Goal: Information Seeking & Learning: Learn about a topic

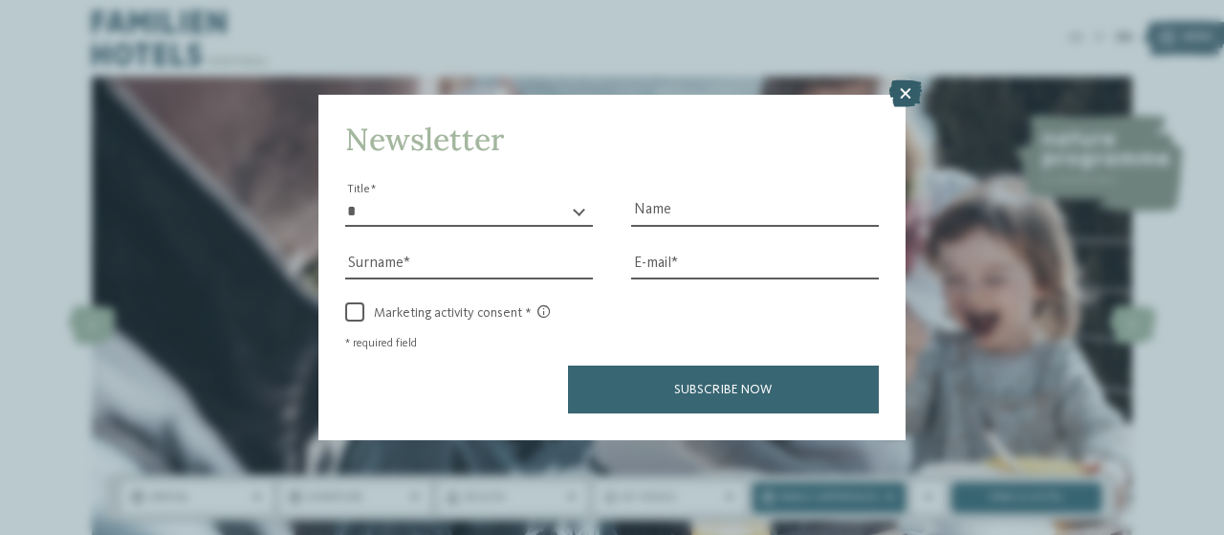
click at [907, 95] on icon at bounding box center [906, 93] width 33 height 27
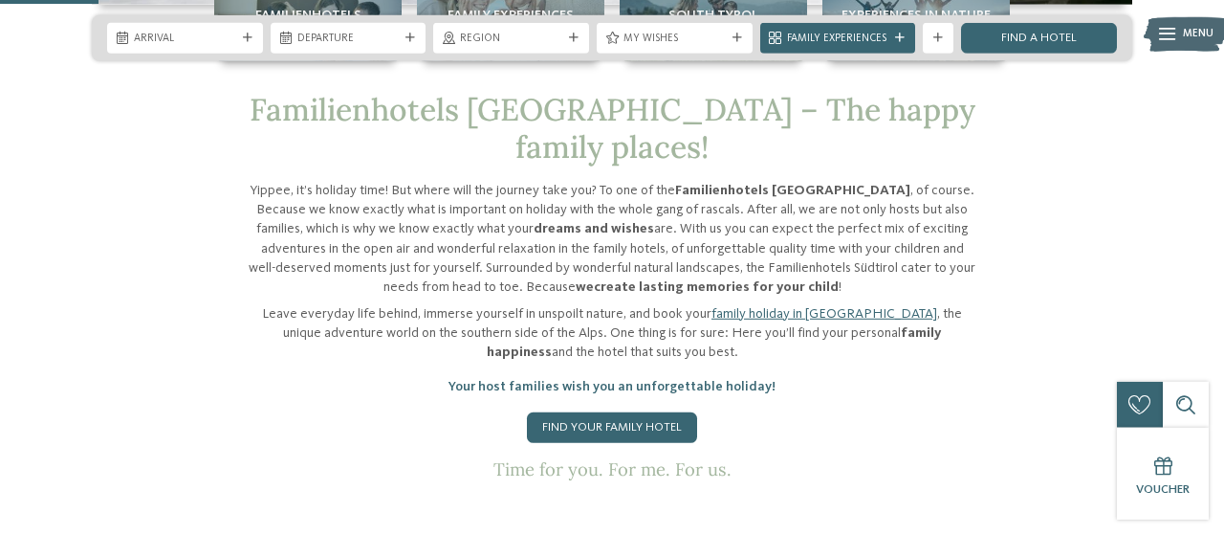
scroll to position [563, 0]
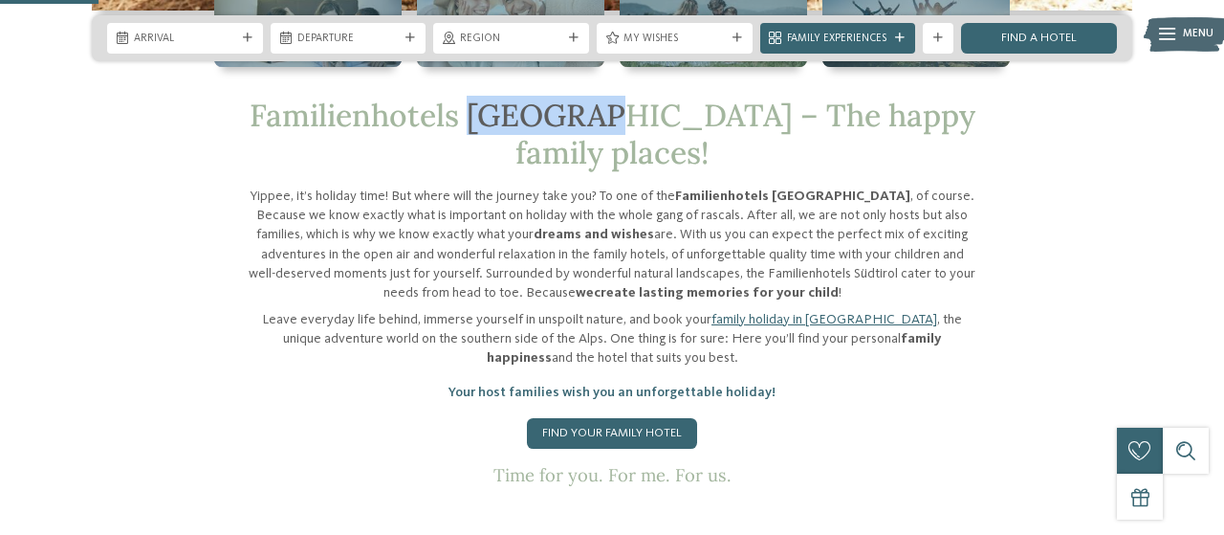
drag, startPoint x: 471, startPoint y: 110, endPoint x: 583, endPoint y: 109, distance: 111.9
click at [583, 109] on span "Familienhotels Südtirol – The happy family places!" at bounding box center [613, 134] width 726 height 76
copy span "Südtirol"
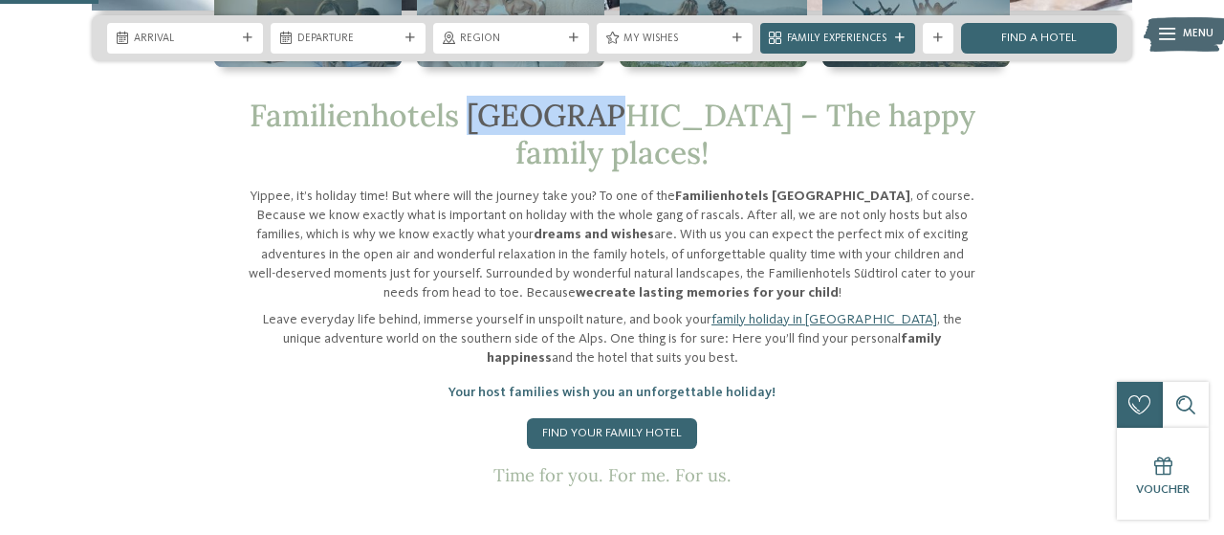
copy span "Südtirol"
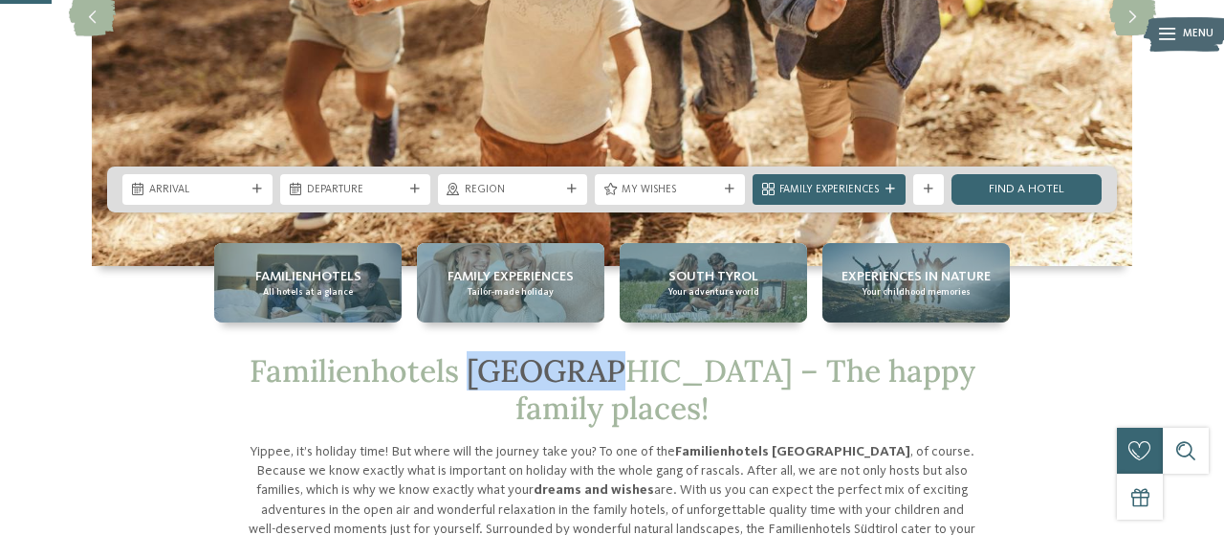
scroll to position [312, 0]
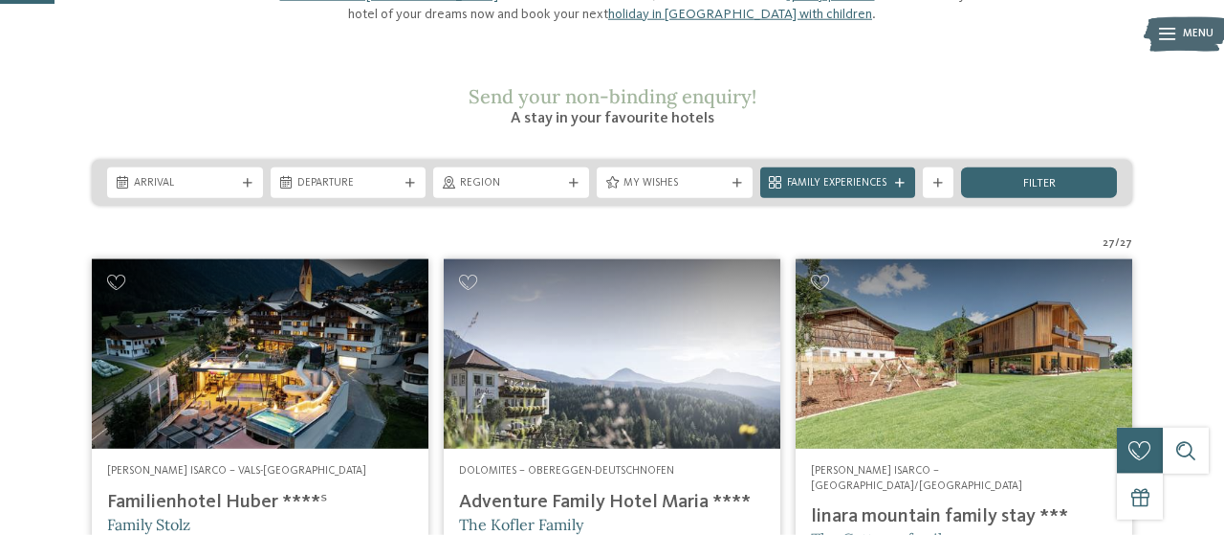
scroll to position [224, 0]
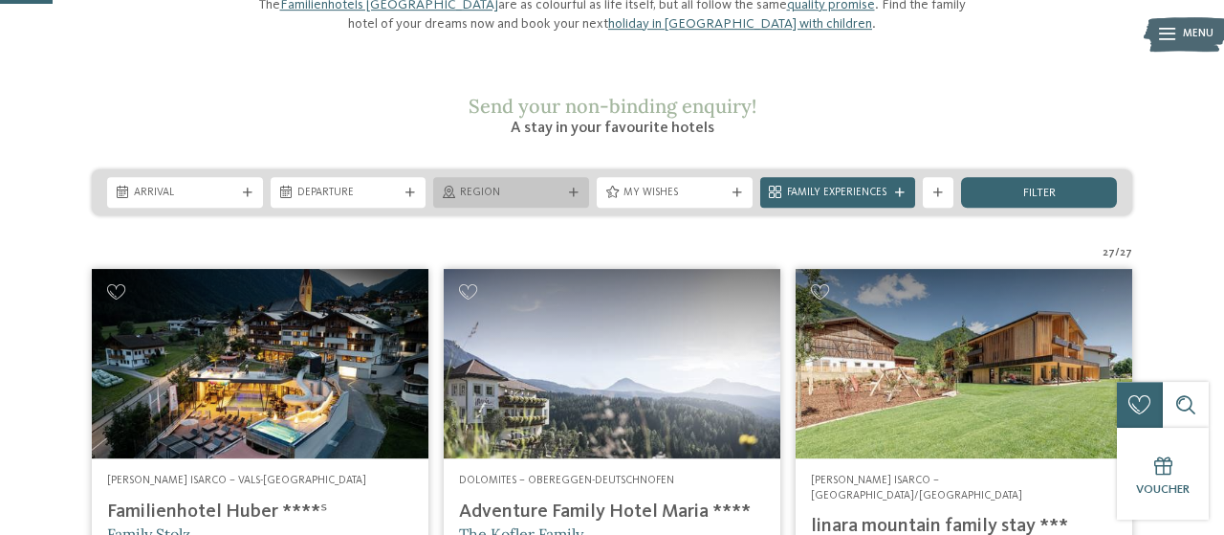
click at [561, 186] on span "Region" at bounding box center [511, 193] width 102 height 15
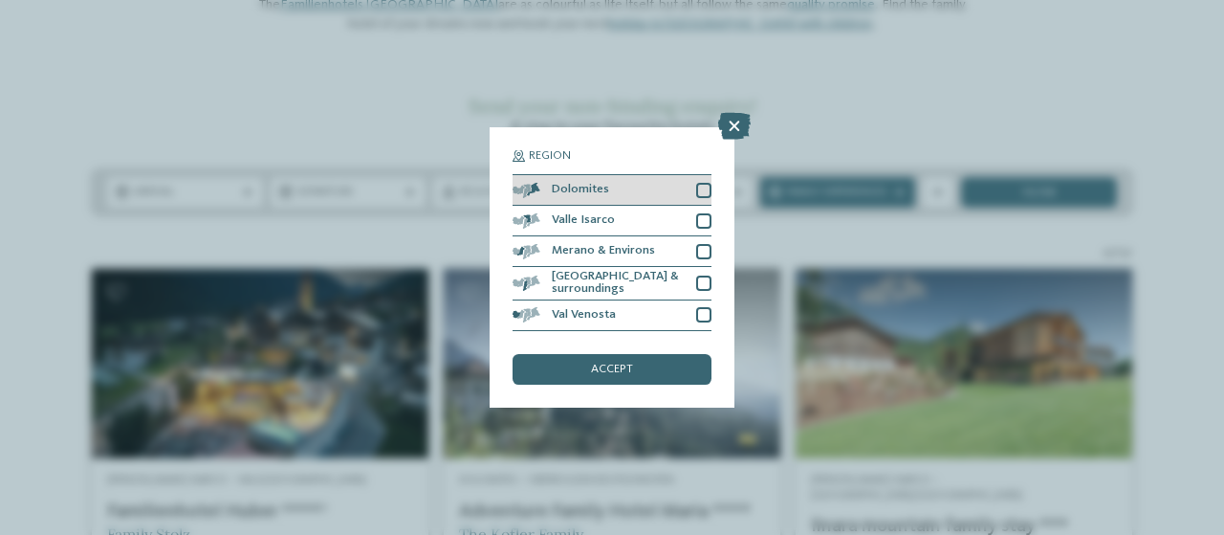
click at [707, 189] on div at bounding box center [703, 190] width 15 height 15
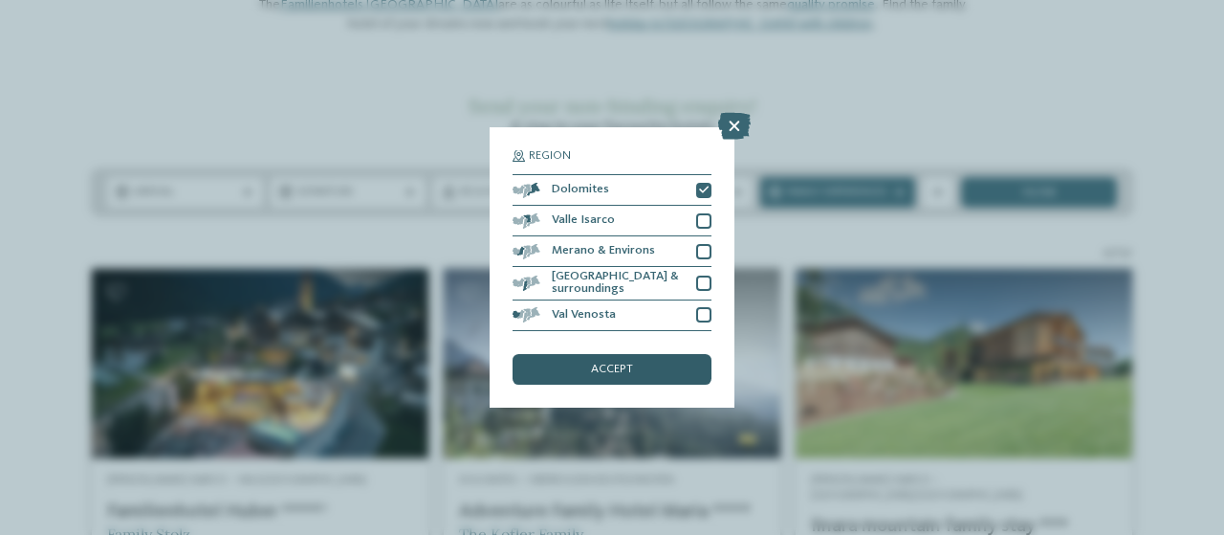
click at [619, 364] on span "accept" at bounding box center [612, 370] width 42 height 12
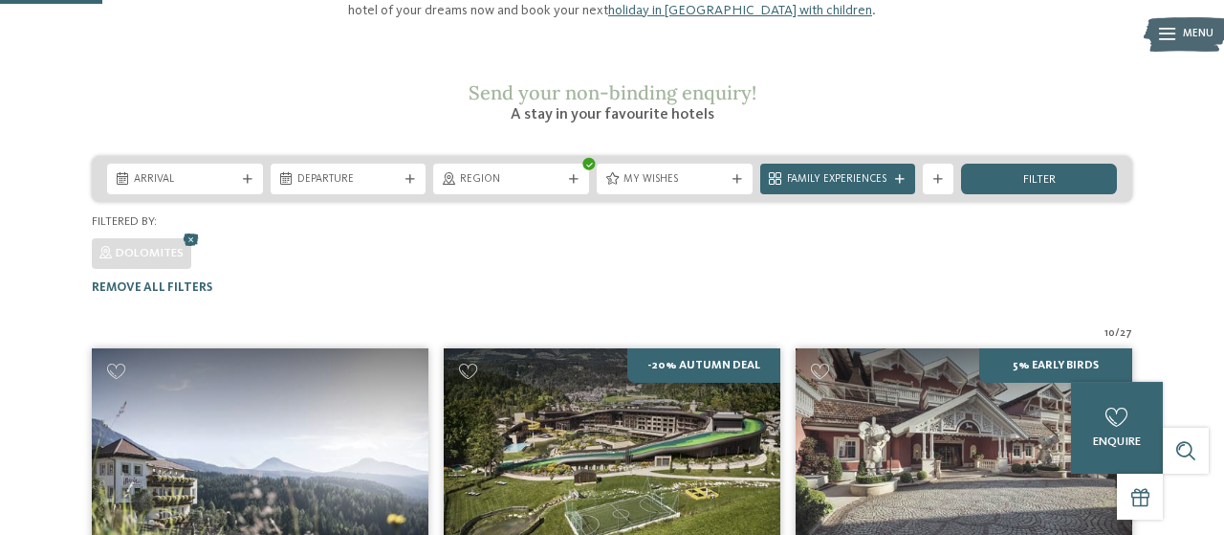
scroll to position [237, 0]
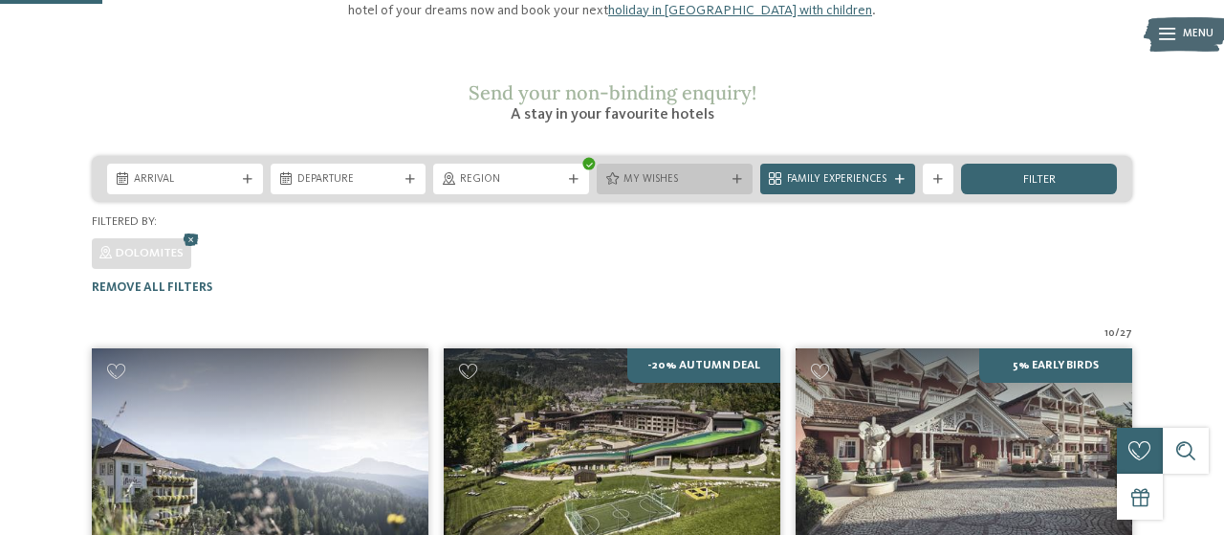
click at [738, 175] on icon at bounding box center [738, 180] width 10 height 10
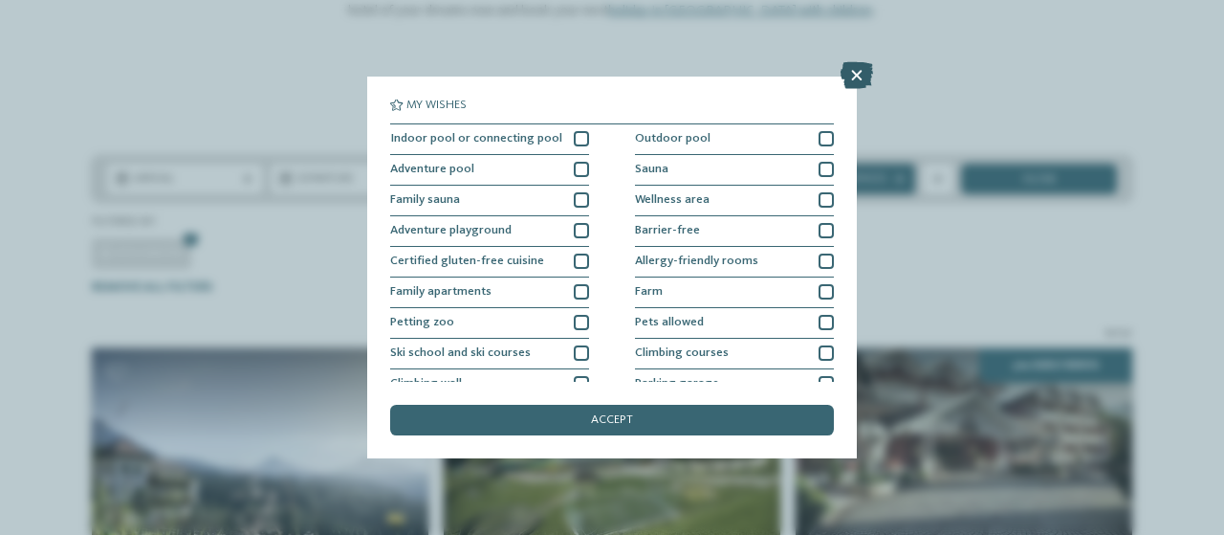
click at [862, 73] on icon at bounding box center [857, 75] width 33 height 27
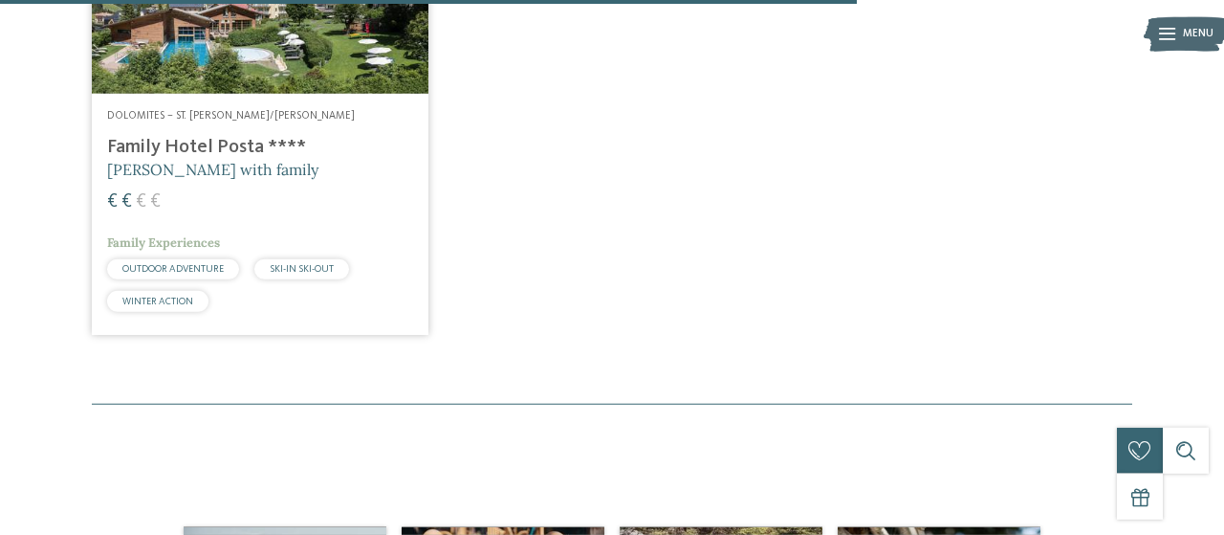
scroll to position [1943, 0]
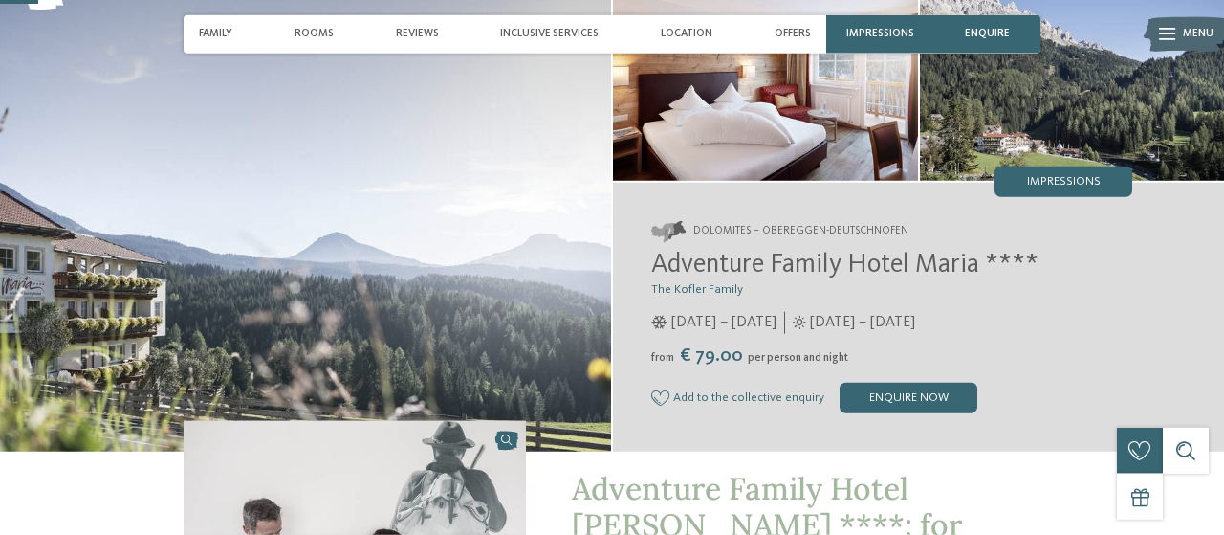
scroll to position [165, 0]
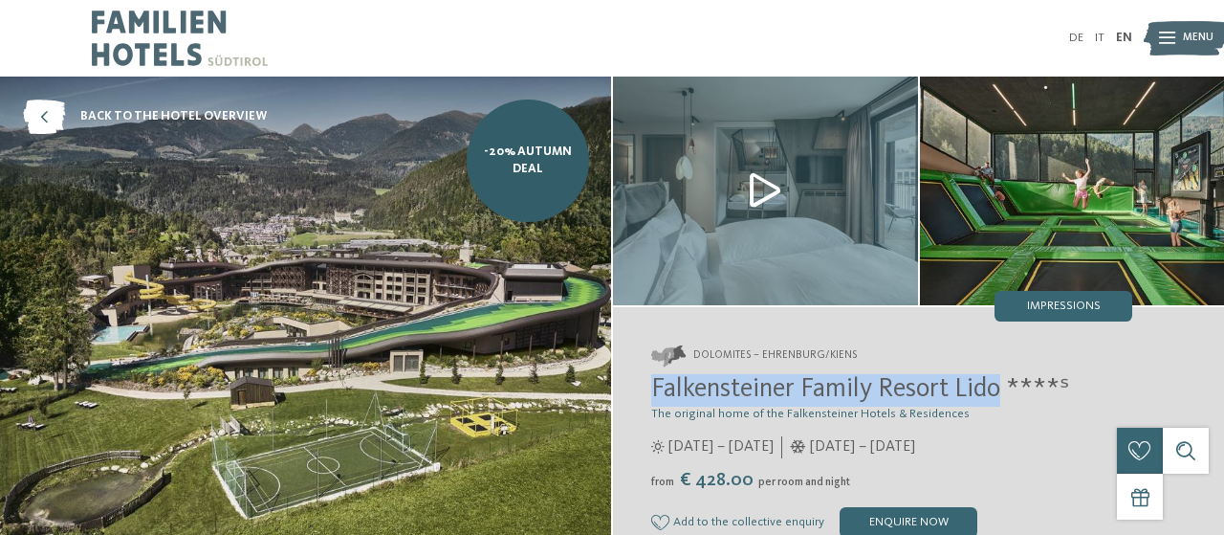
drag, startPoint x: 652, startPoint y: 387, endPoint x: 1007, endPoint y: 387, distance: 354.9
click at [1007, 387] on span "Falkensteiner Family Resort Lido ****ˢ" at bounding box center [860, 389] width 418 height 27
copy span "Falkensteiner Family Resort Lido"
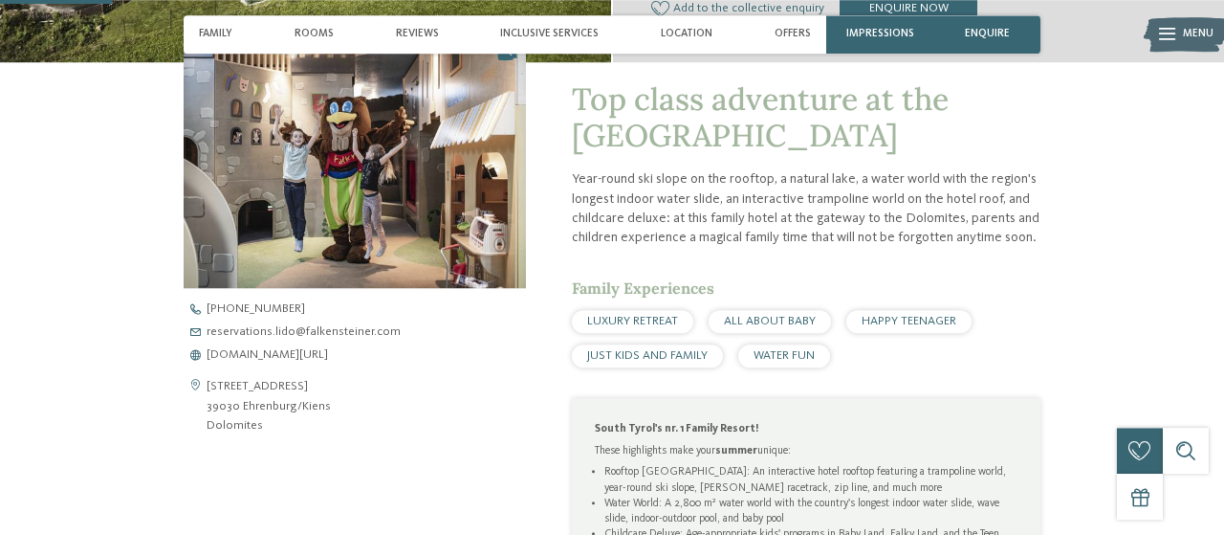
scroll to position [517, 0]
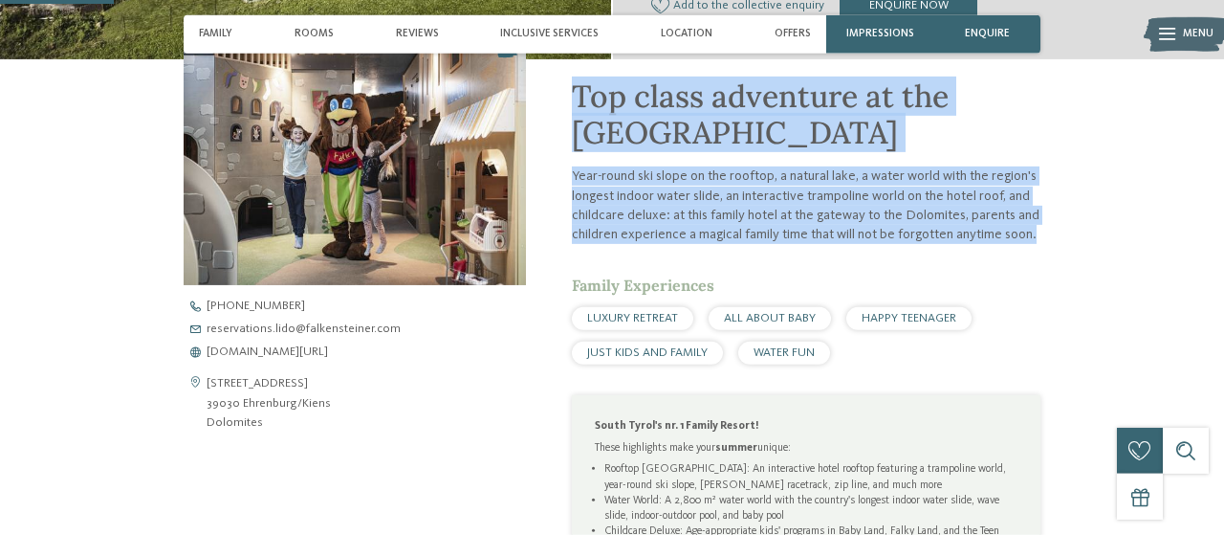
drag, startPoint x: 579, startPoint y: 99, endPoint x: 1067, endPoint y: 278, distance: 520.0
click at [1067, 278] on div "Top class adventure at the Falkensteiner Family Resort Lido Year-round ski slop…" at bounding box center [612, 504] width 1041 height 890
copy div "Top class adventure at the Falkensteiner Family Resort Lido Year-round ski slop…"
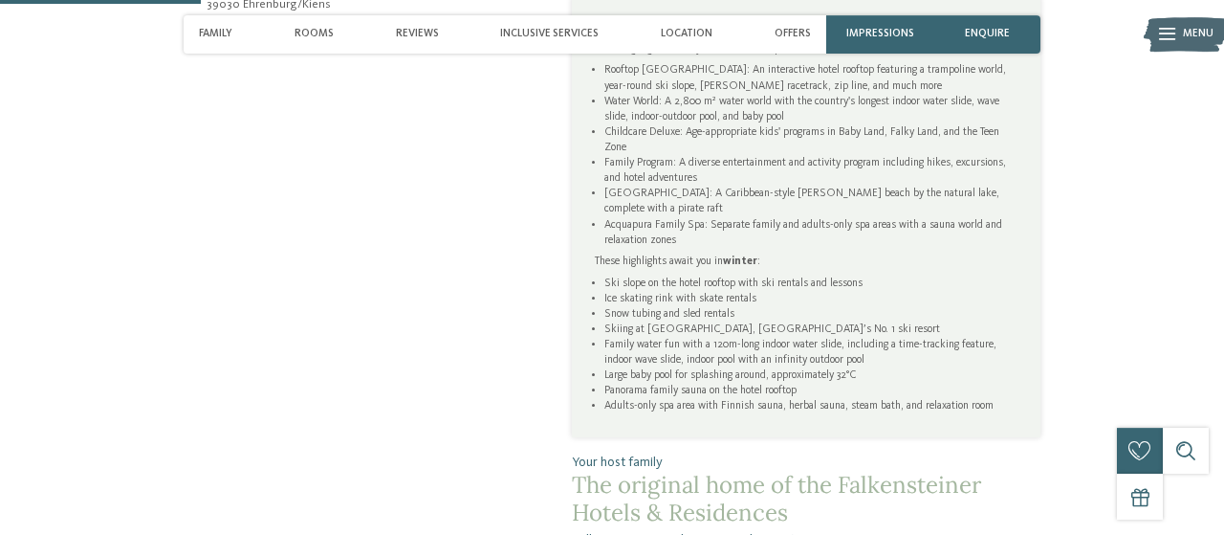
scroll to position [922, 0]
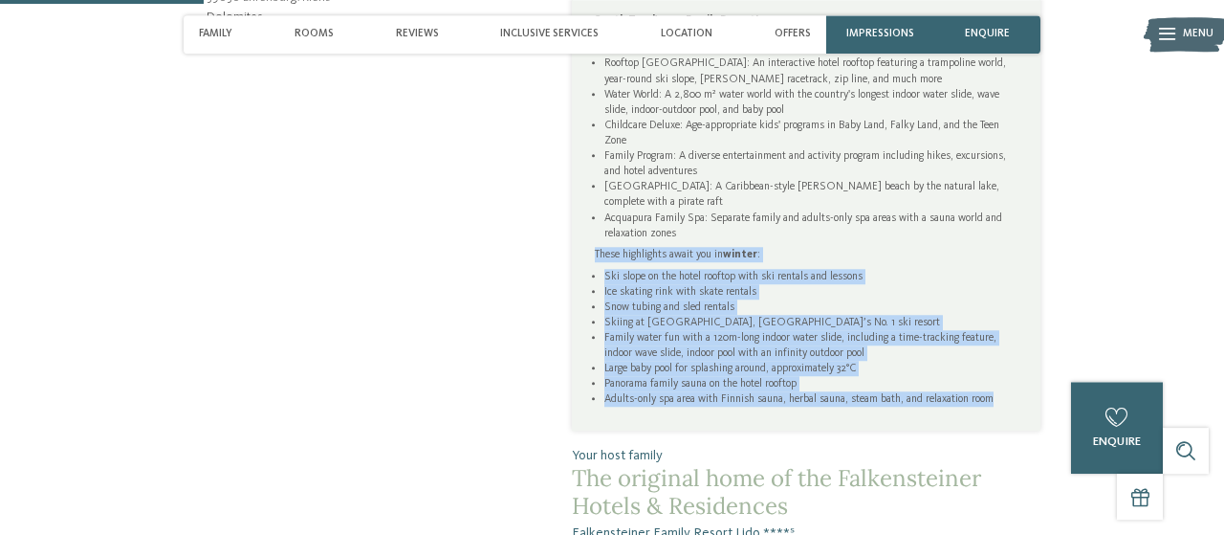
drag, startPoint x: 597, startPoint y: 283, endPoint x: 1024, endPoint y: 439, distance: 454.3
click at [1024, 430] on div "South Tyrol's nr. 1 Family Resort! These highlights make your summer unique: Ro…" at bounding box center [806, 209] width 469 height 440
copy div "These highlights await you in winter : Ski slope on the hotel rooftop with ski …"
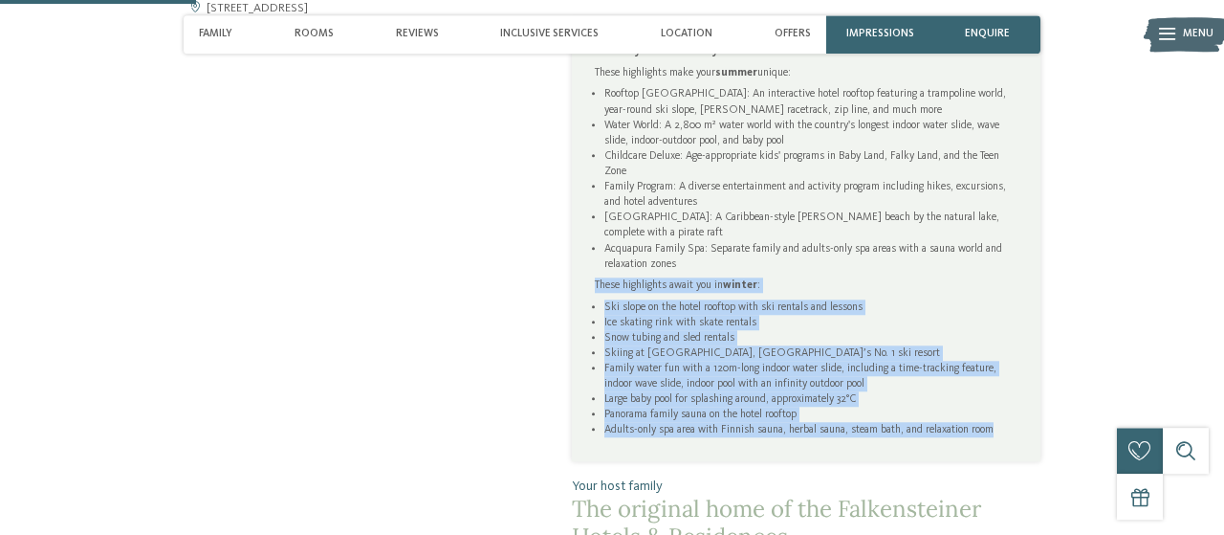
scroll to position [889, 0]
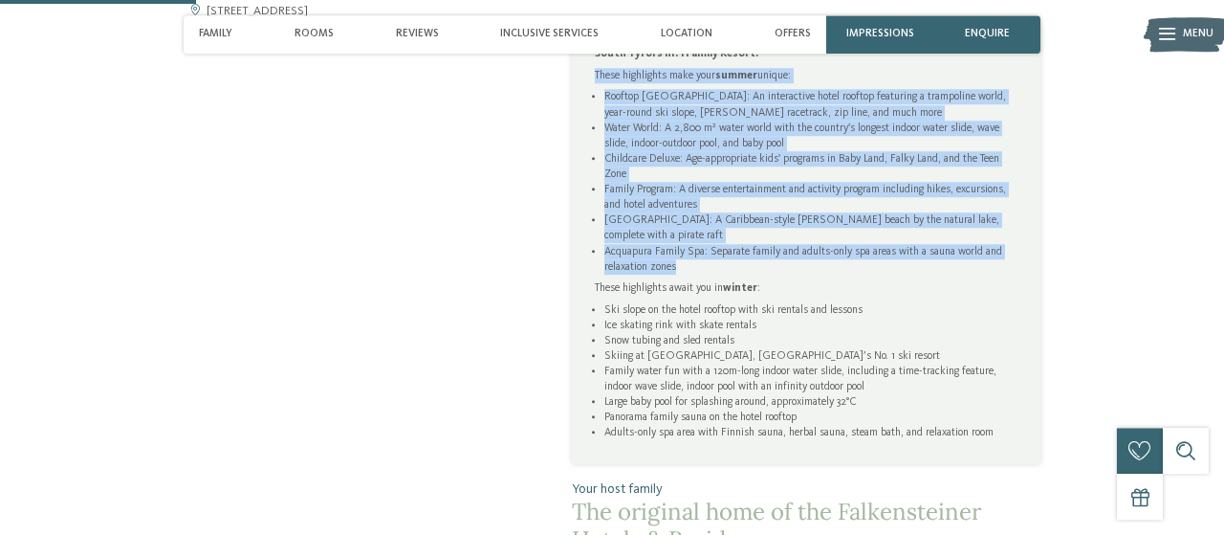
drag, startPoint x: 596, startPoint y: 110, endPoint x: 711, endPoint y: 294, distance: 216.6
click at [711, 294] on div "South Tyrol's nr. 1 Family Resort! These highlights make your summer unique: Ro…" at bounding box center [806, 243] width 423 height 394
copy div "These highlights make your summer unique: Rooftop Sky Adventure Park: An intera…"
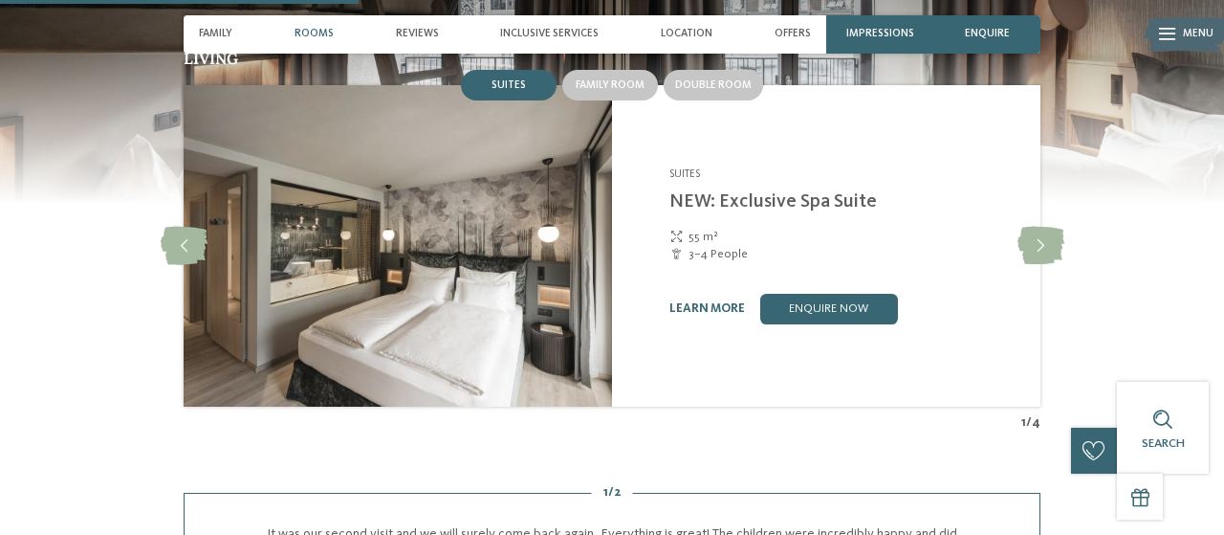
scroll to position [1631, 0]
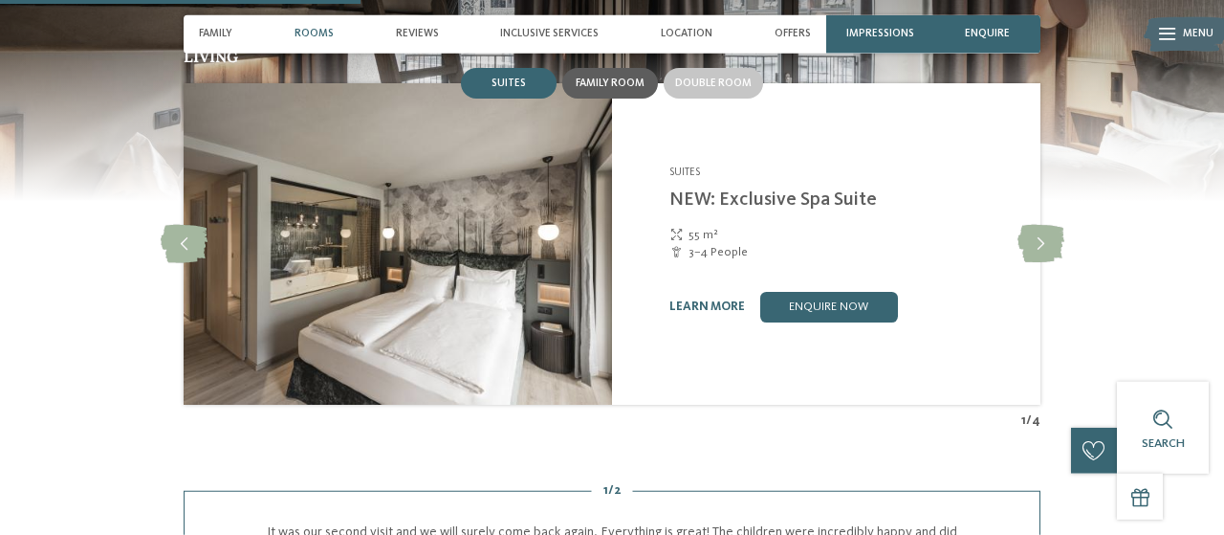
click at [609, 99] on div "Family room" at bounding box center [610, 83] width 96 height 31
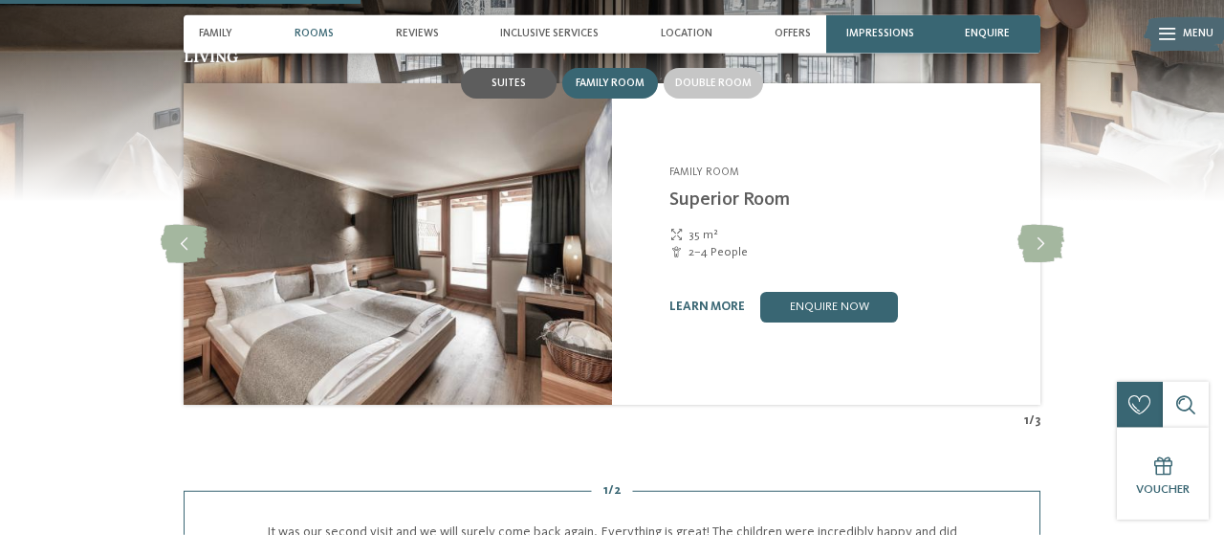
click at [519, 89] on span "Suites" at bounding box center [509, 82] width 34 height 11
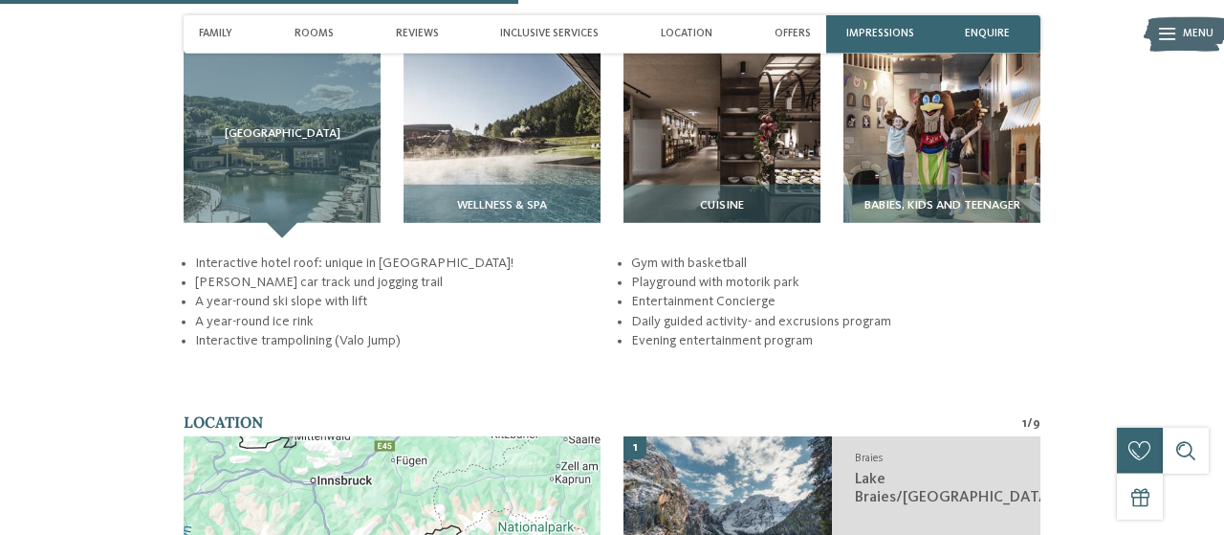
scroll to position [2348, 0]
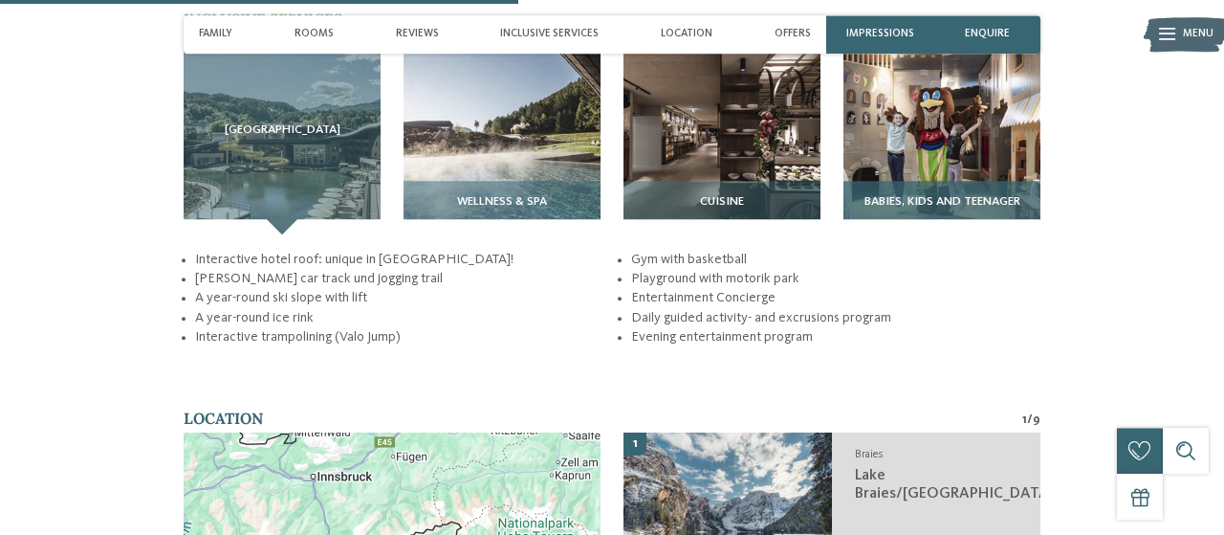
click at [948, 230] on div "Babies, Kids and Teenager" at bounding box center [942, 208] width 197 height 54
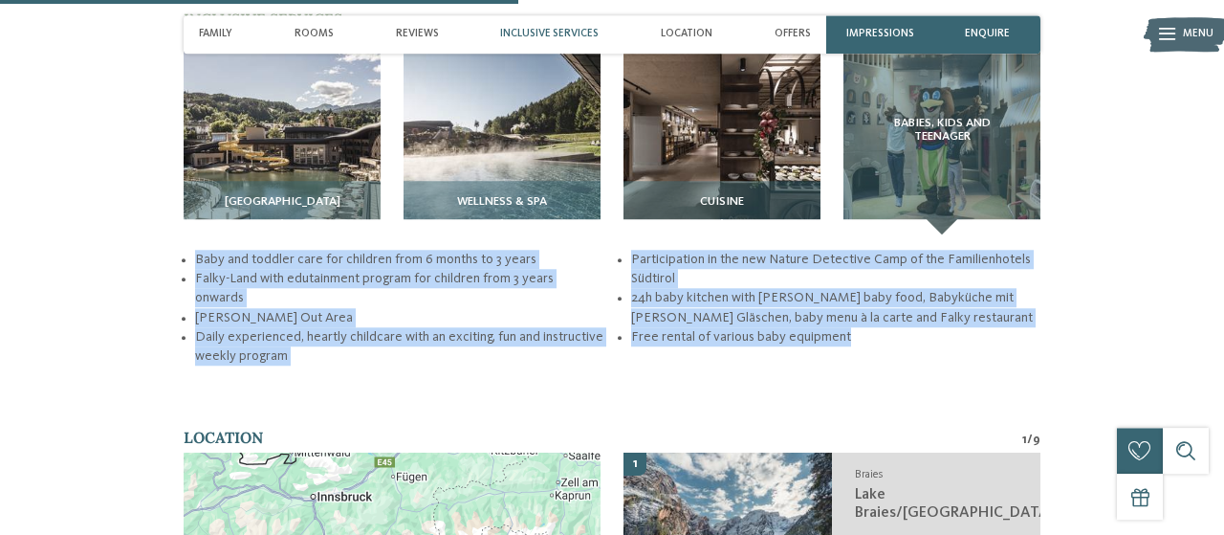
drag, startPoint x: 179, startPoint y: 297, endPoint x: 860, endPoint y: 374, distance: 685.5
click at [860, 365] on section "Inclusive services / Sky Adventure Park Cuisine" at bounding box center [612, 187] width 1041 height 357
copy ul "Baby and toddler care for children from 6 months to 3 years Falky-Land with edu…"
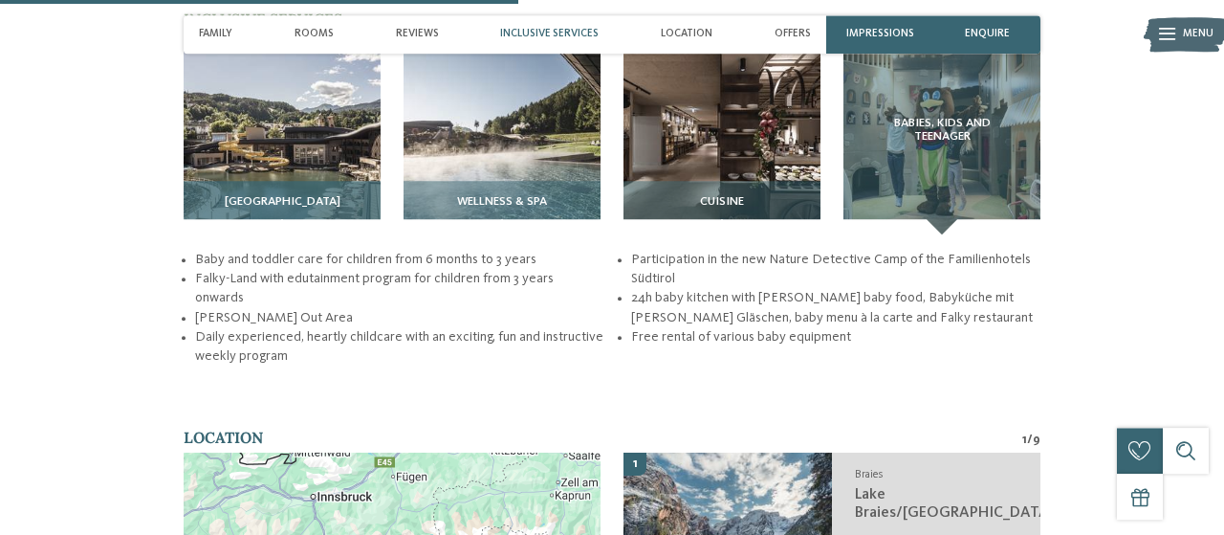
click at [236, 223] on div "Sky Adventure Park" at bounding box center [282, 208] width 197 height 54
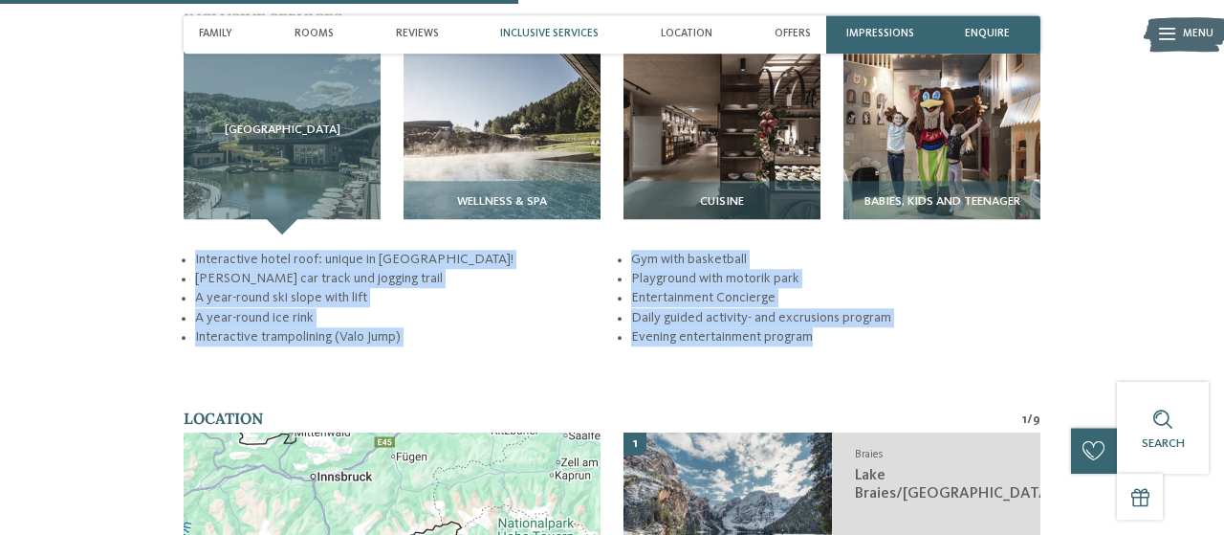
drag, startPoint x: 166, startPoint y: 297, endPoint x: 913, endPoint y: 408, distance: 754.4
click at [913, 408] on div "back to the hotel overview -20% Autumn Deal from" at bounding box center [612, 298] width 1224 height 5139
copy ul "Interactive hotel roof: unique in Europe! Bobby car track und jogging trail A y…"
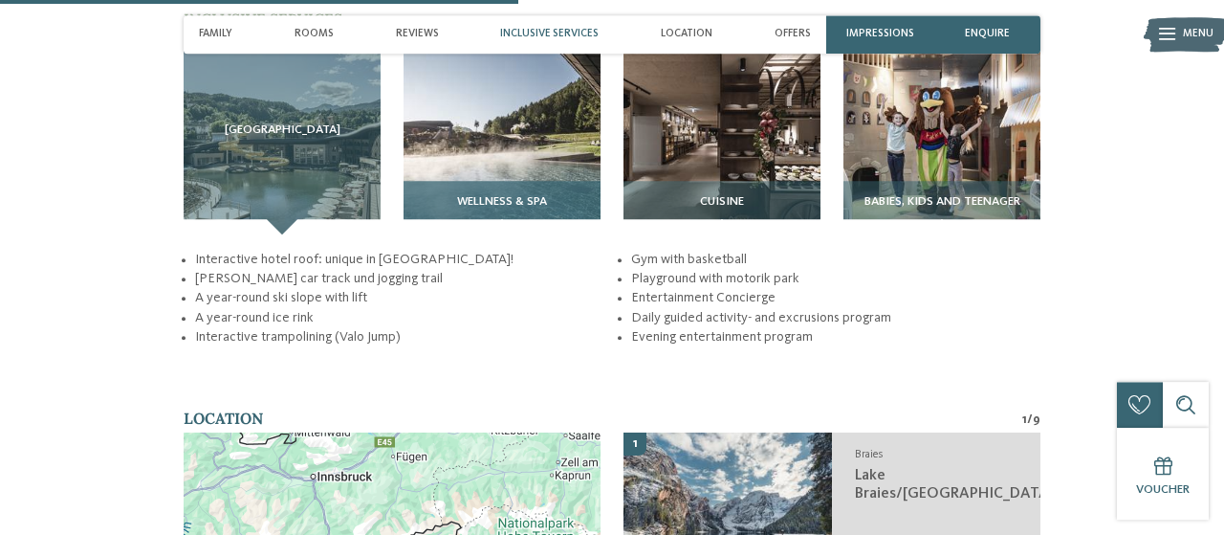
click at [540, 209] on span "Wellness & SPA" at bounding box center [502, 201] width 90 height 13
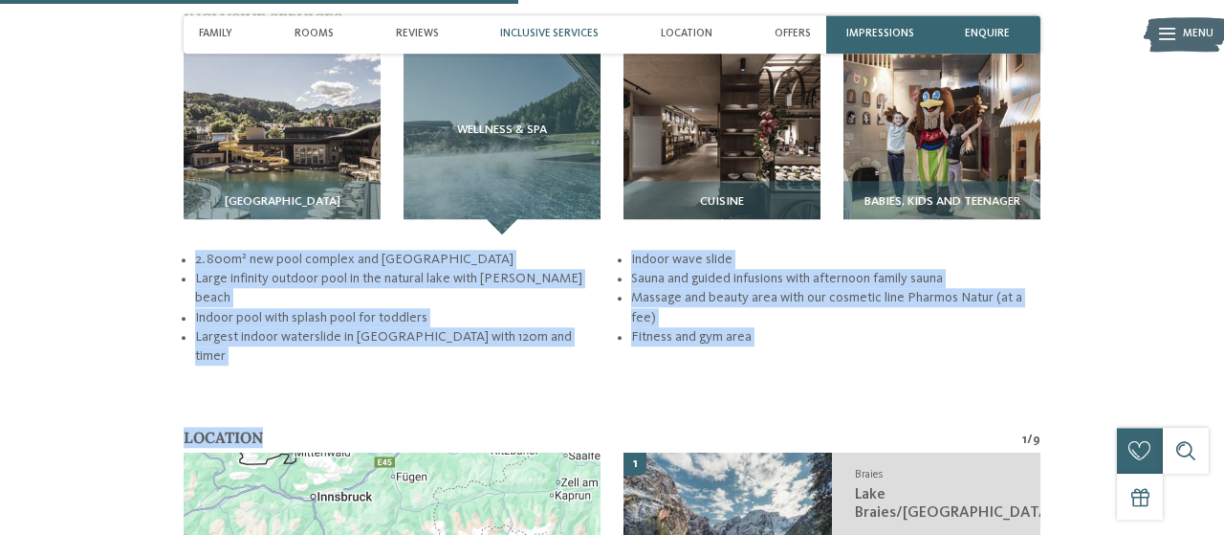
drag, startPoint x: 169, startPoint y: 293, endPoint x: 830, endPoint y: 427, distance: 674.5
click at [830, 427] on div "back to the hotel overview -20% Autumn Deal from" at bounding box center [612, 308] width 1224 height 5158
copy div "2.800m² new pool complex and Acquapura SPA Large infinity outdoor pool in the n…"
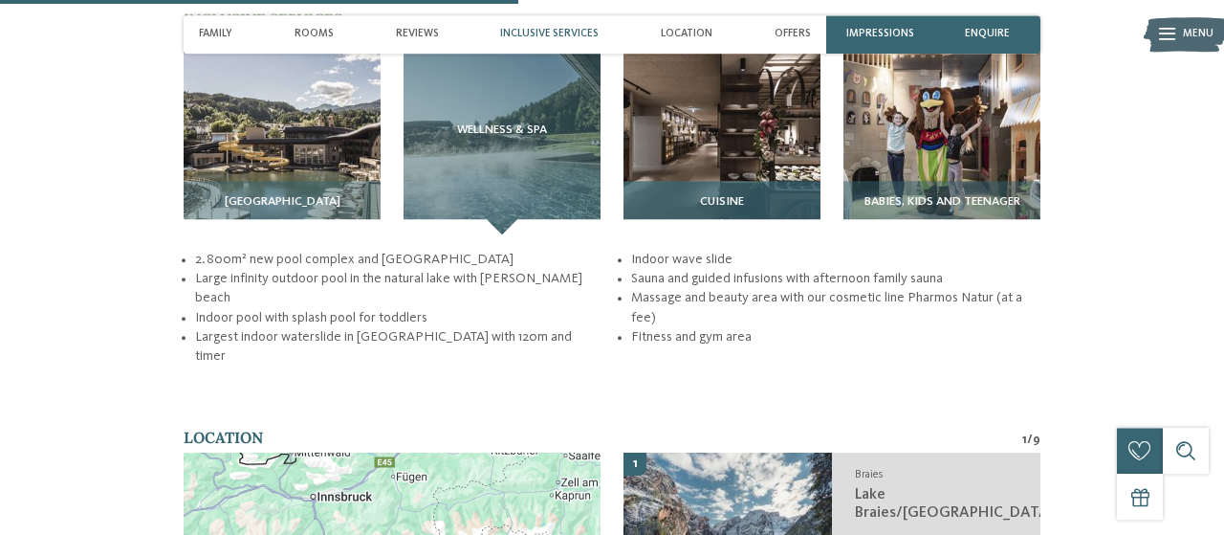
click at [749, 230] on div "Cuisine" at bounding box center [722, 208] width 197 height 54
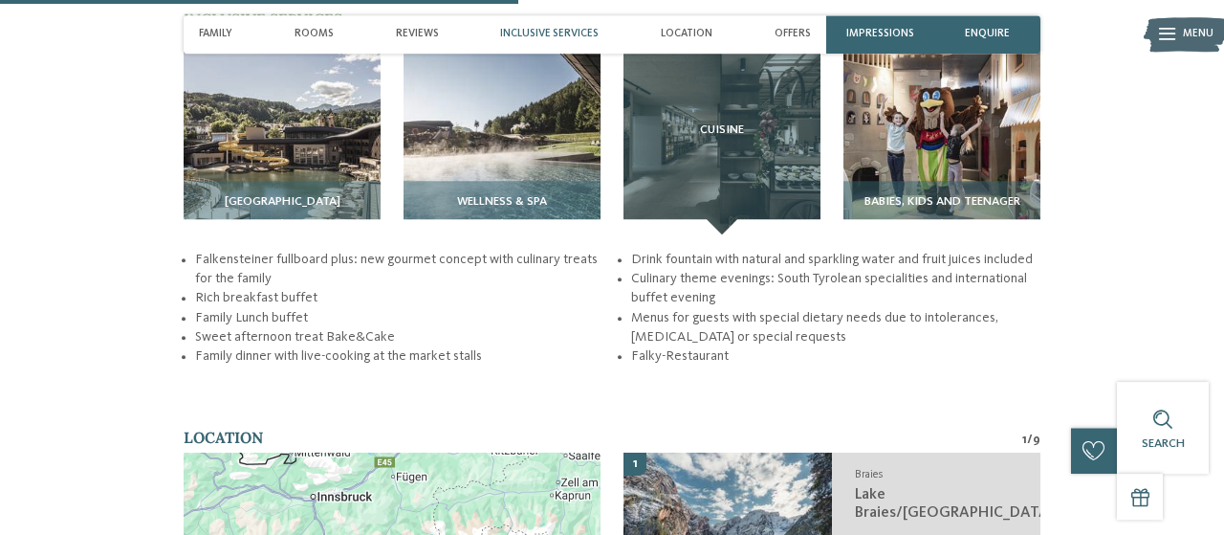
click at [588, 307] on li "Rich breakfast buffet" at bounding box center [399, 297] width 409 height 19
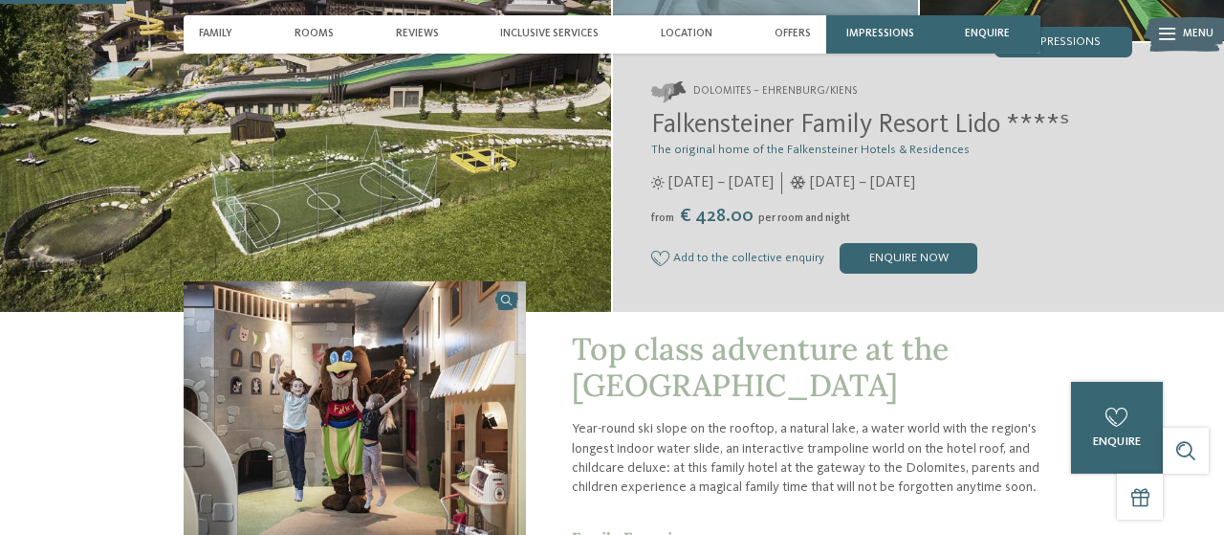
scroll to position [0, 0]
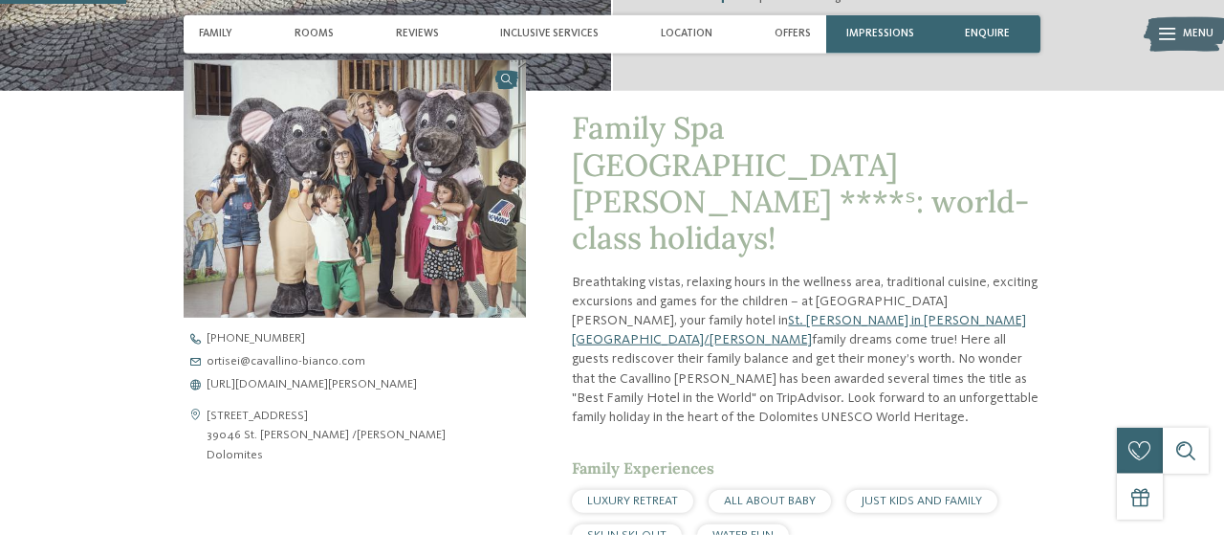
scroll to position [503, 0]
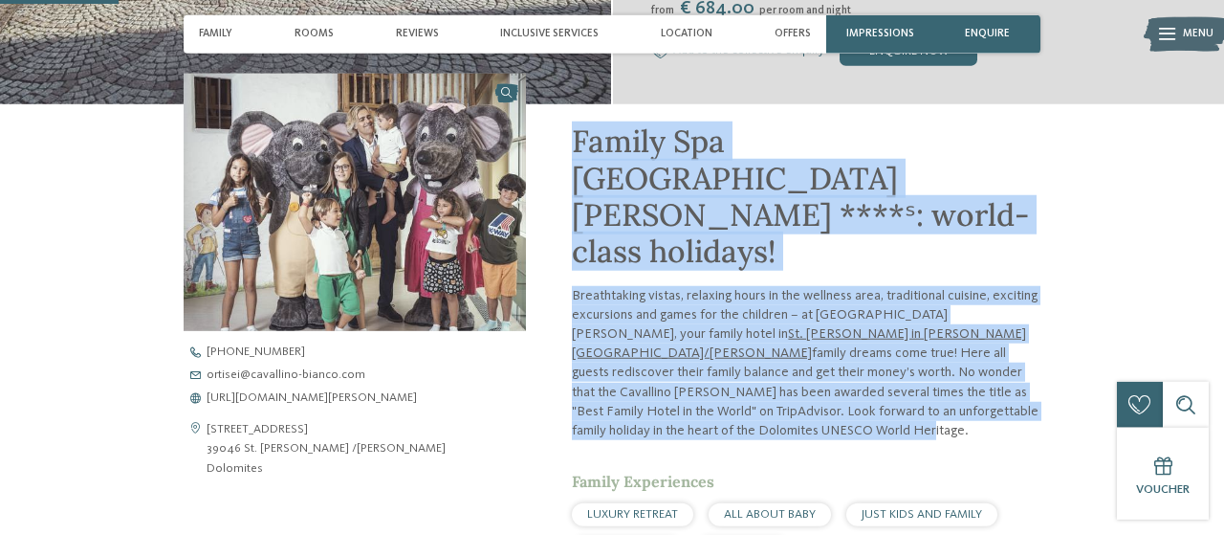
drag, startPoint x: 576, startPoint y: 148, endPoint x: 920, endPoint y: 382, distance: 416.0
click at [920, 382] on div "Family Spa Grand Hotel Cavallino Bianco ****ˢ: world-class holidays! Breathtaki…" at bounding box center [806, 542] width 469 height 839
copy div "Family Spa Grand Hotel Cavallino Bianco ****ˢ: world-class holidays! Breathtaki…"
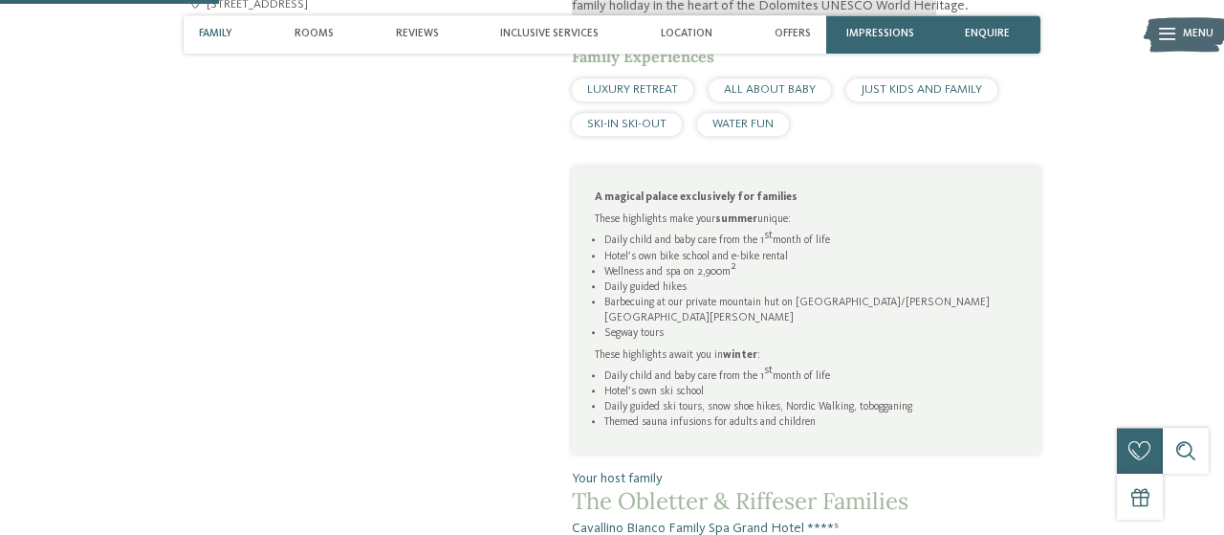
scroll to position [922, 0]
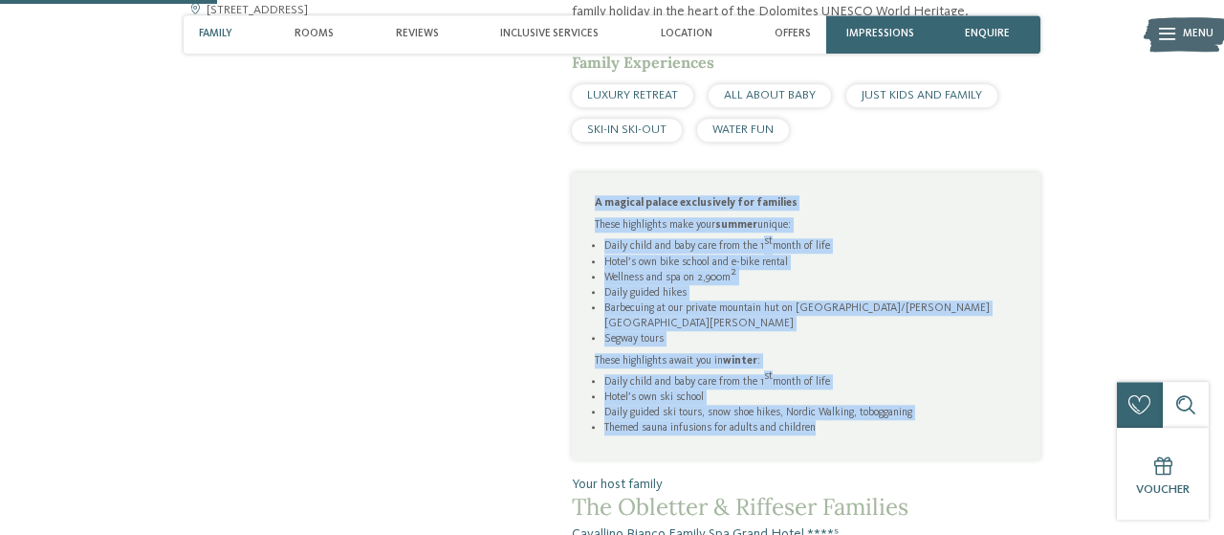
drag, startPoint x: 596, startPoint y: 143, endPoint x: 919, endPoint y: 368, distance: 394.4
click at [919, 368] on div "A magical palace exclusively for families These highlights make your summer uni…" at bounding box center [806, 315] width 423 height 240
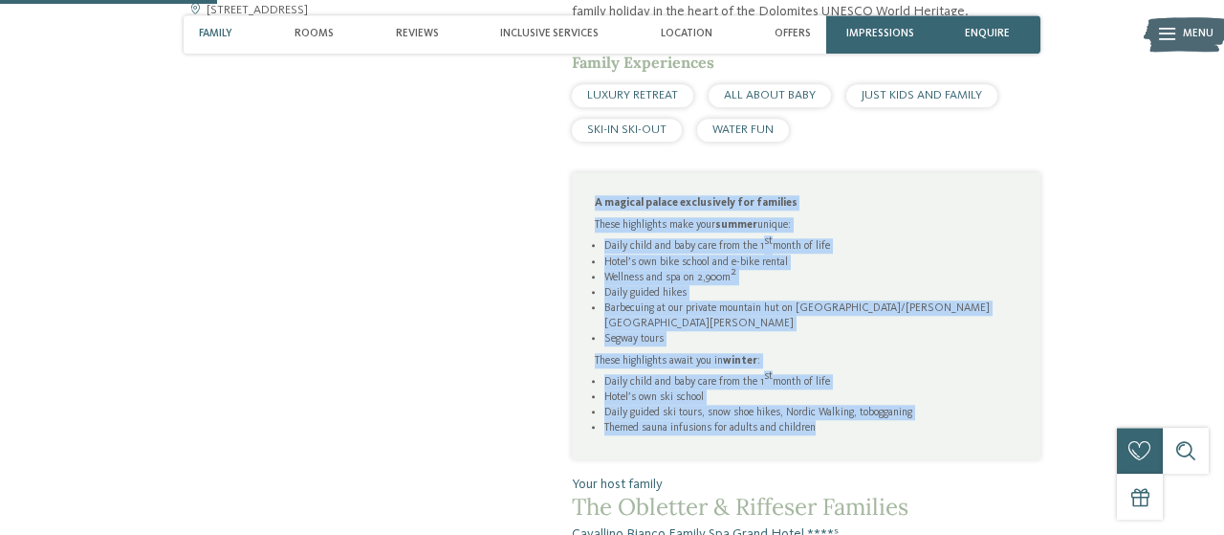
copy div "A magical palace exclusively for families These highlights make your summer uni…"
click at [910, 389] on li "Hotel’s own ski school" at bounding box center [811, 396] width 413 height 15
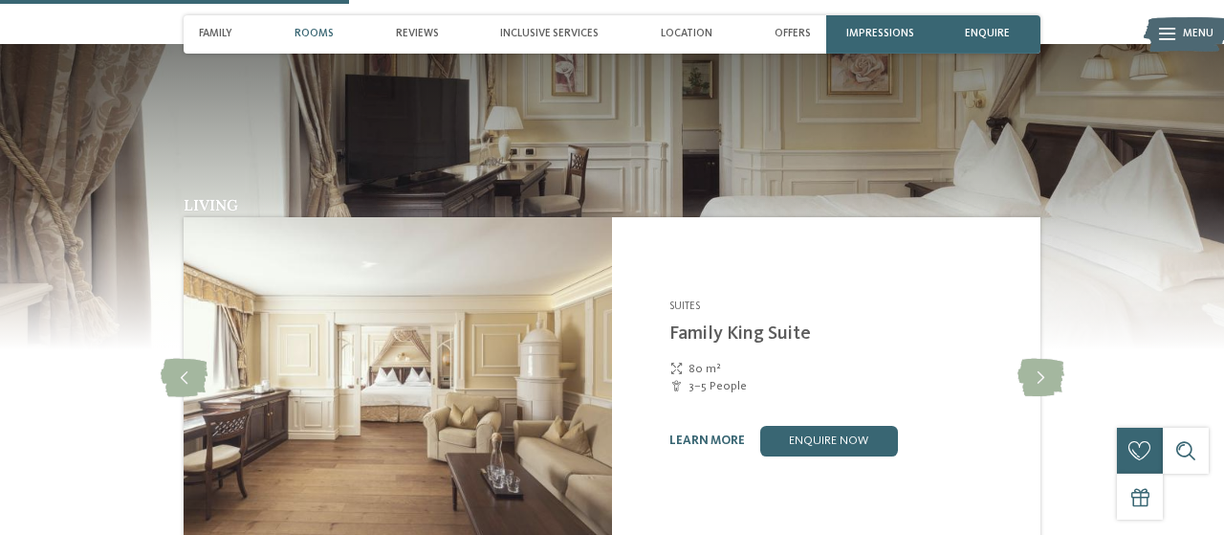
scroll to position [1486, 0]
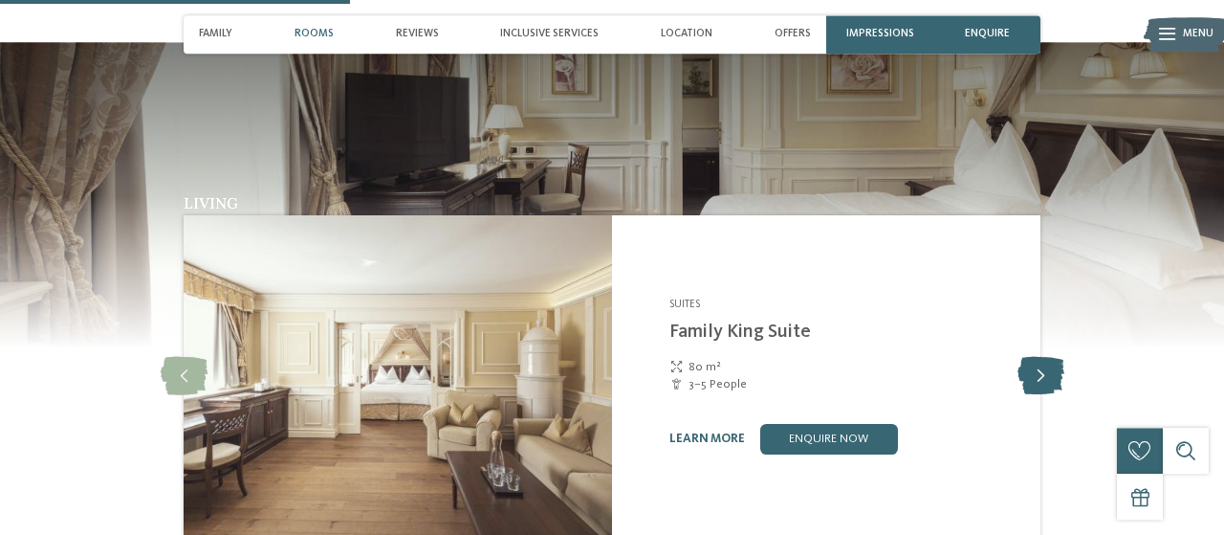
click at [1040, 357] on icon at bounding box center [1041, 376] width 47 height 38
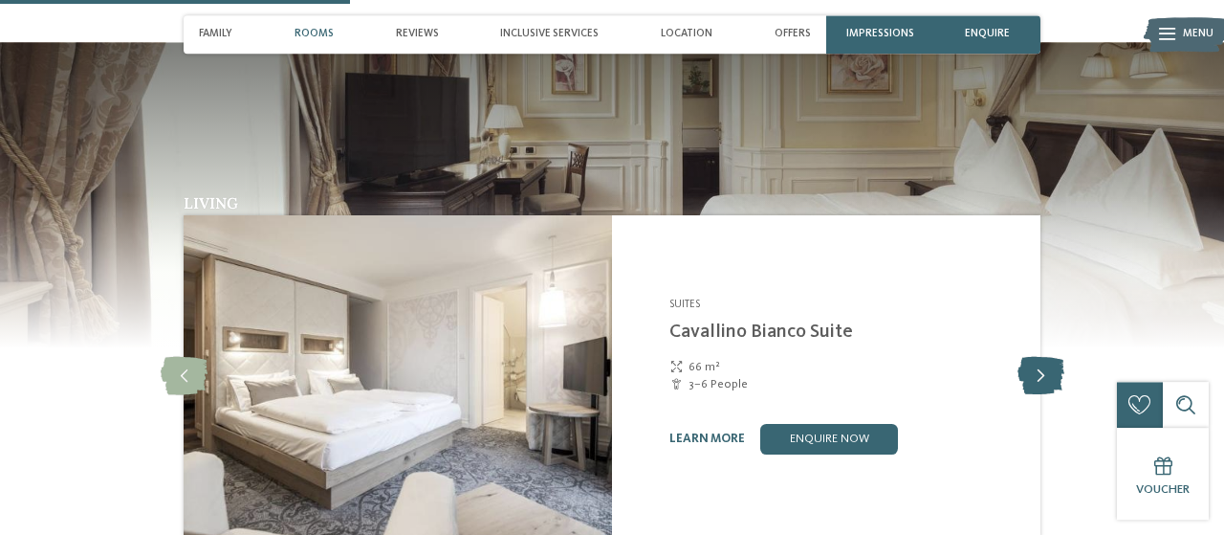
click at [1040, 357] on icon at bounding box center [1041, 376] width 47 height 38
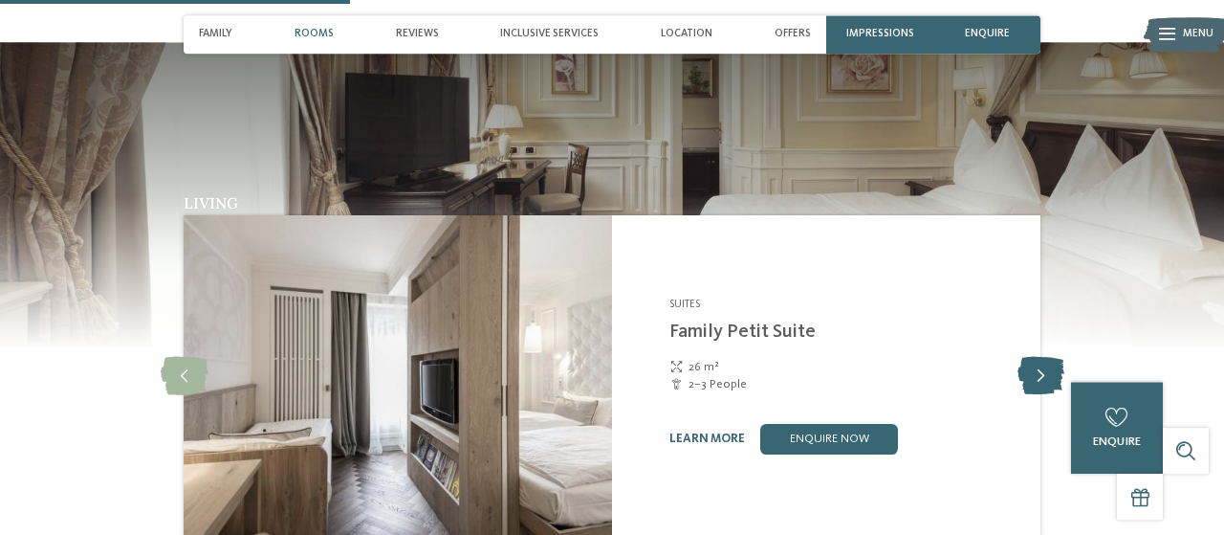
click at [1040, 357] on icon at bounding box center [1041, 376] width 47 height 38
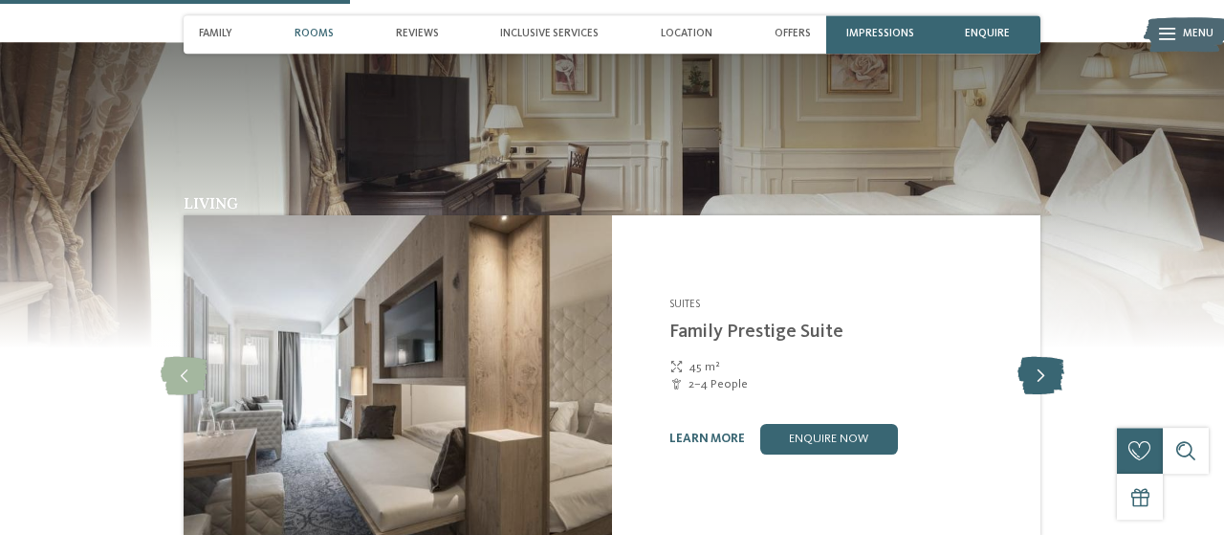
click at [1040, 357] on icon at bounding box center [1041, 376] width 47 height 38
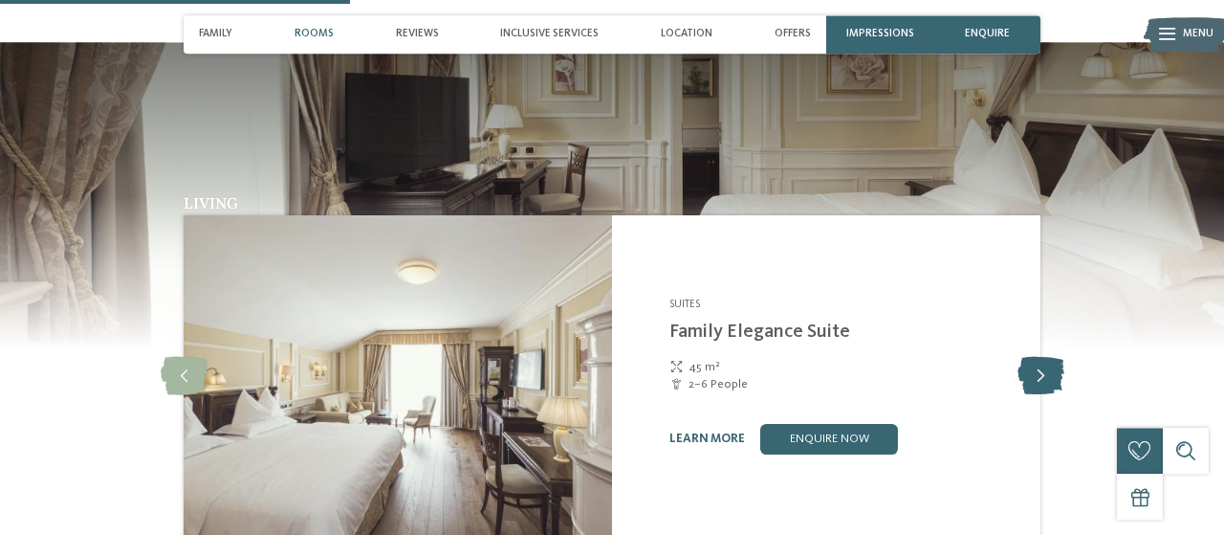
click at [1040, 357] on icon at bounding box center [1041, 376] width 47 height 38
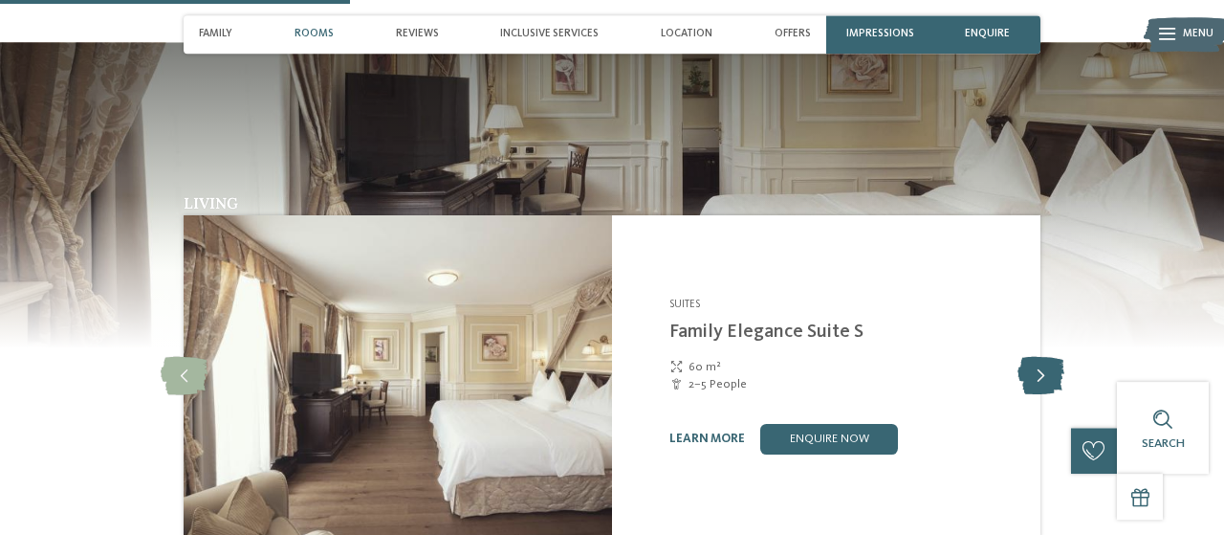
click at [1040, 357] on icon at bounding box center [1041, 376] width 47 height 38
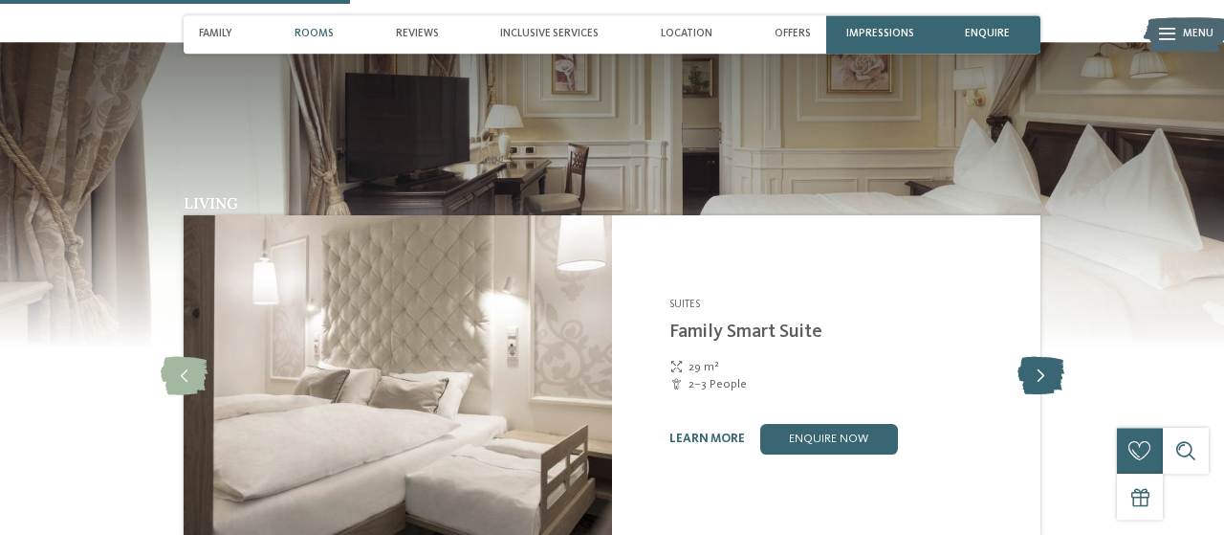
click at [1040, 357] on icon at bounding box center [1041, 376] width 47 height 38
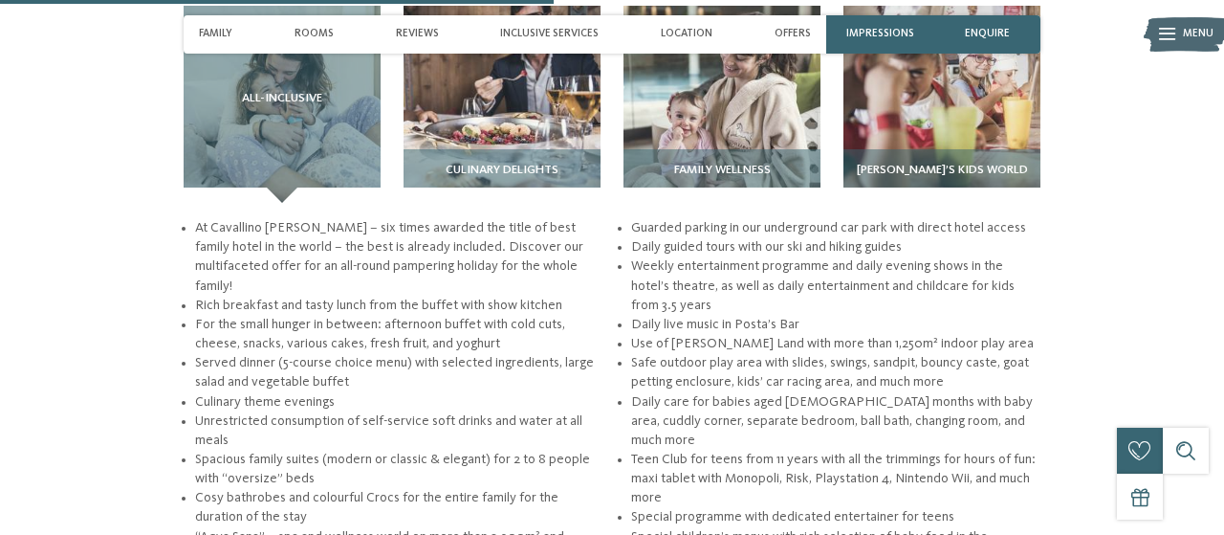
scroll to position [2348, 0]
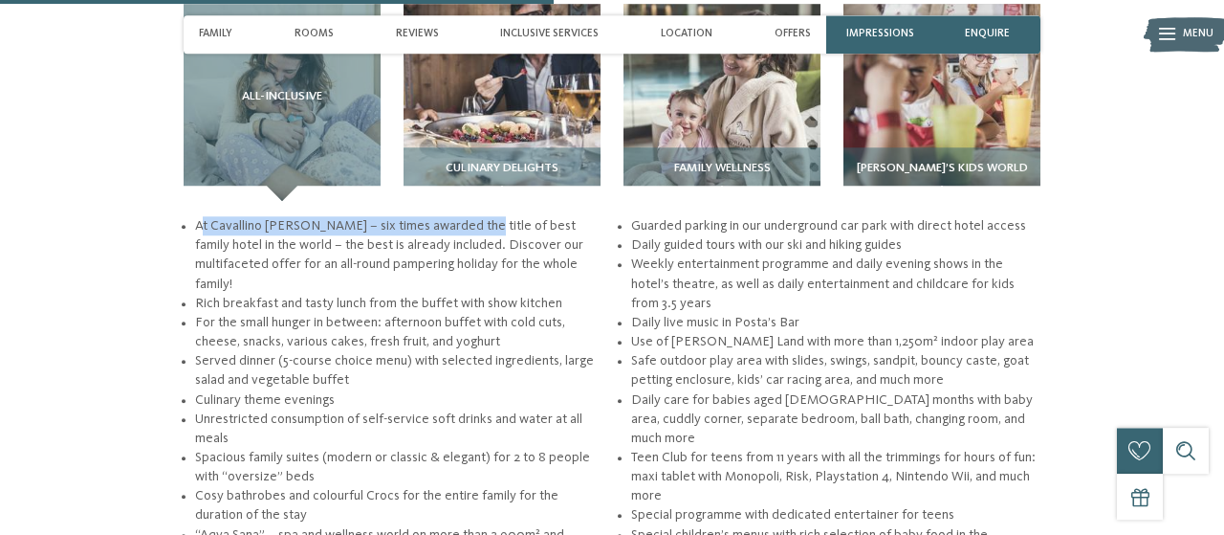
drag, startPoint x: 203, startPoint y: 165, endPoint x: 474, endPoint y: 163, distance: 271.7
click at [474, 216] on li "At Cavallino Bianco – six times awarded the title of best family hotel in the w…" at bounding box center [399, 254] width 409 height 77
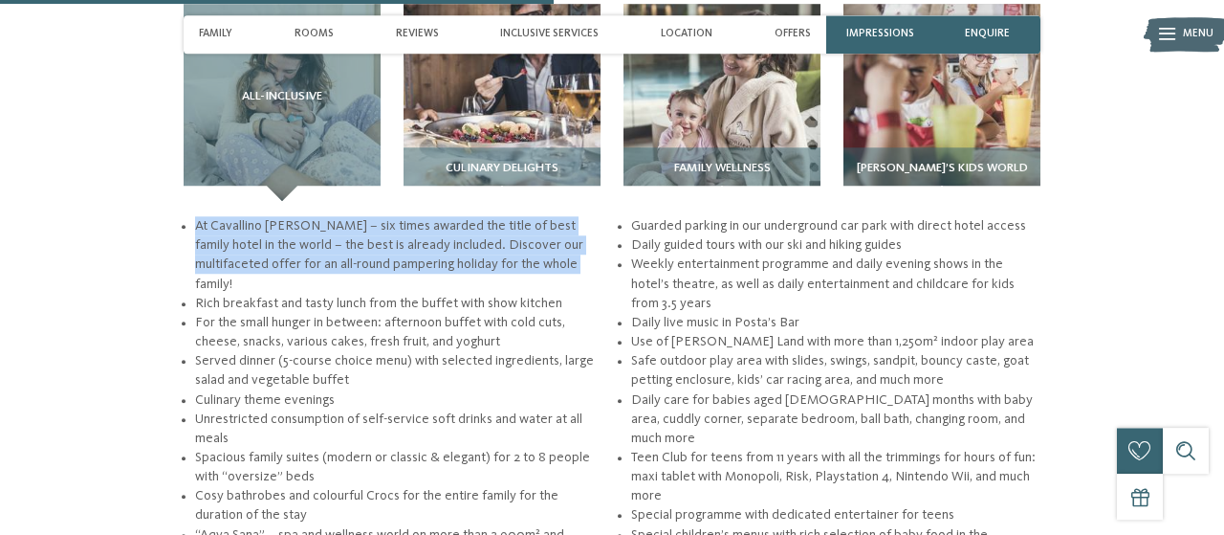
drag, startPoint x: 510, startPoint y: 206, endPoint x: 180, endPoint y: 165, distance: 332.6
click at [180, 165] on section "Inclusive services / All-inclusive Family wellness" at bounding box center [612, 298] width 1041 height 647
copy li "At Cavallino Bianco – six times awarded the title of best family hotel in the w…"
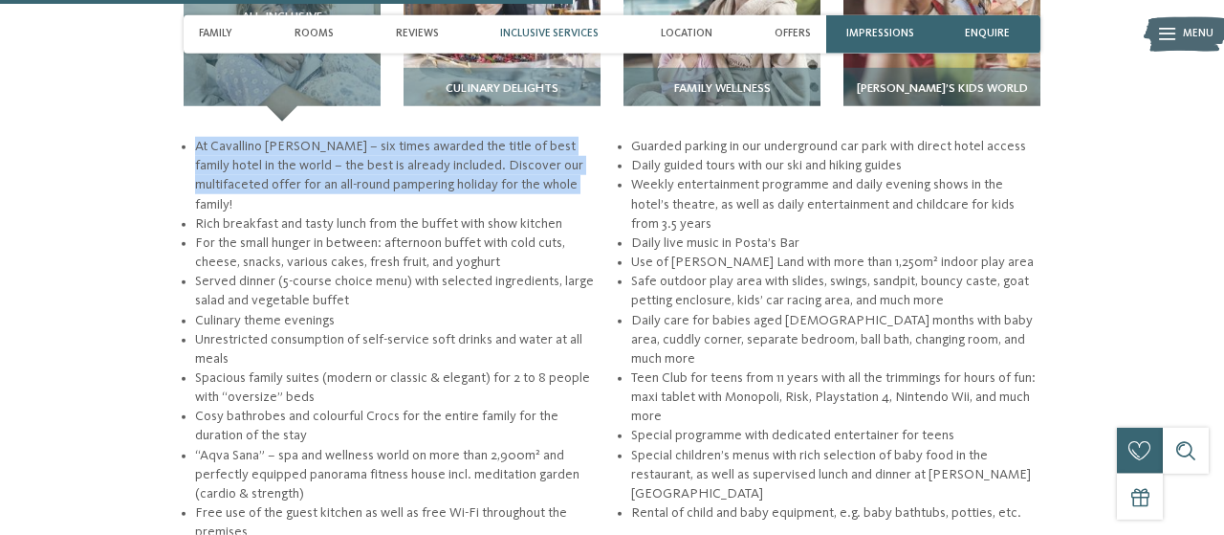
scroll to position [2434, 0]
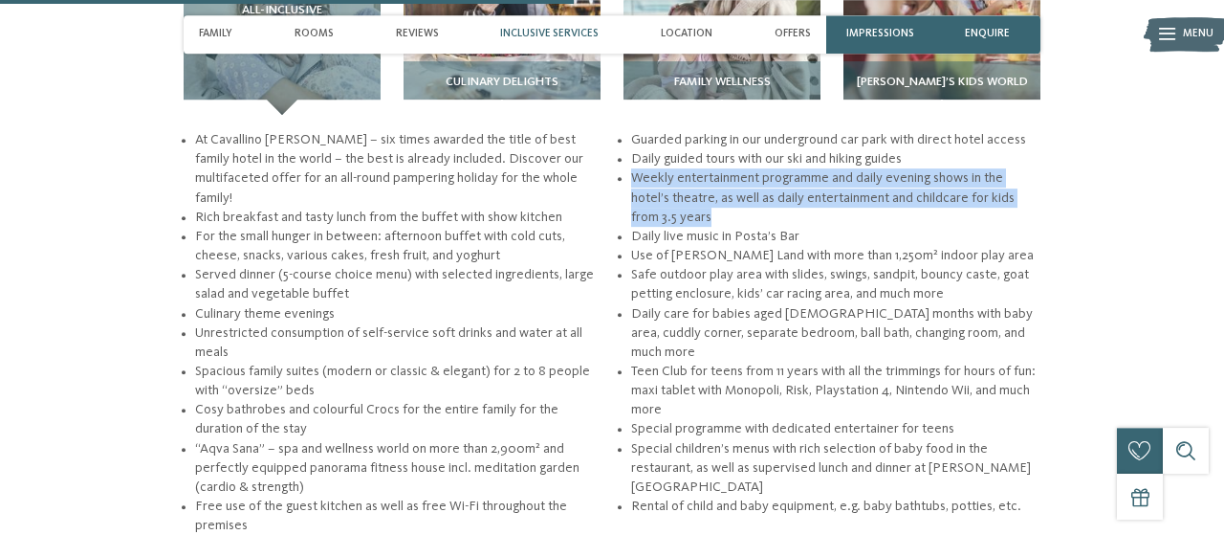
drag, startPoint x: 631, startPoint y: 143, endPoint x: 723, endPoint y: 187, distance: 102.3
click at [723, 187] on li "Weekly entertainment programme and daily evening shows in the hotel’s theatre, …" at bounding box center [835, 196] width 409 height 57
copy li "Weekly entertainment programme and daily evening shows in the hotel’s theatre, …"
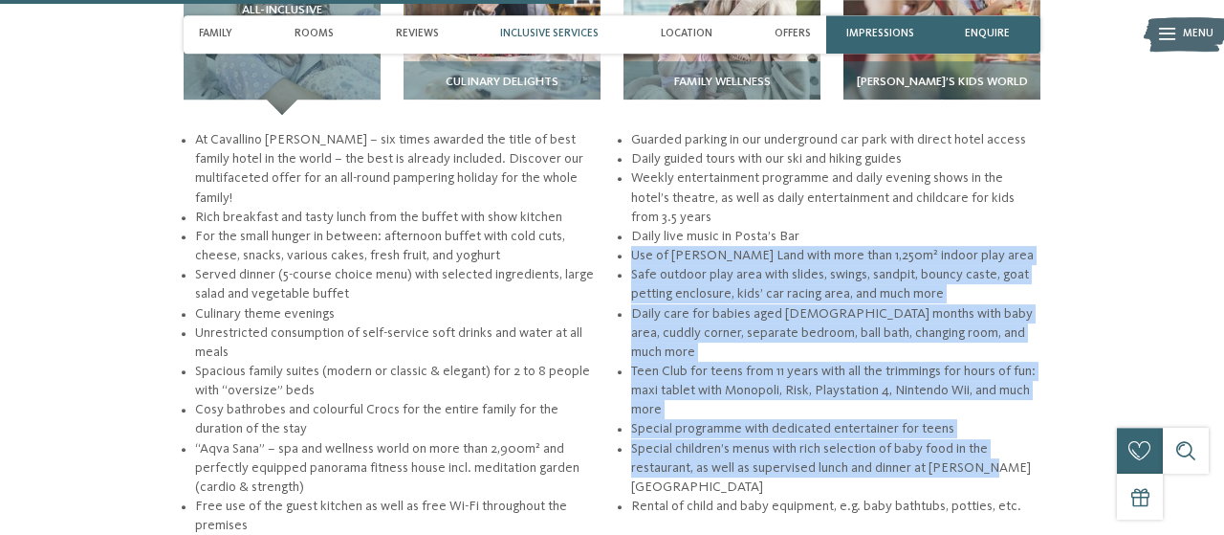
drag, startPoint x: 634, startPoint y: 220, endPoint x: 1025, endPoint y: 428, distance: 442.9
click at [1025, 428] on ul "At Cavallino Bianco – six times awarded the title of best family hotel in the w…" at bounding box center [612, 332] width 857 height 405
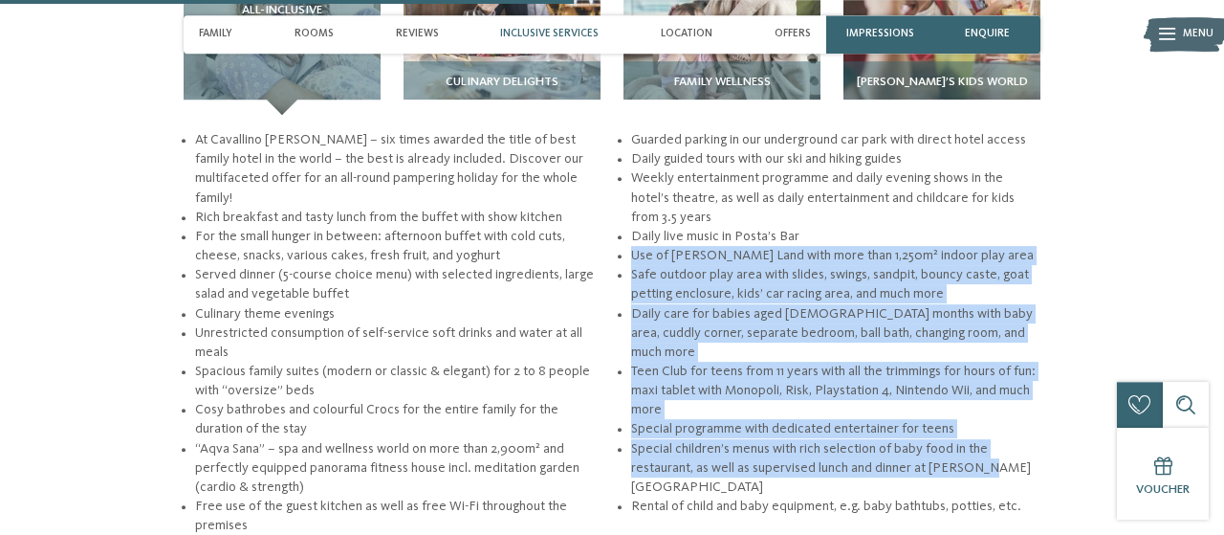
click at [1025, 439] on li "Special children’s menus with rich selection of baby food in the restaurant, as…" at bounding box center [835, 467] width 409 height 57
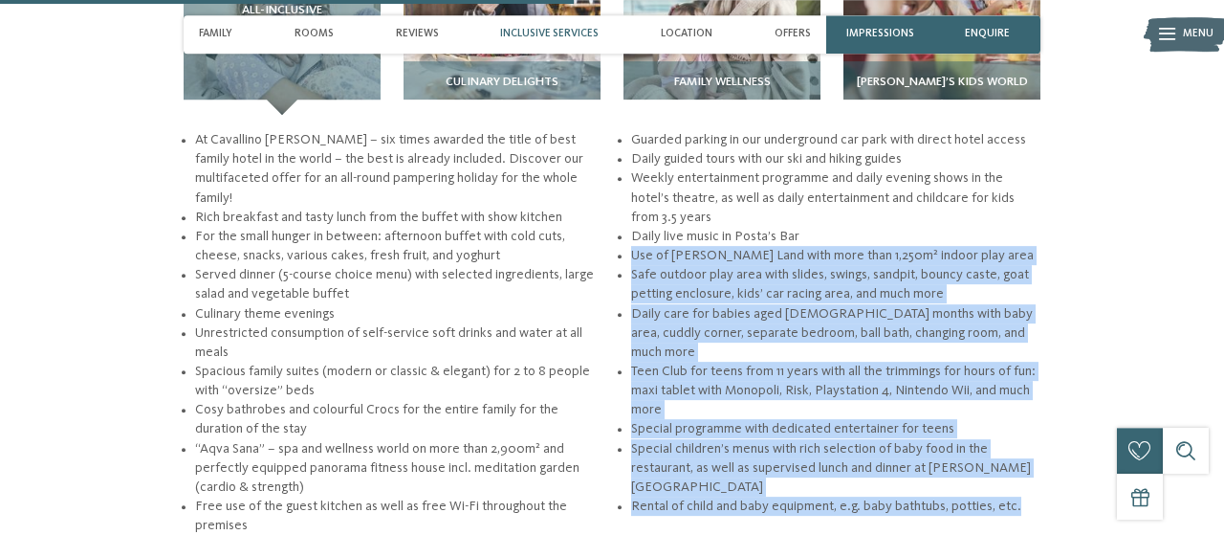
drag, startPoint x: 632, startPoint y: 221, endPoint x: 1025, endPoint y: 450, distance: 454.8
click at [1025, 450] on ul "At Cavallino Bianco – six times awarded the title of best family hotel in the w…" at bounding box center [612, 332] width 857 height 405
copy ul "Use of Lino Land with more than 1,250m² indoor play area Safe outdoor play area…"
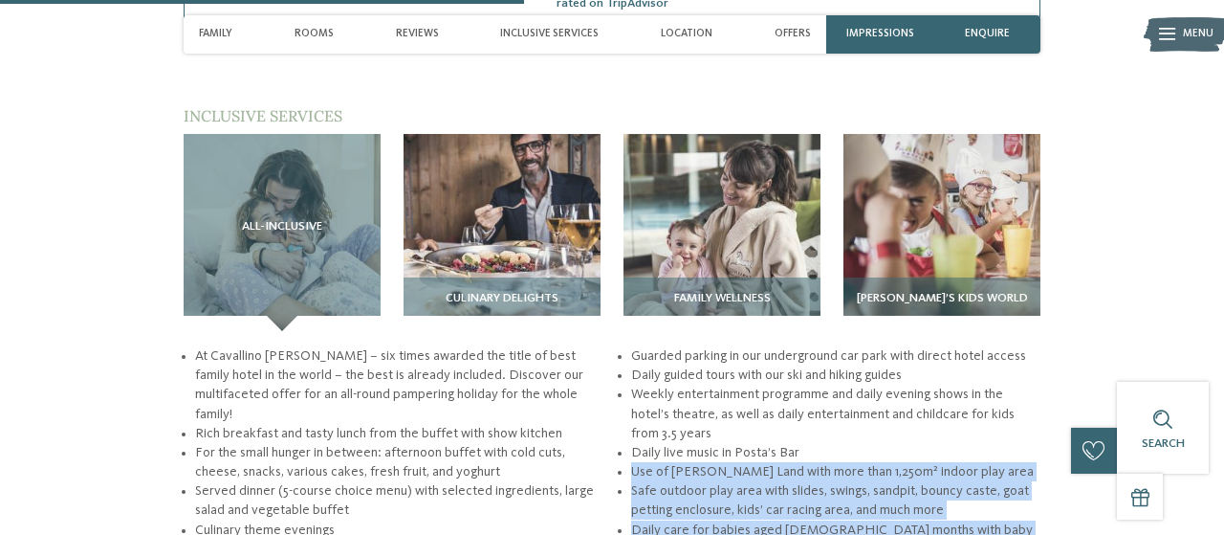
scroll to position [2216, 0]
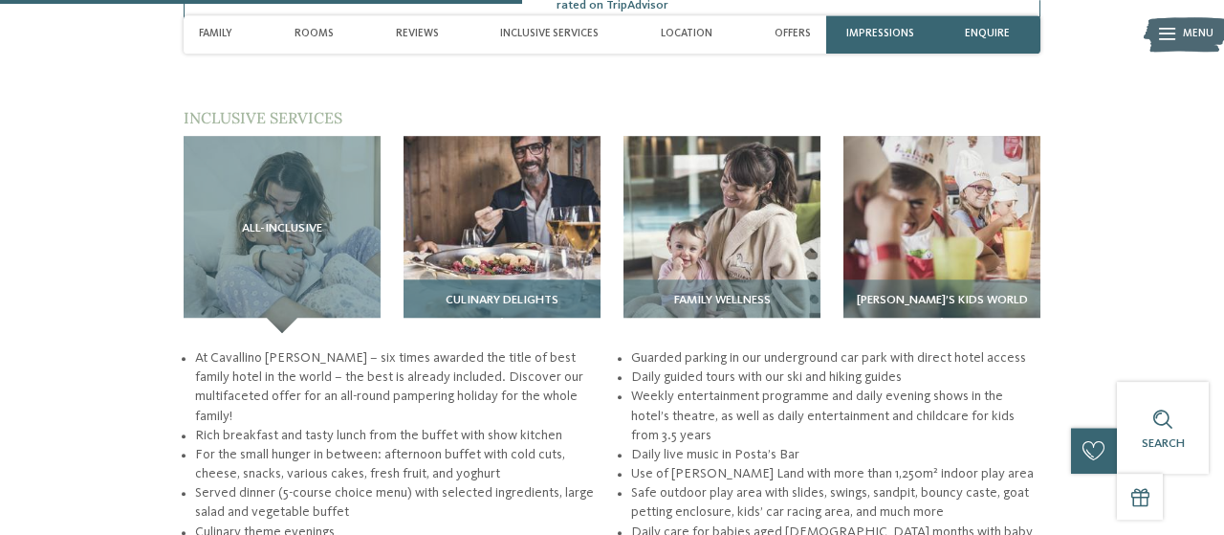
click at [531, 279] on div "Culinary delights" at bounding box center [502, 306] width 197 height 54
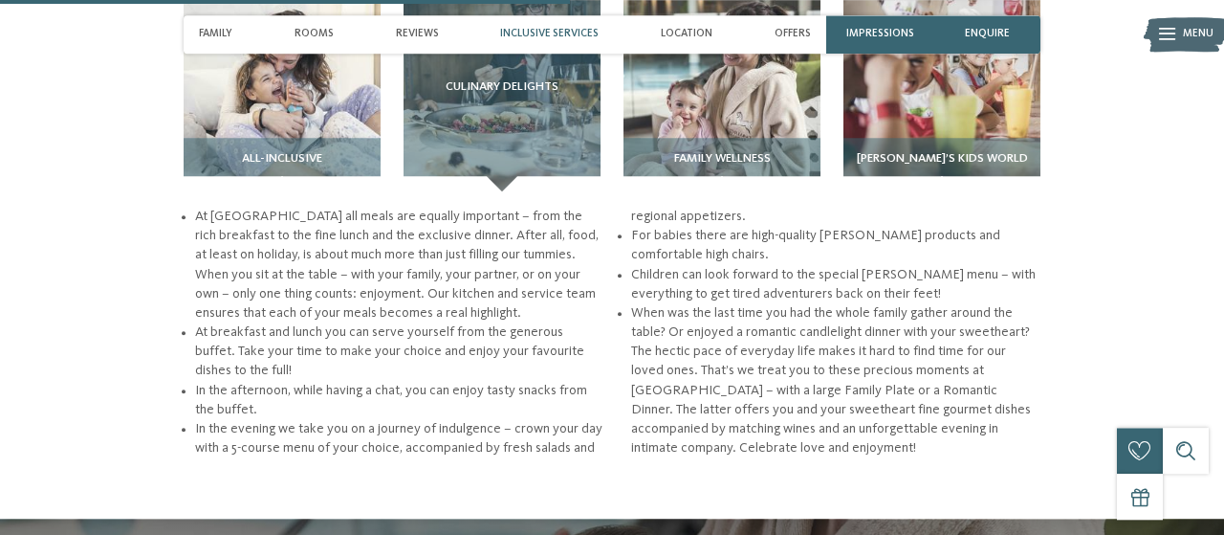
scroll to position [2354, 0]
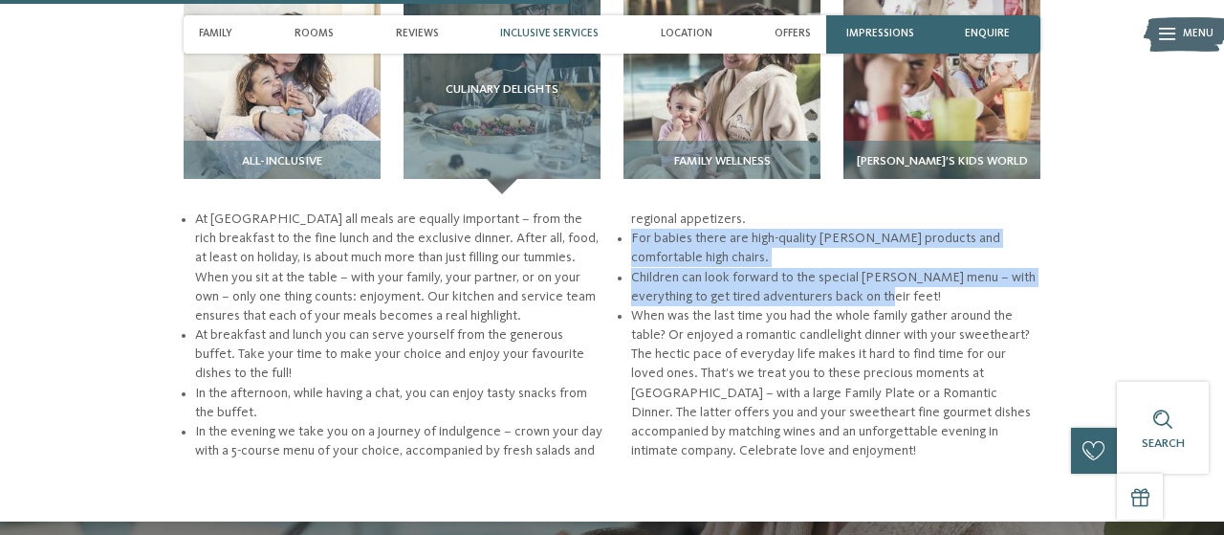
drag, startPoint x: 632, startPoint y: 179, endPoint x: 898, endPoint y: 234, distance: 271.7
click at [898, 234] on ul "At Cavallino all meals are equally important – from the rich breakfast to the f…" at bounding box center [612, 334] width 857 height 251
copy ul "For babies there are high-quality Hipp products and comfortable high chairs. Ch…"
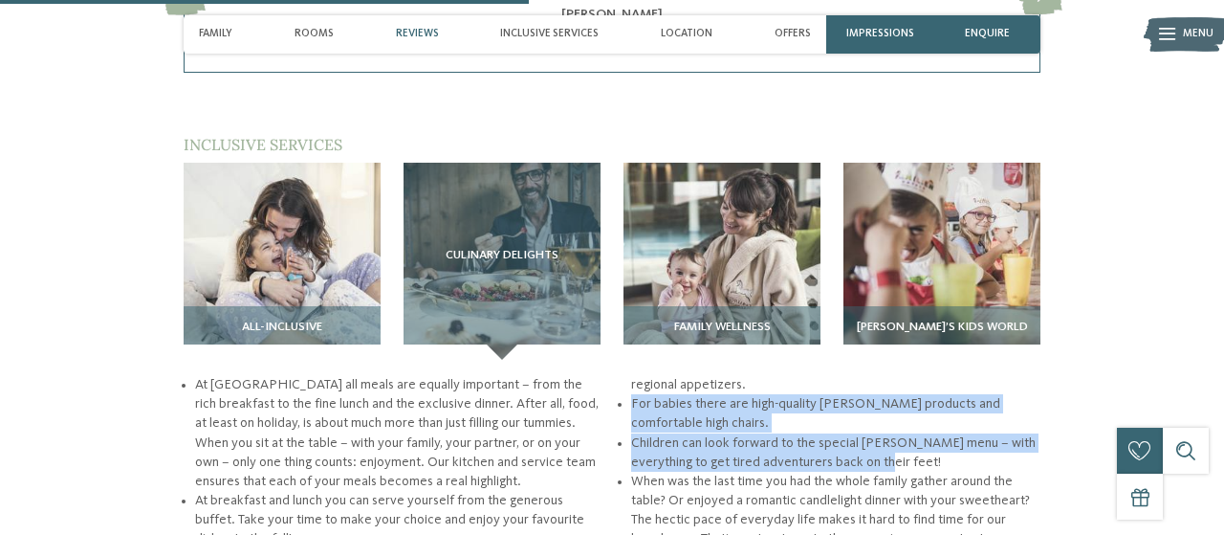
scroll to position [2182, 0]
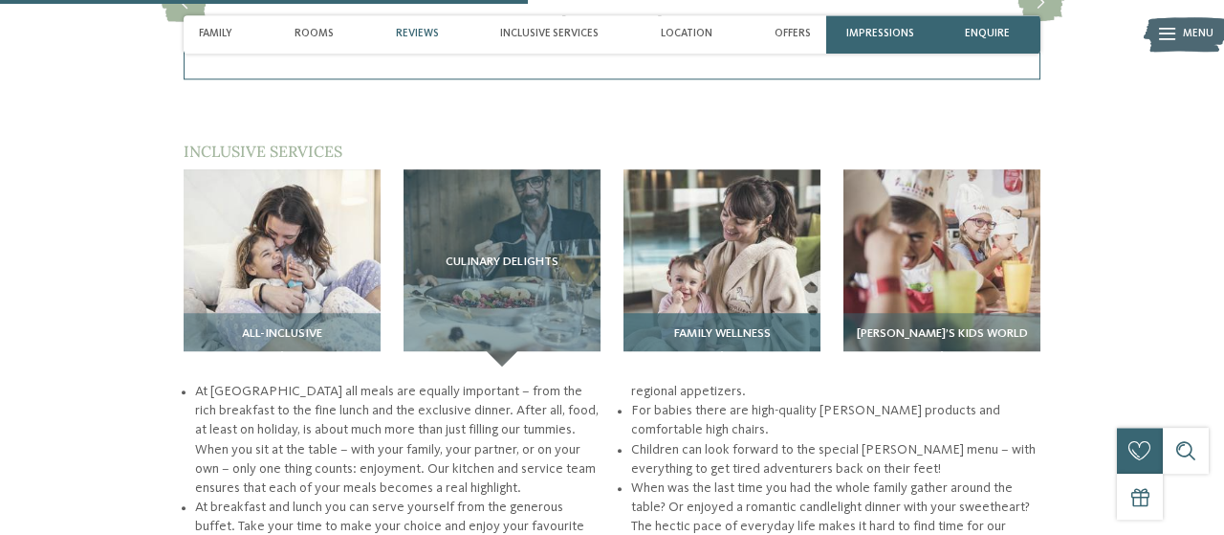
click at [749, 327] on span "Family wellness" at bounding box center [722, 333] width 97 height 13
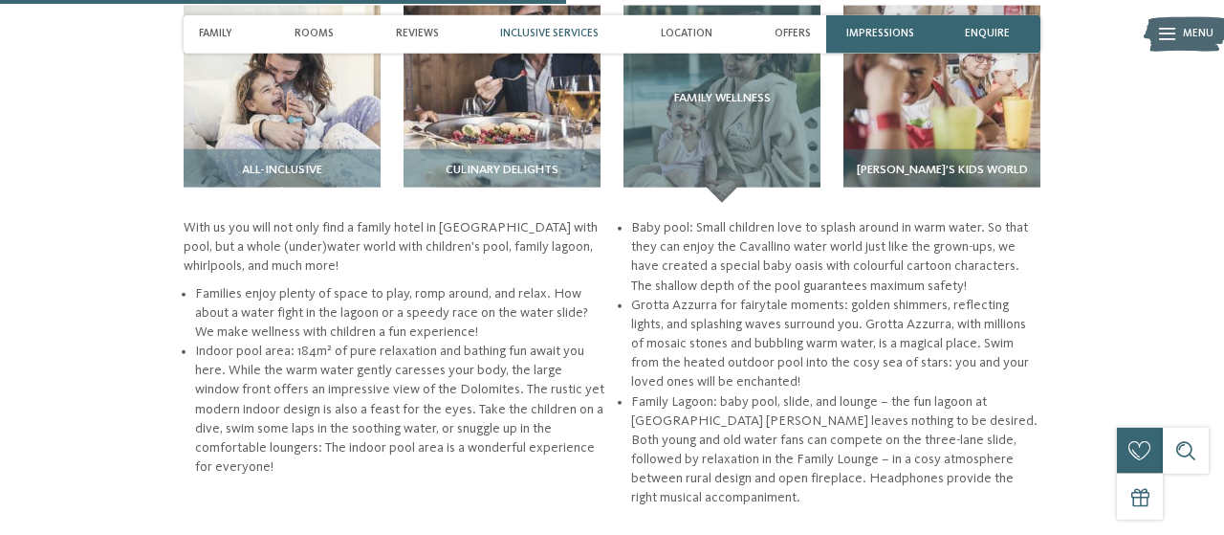
scroll to position [2348, 0]
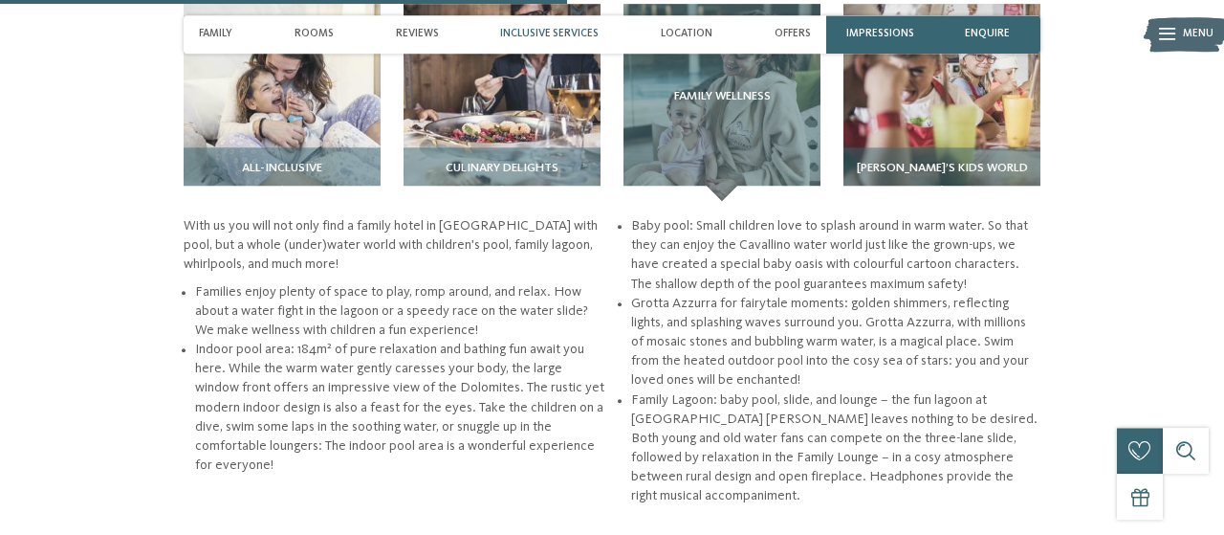
click at [185, 216] on p "With us you will not only find a family hotel in South Tyrol with pool, but a w…" at bounding box center [394, 244] width 421 height 57
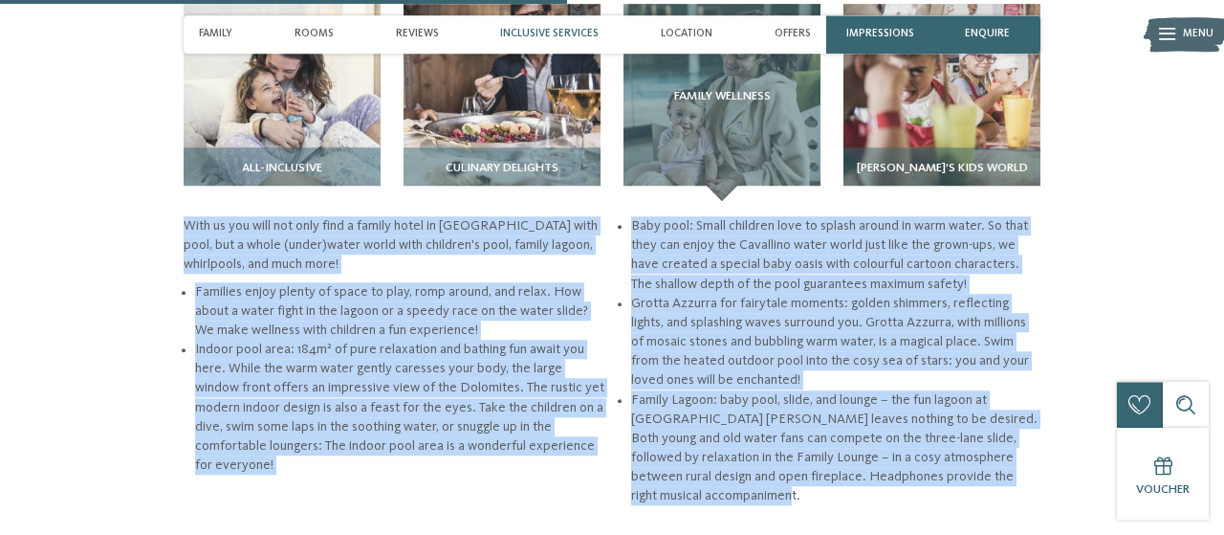
drag, startPoint x: 185, startPoint y: 162, endPoint x: 1055, endPoint y: 430, distance: 911.1
click at [1055, 430] on div "back to the hotel overview 5% Early Birds from" at bounding box center [612, 128] width 1224 height 4798
copy div "With us you will not only find a family hotel in South Tyrol with pool, but a w…"
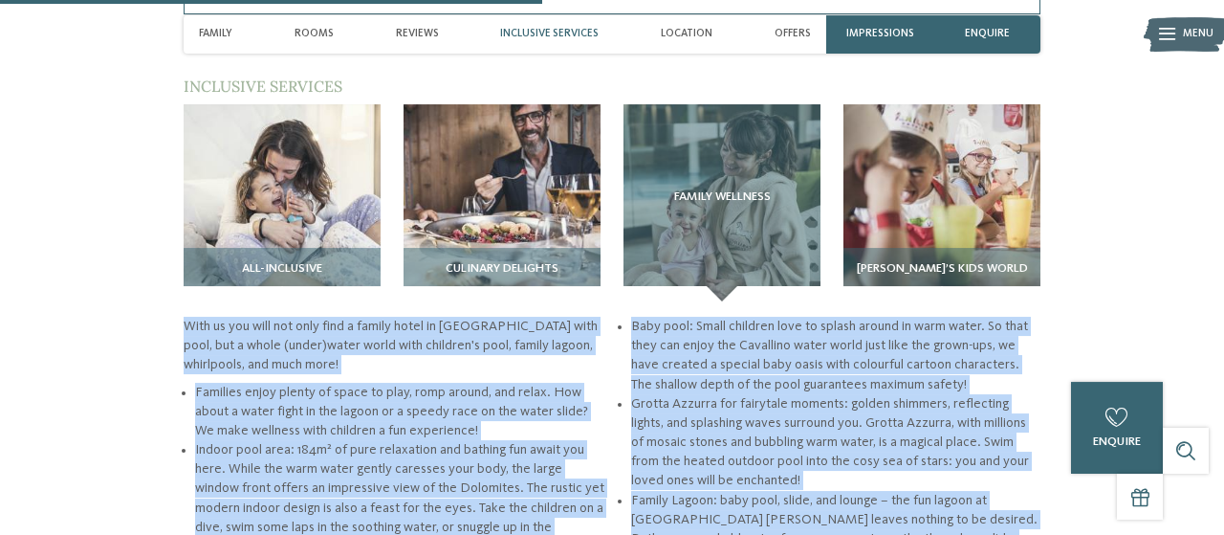
scroll to position [2241, 0]
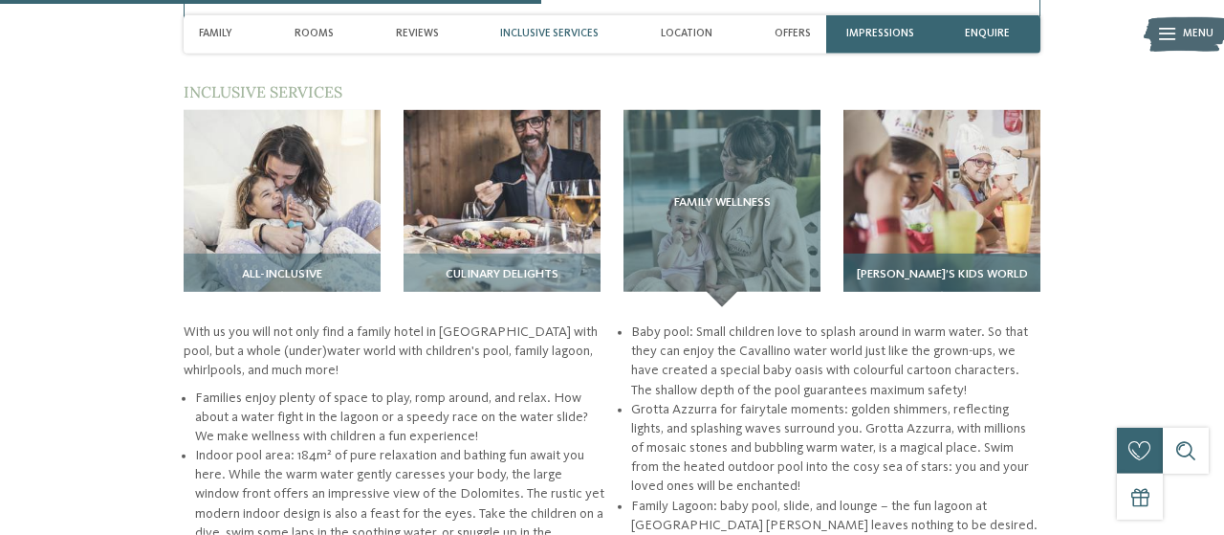
click at [947, 268] on span "Lino’s kids world" at bounding box center [942, 274] width 171 height 13
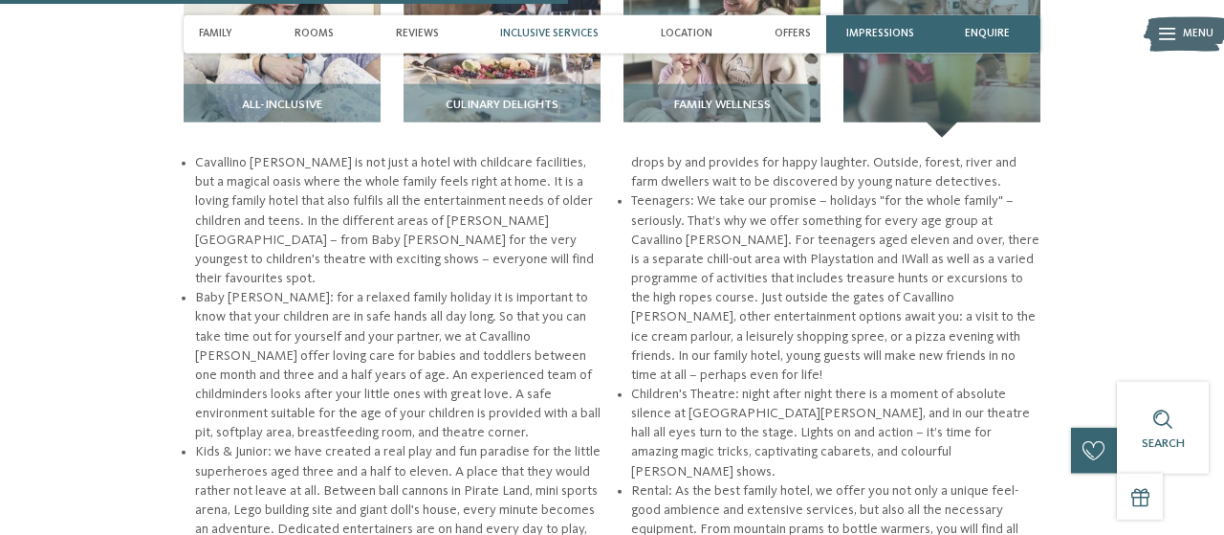
scroll to position [2414, 0]
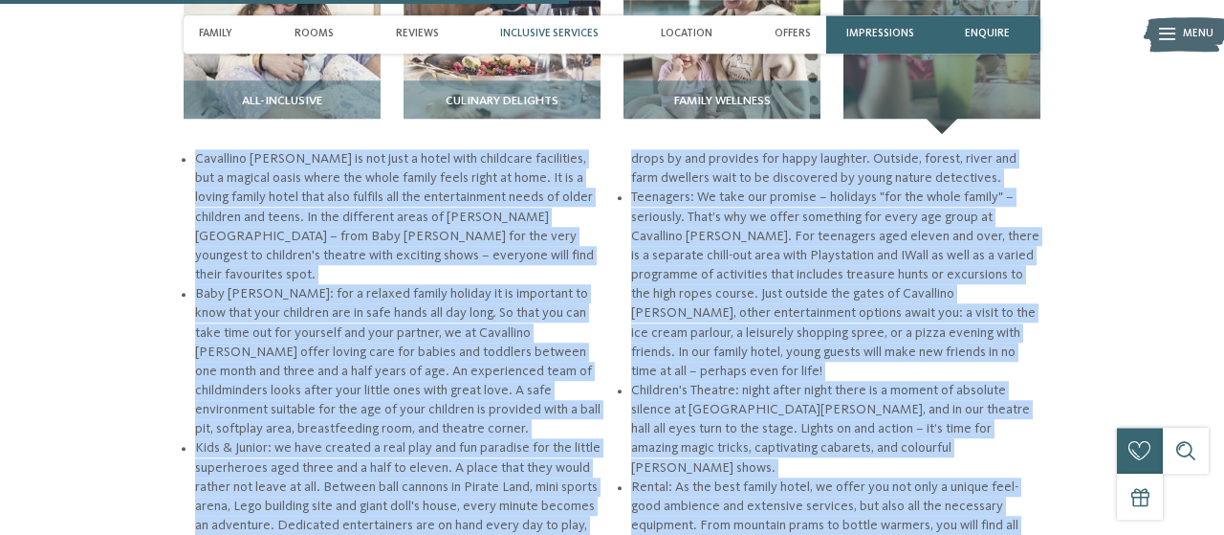
drag, startPoint x: 196, startPoint y: 97, endPoint x: 942, endPoint y: 474, distance: 836.4
click at [942, 474] on div "Cavallino Bianco is not just a hotel with childcare facilities, but a magical o…" at bounding box center [612, 351] width 857 height 405
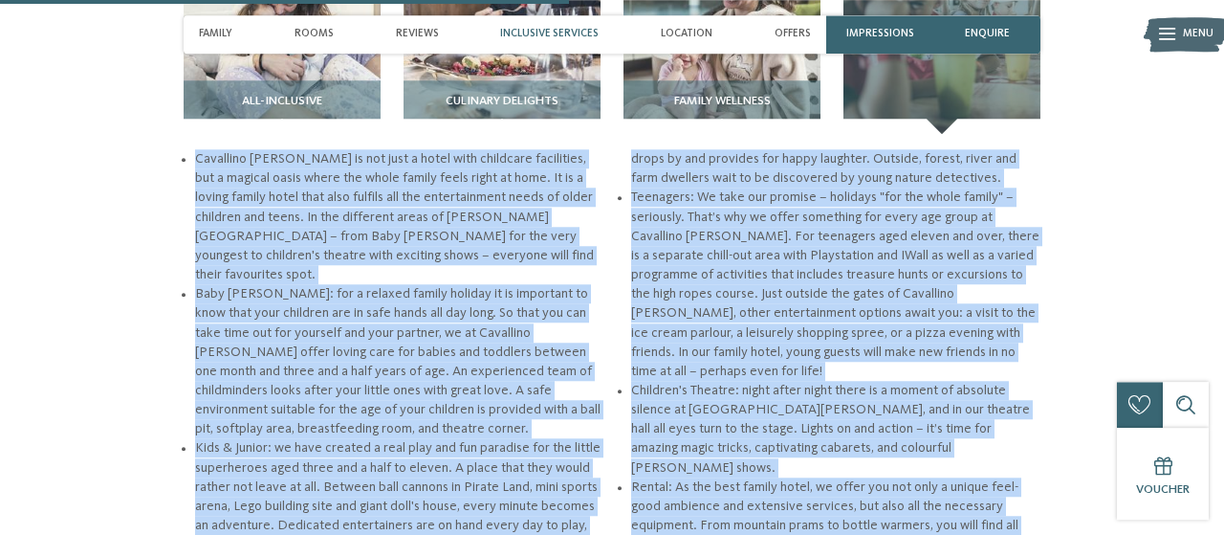
copy ul "Cavallino Bianco is not just a hotel with childcare facilities, but a magical o…"
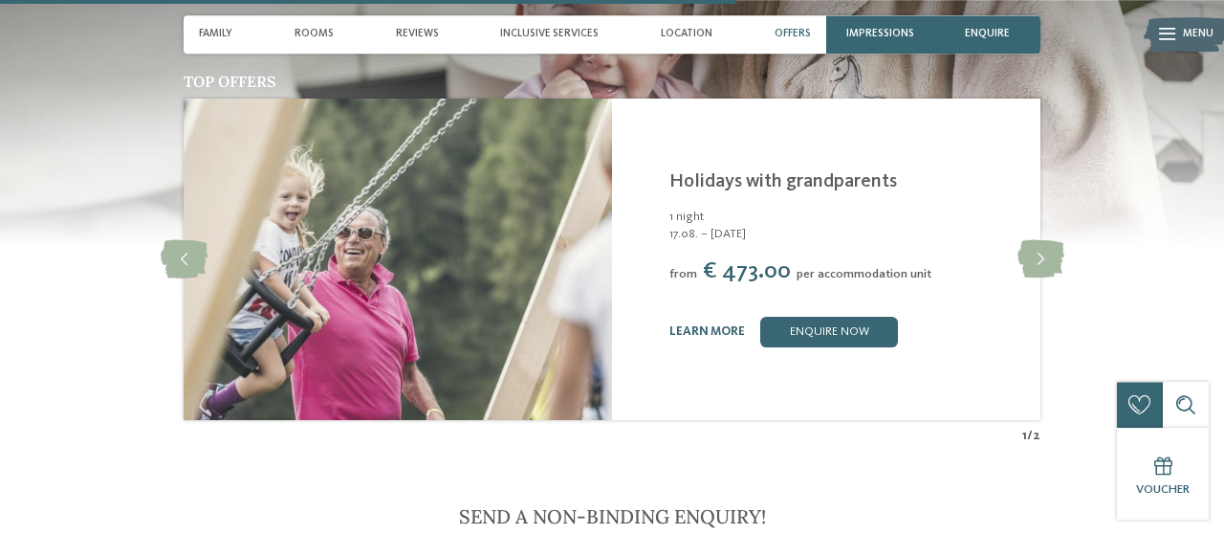
scroll to position [3130, 0]
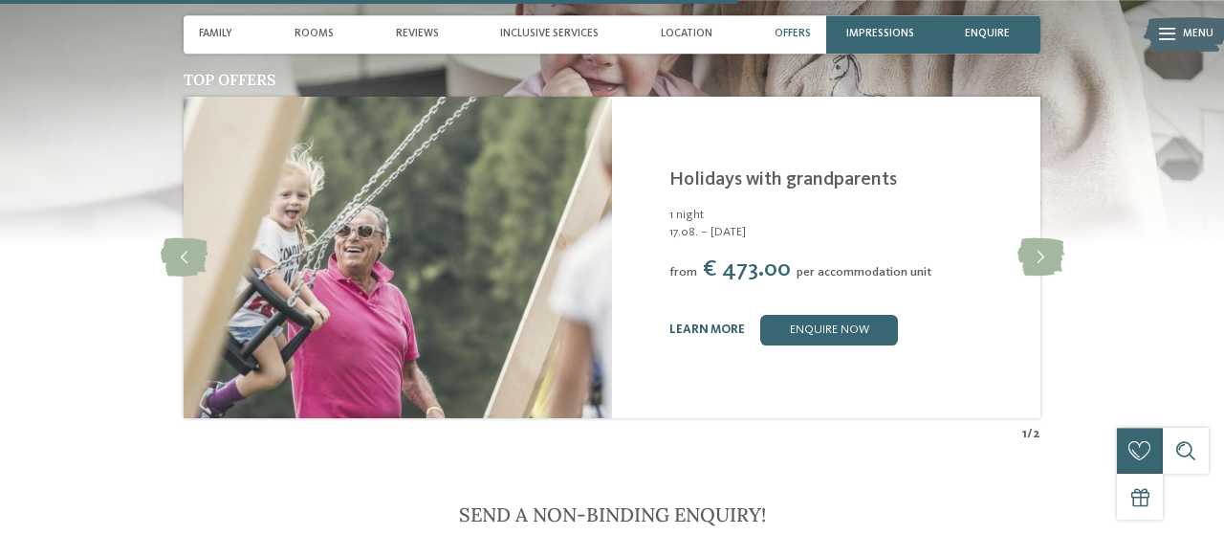
click at [698, 323] on link "learn more" at bounding box center [708, 329] width 76 height 12
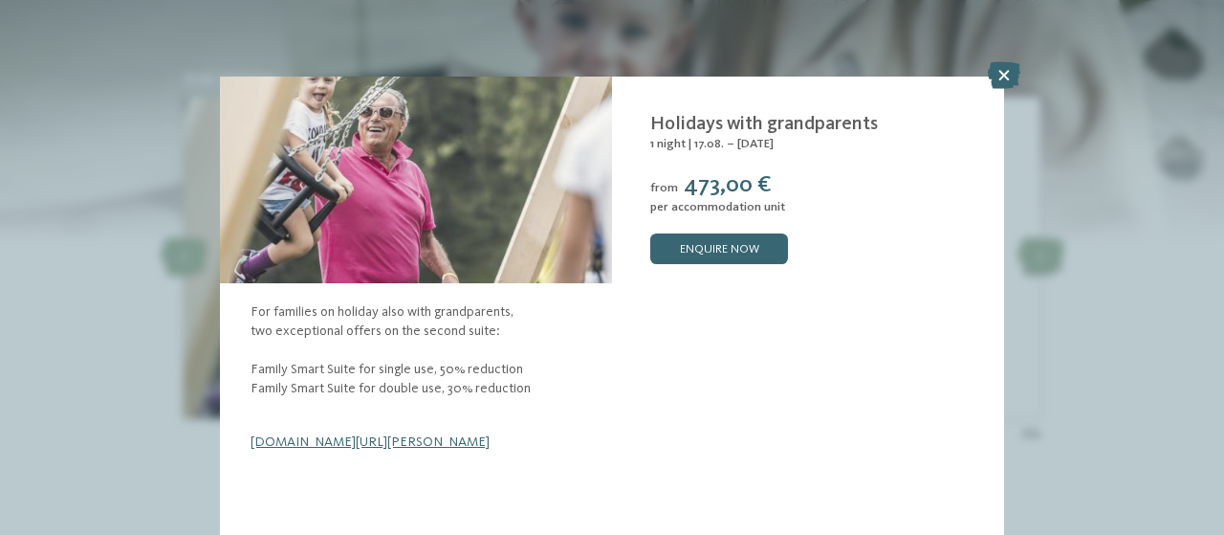
scroll to position [88, 0]
click at [1000, 76] on icon at bounding box center [1004, 75] width 33 height 27
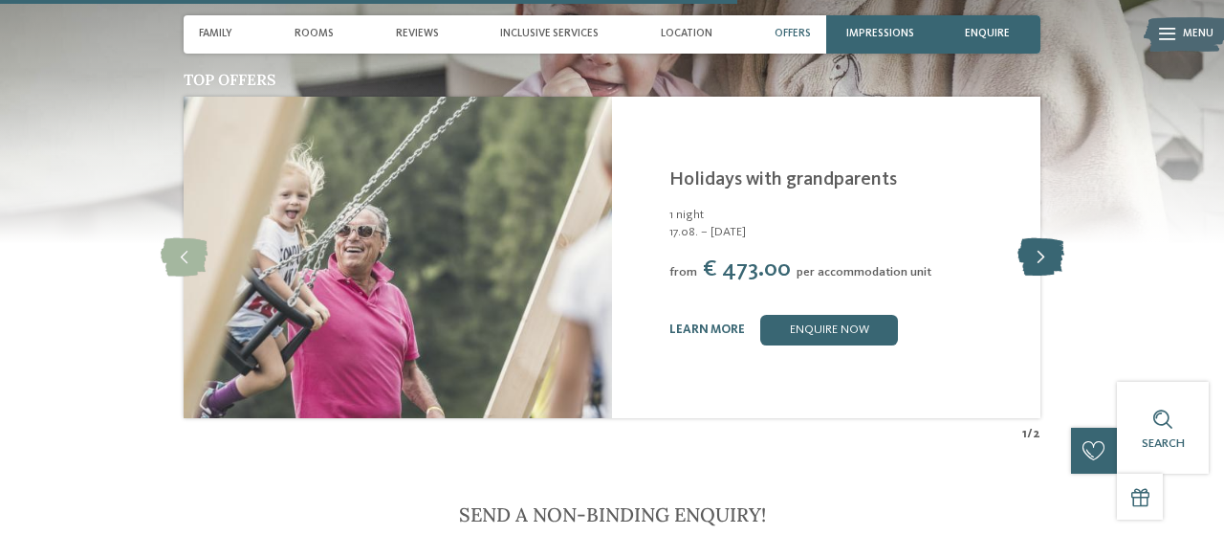
click at [1049, 238] on icon at bounding box center [1041, 257] width 47 height 38
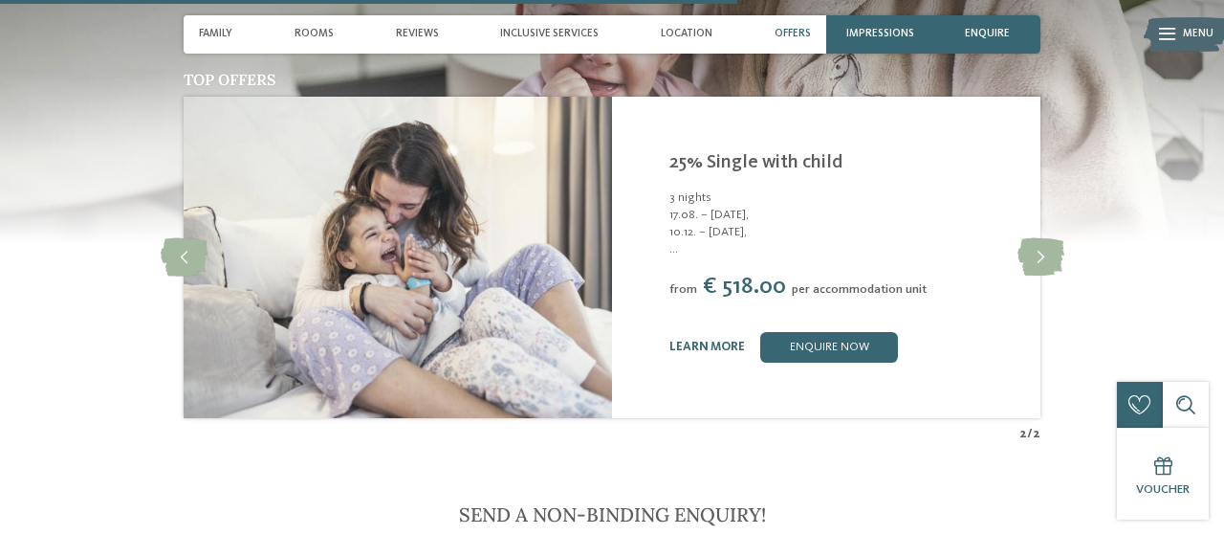
click at [708, 332] on div "learn more enquire now" at bounding box center [846, 347] width 352 height 31
click at [701, 341] on link "learn more" at bounding box center [708, 347] width 76 height 12
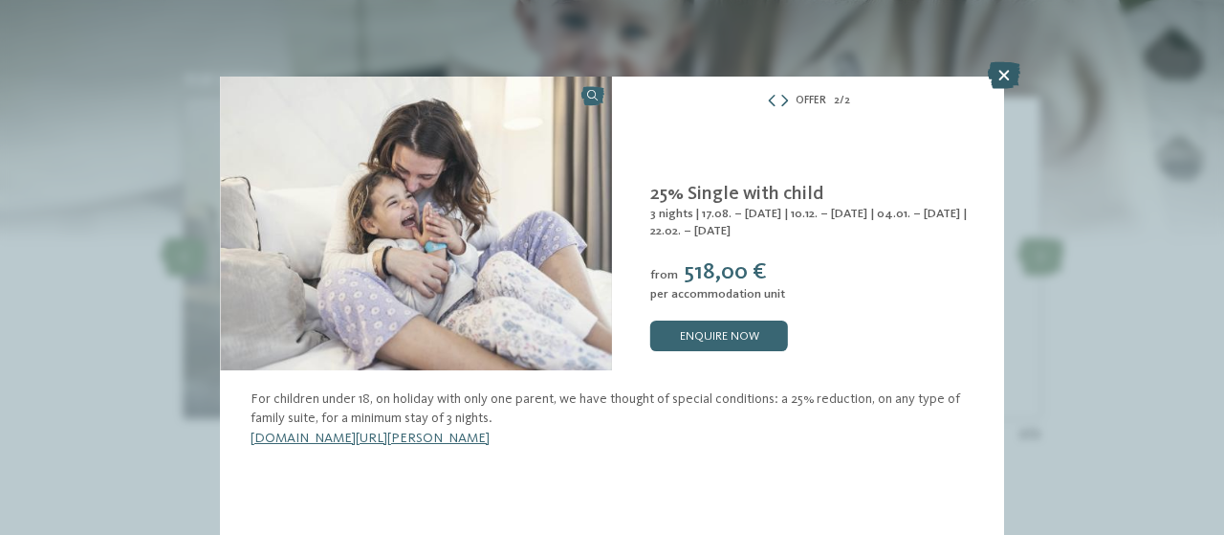
click at [1003, 68] on icon at bounding box center [1004, 75] width 33 height 27
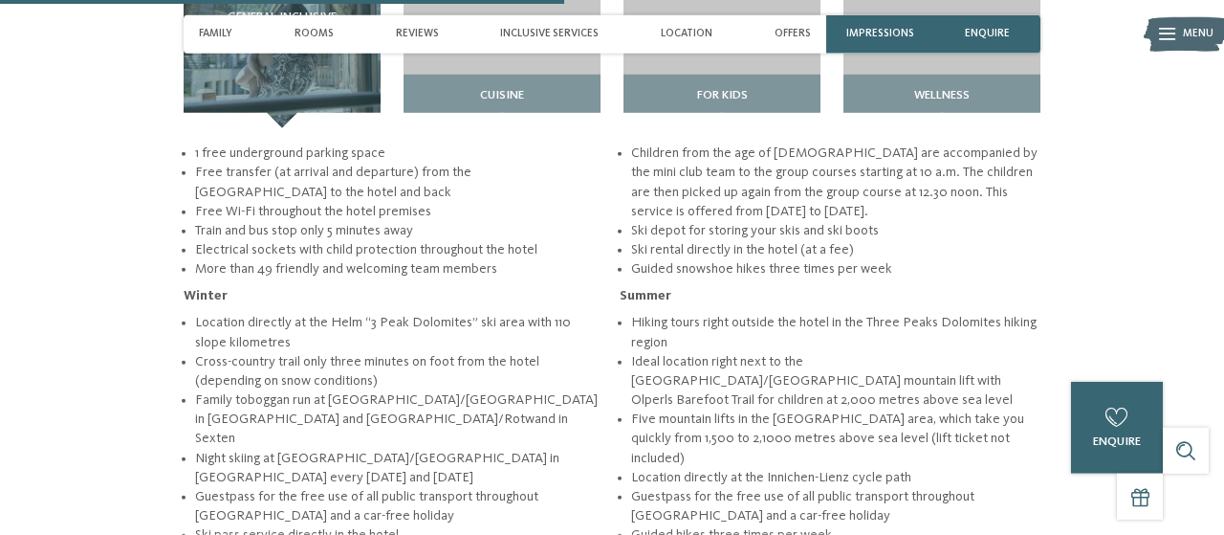
scroll to position [2388, 0]
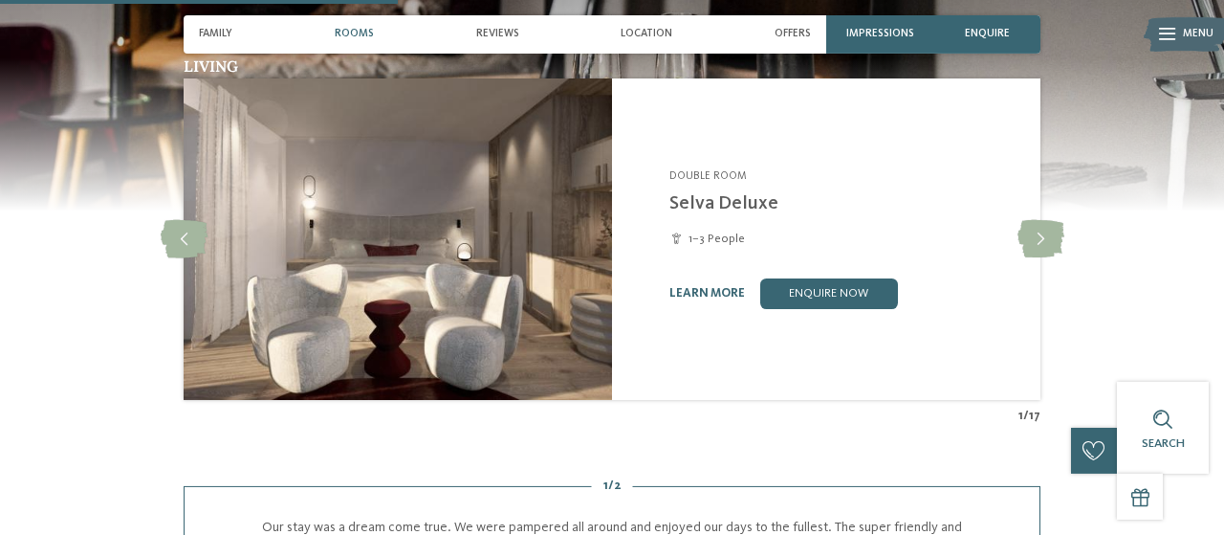
scroll to position [1445, 0]
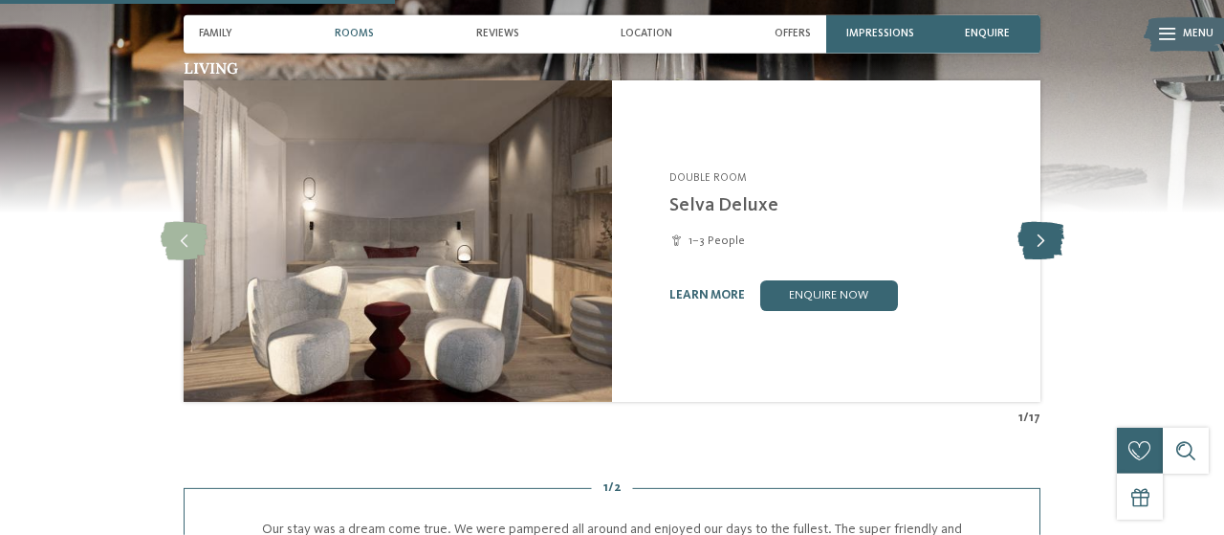
click at [1040, 249] on icon at bounding box center [1041, 241] width 47 height 38
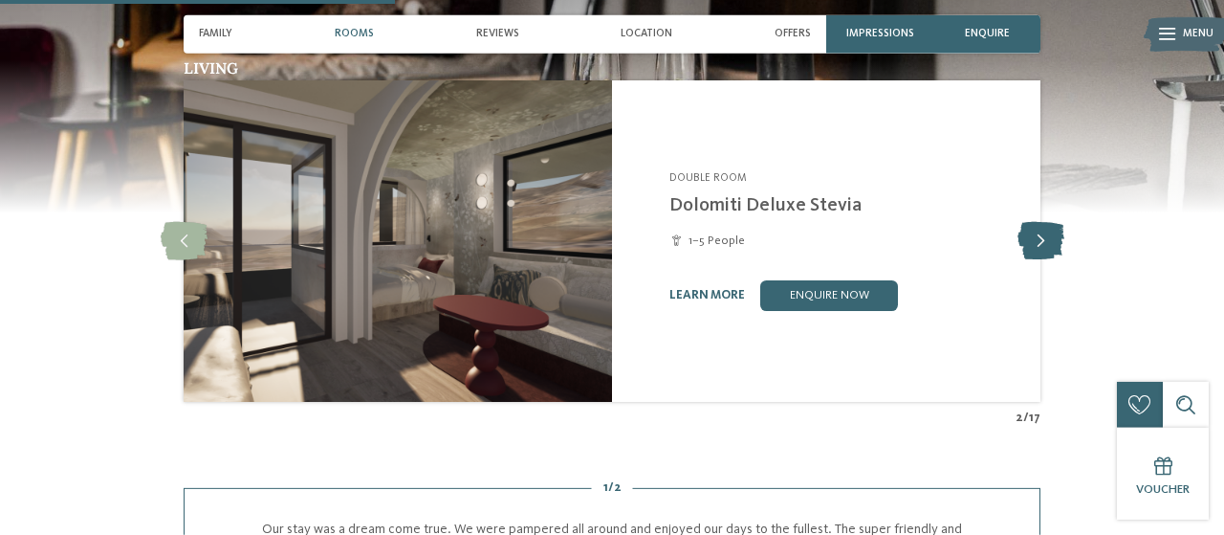
click at [1040, 249] on icon at bounding box center [1041, 241] width 47 height 38
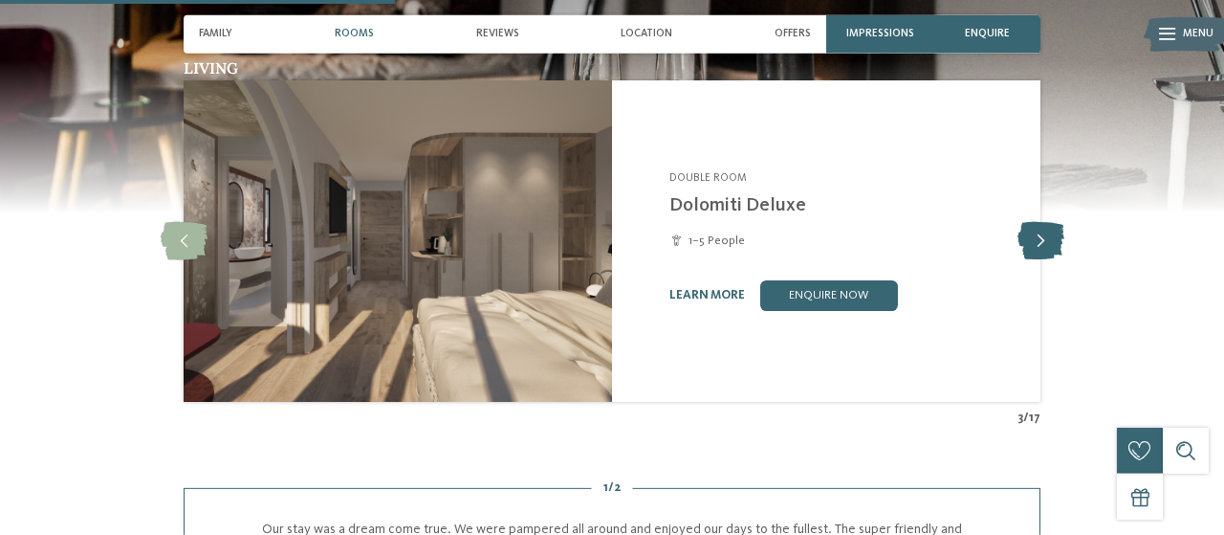
click at [1040, 249] on icon at bounding box center [1041, 241] width 47 height 38
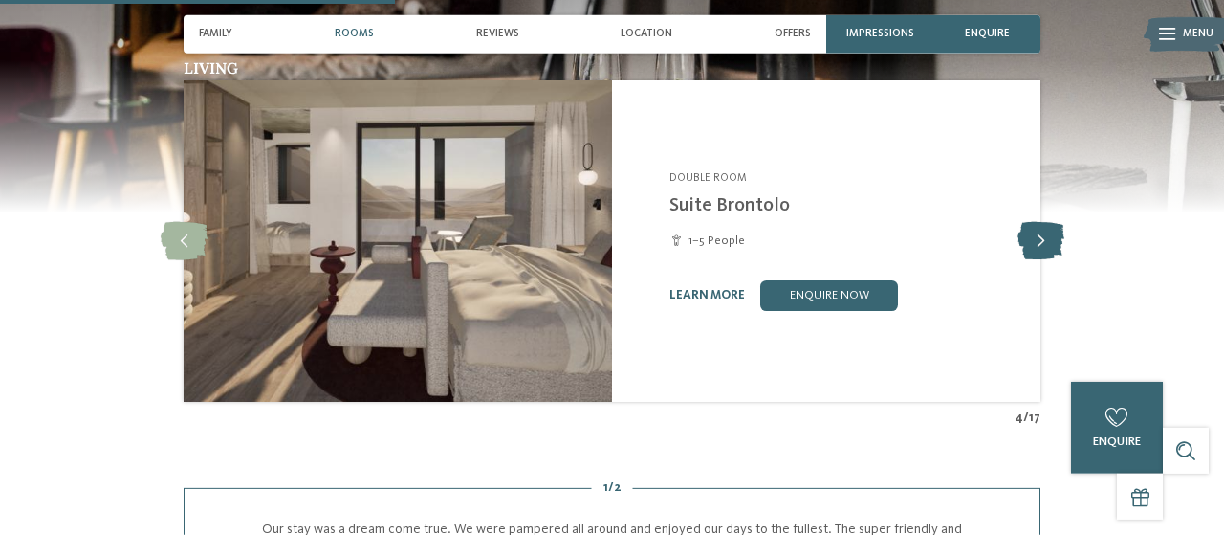
click at [1040, 249] on icon at bounding box center [1041, 241] width 47 height 38
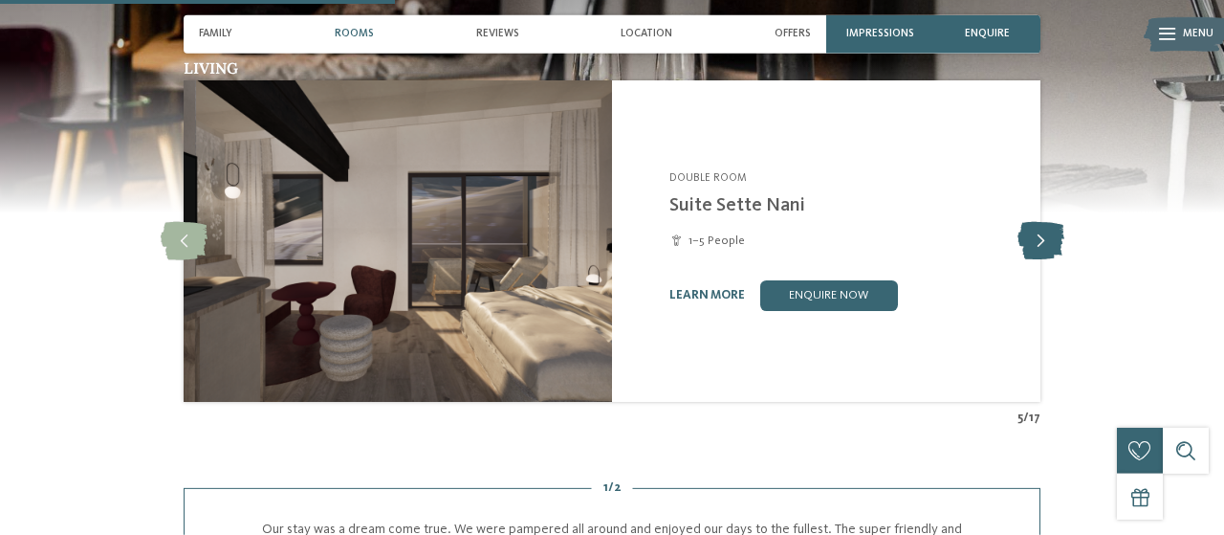
click at [1040, 249] on icon at bounding box center [1041, 241] width 47 height 38
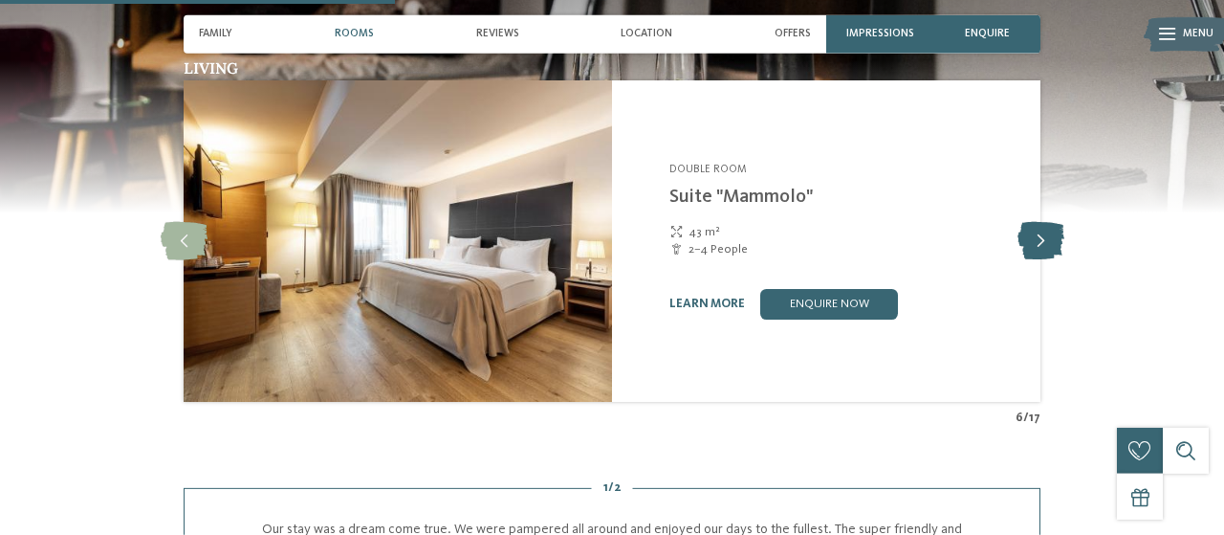
click at [1040, 249] on icon at bounding box center [1041, 241] width 47 height 38
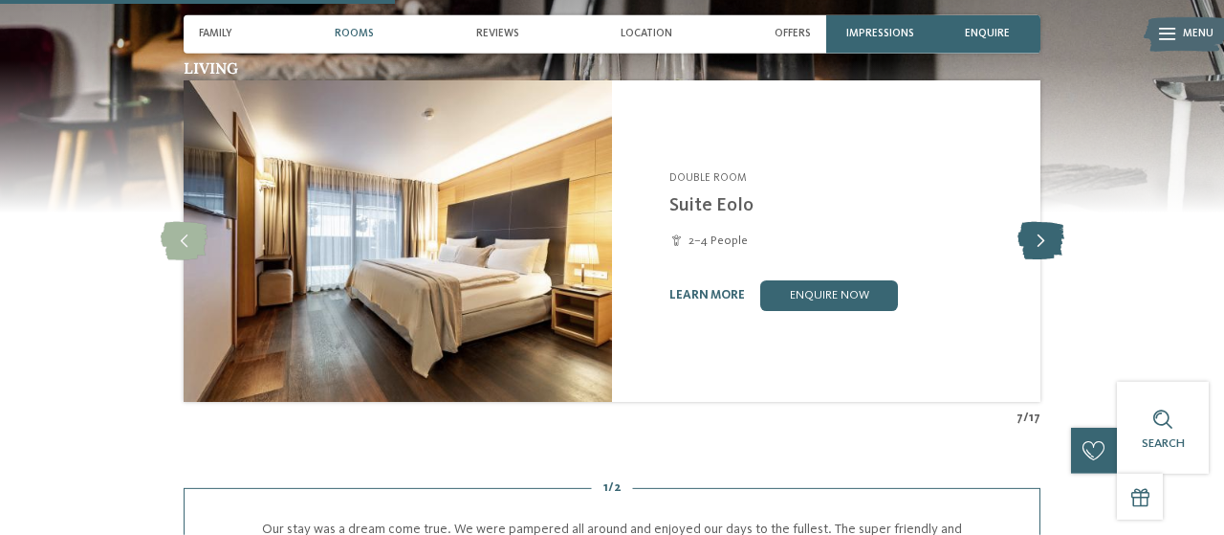
click at [1040, 249] on icon at bounding box center [1041, 241] width 47 height 38
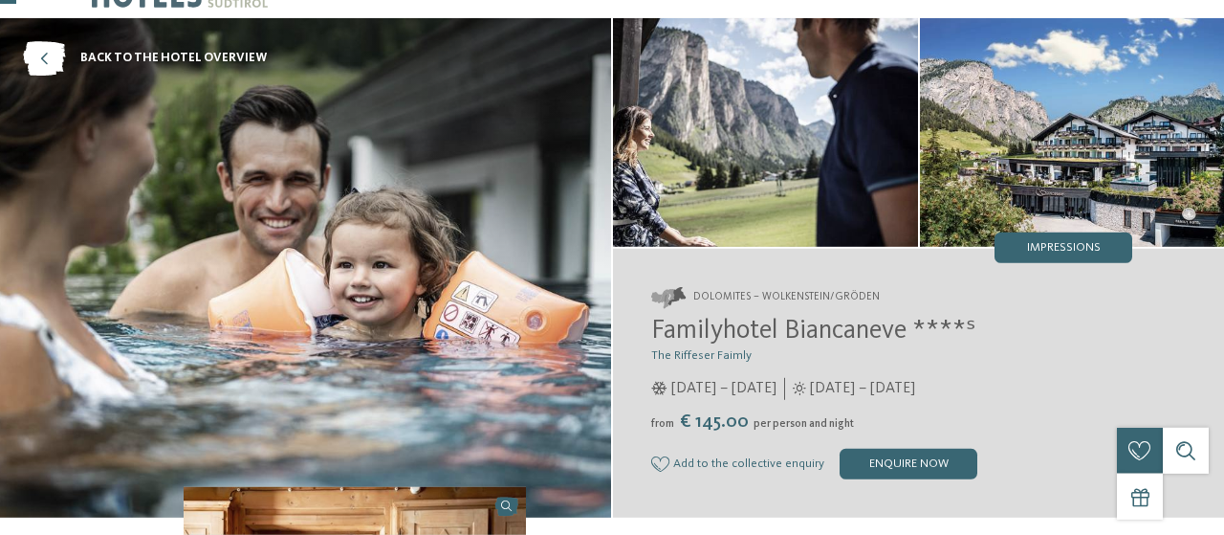
scroll to position [0, 0]
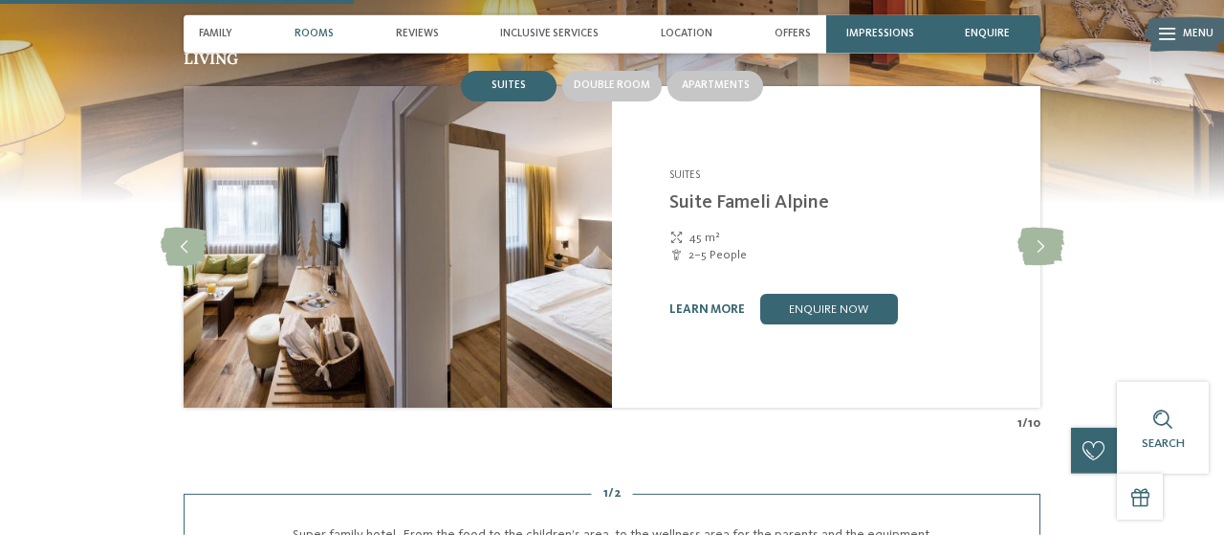
scroll to position [1506, 0]
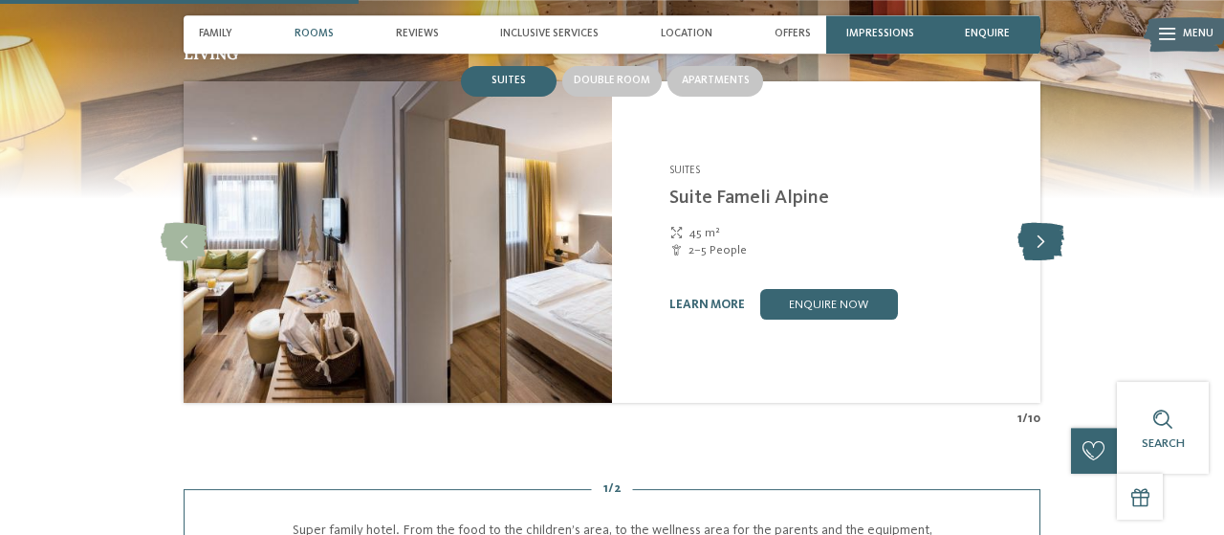
click at [1055, 223] on icon at bounding box center [1041, 242] width 47 height 38
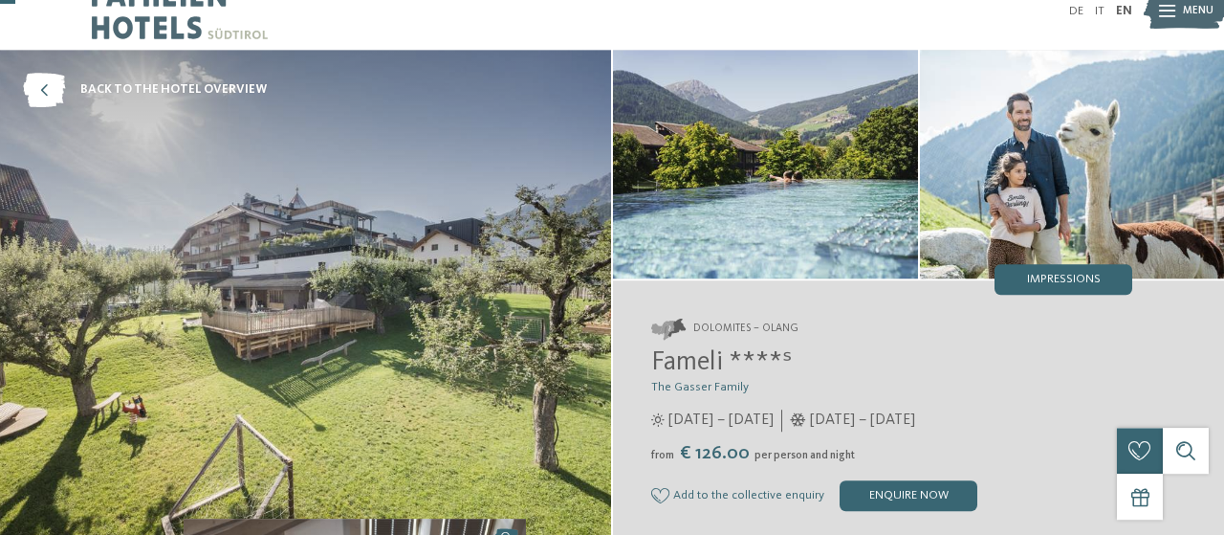
scroll to position [0, 0]
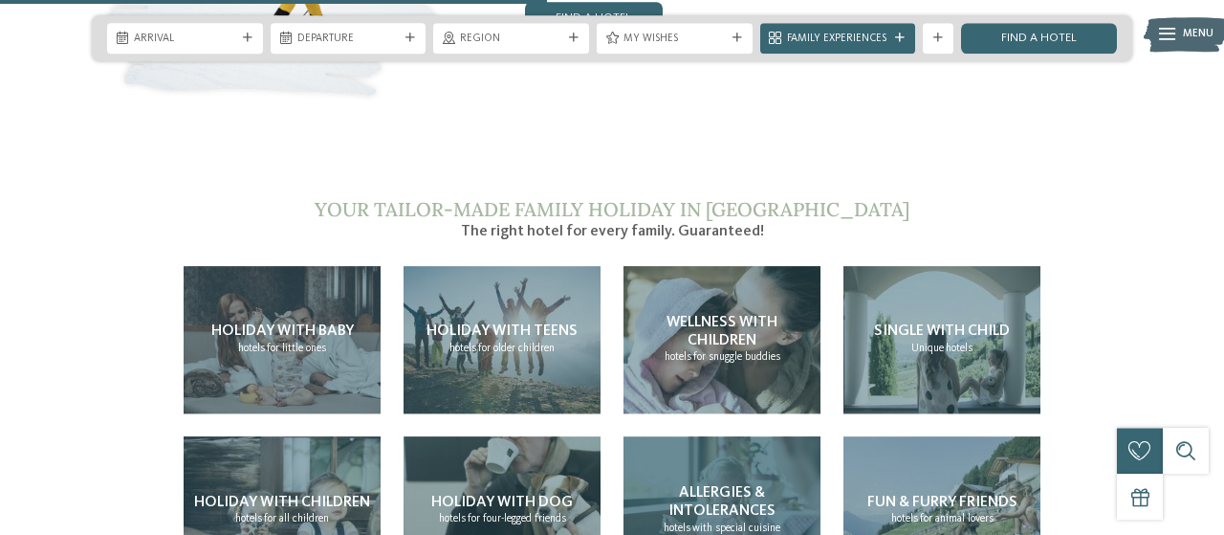
scroll to position [3123, 0]
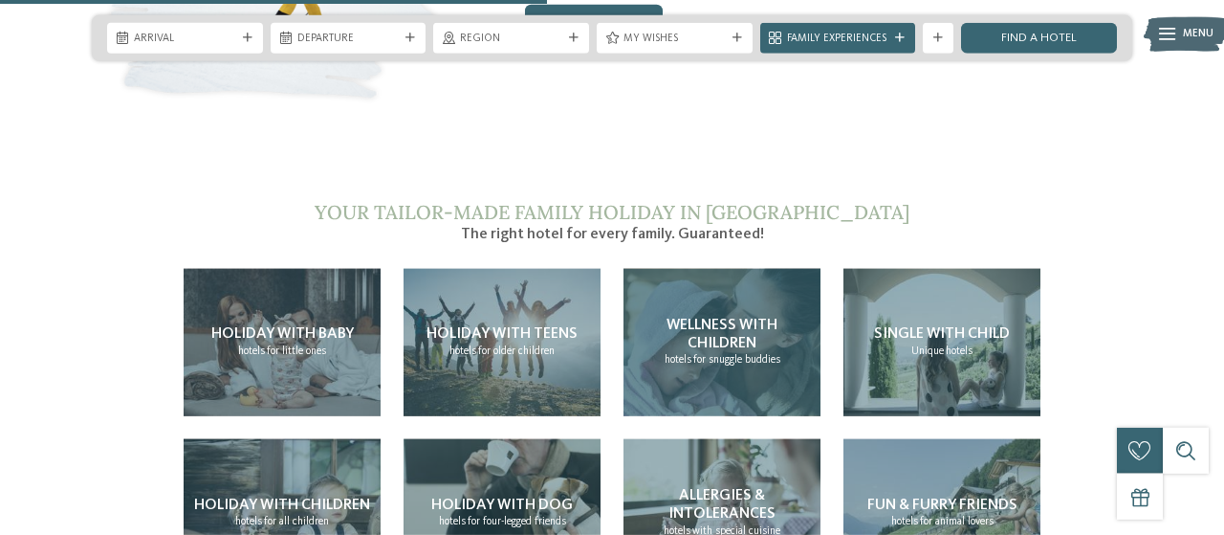
click at [715, 318] on span "Wellness with children" at bounding box center [722, 334] width 111 height 33
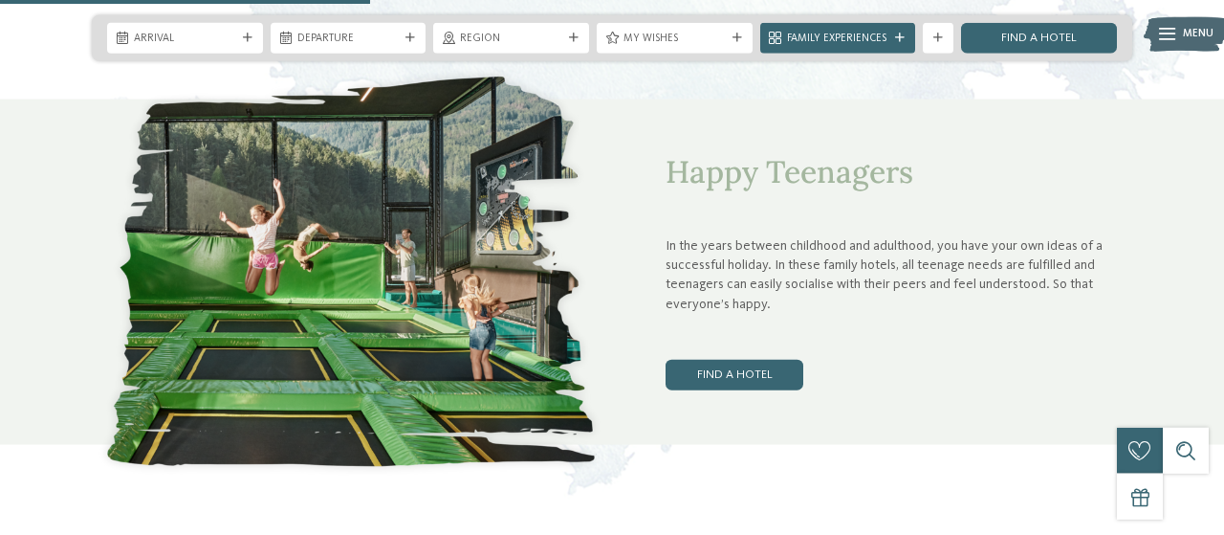
scroll to position [1990, 0]
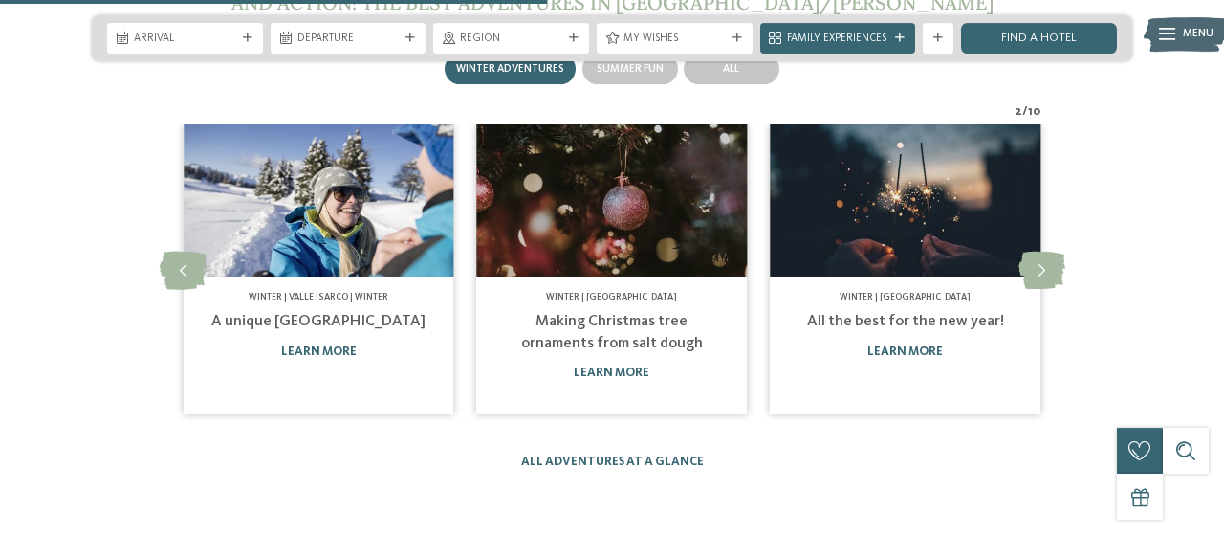
scroll to position [2029, 0]
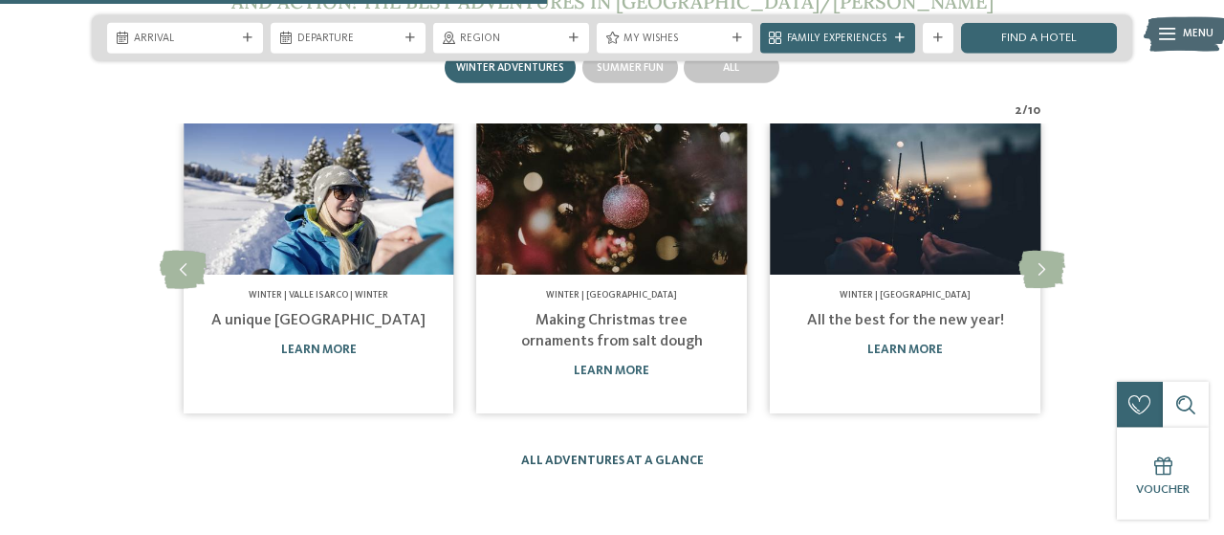
click at [650, 454] on link "All adventures at a glance" at bounding box center [612, 460] width 183 height 12
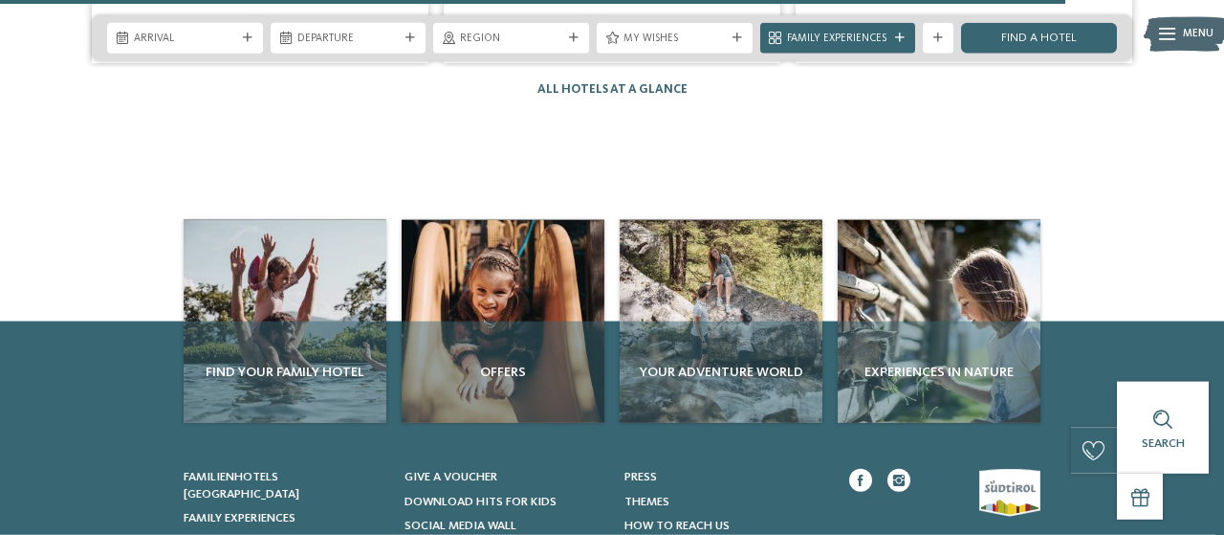
scroll to position [2506, 0]
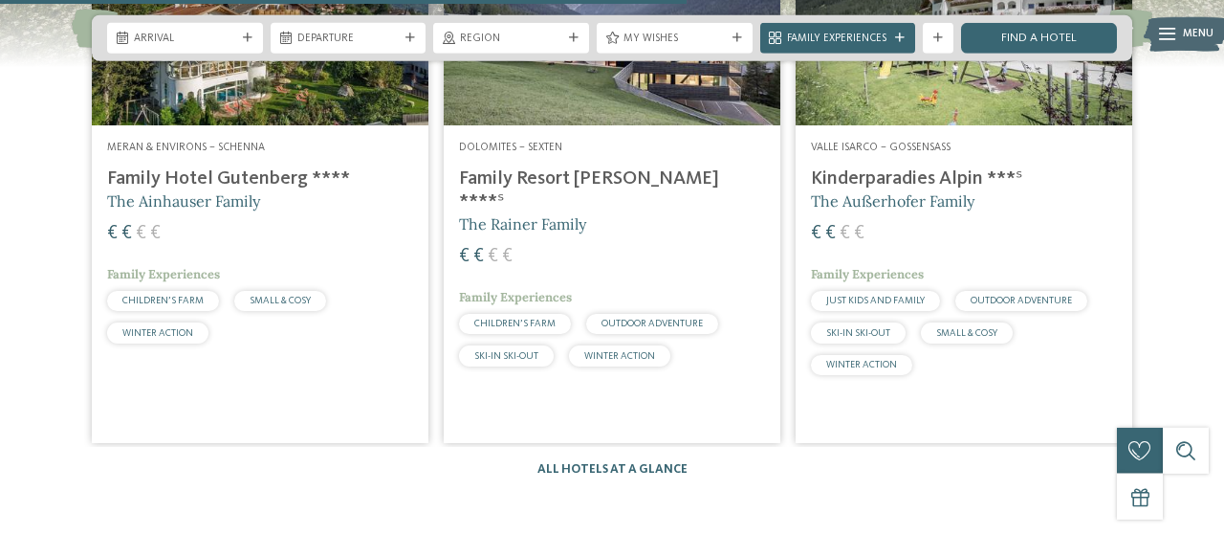
scroll to position [2275, 0]
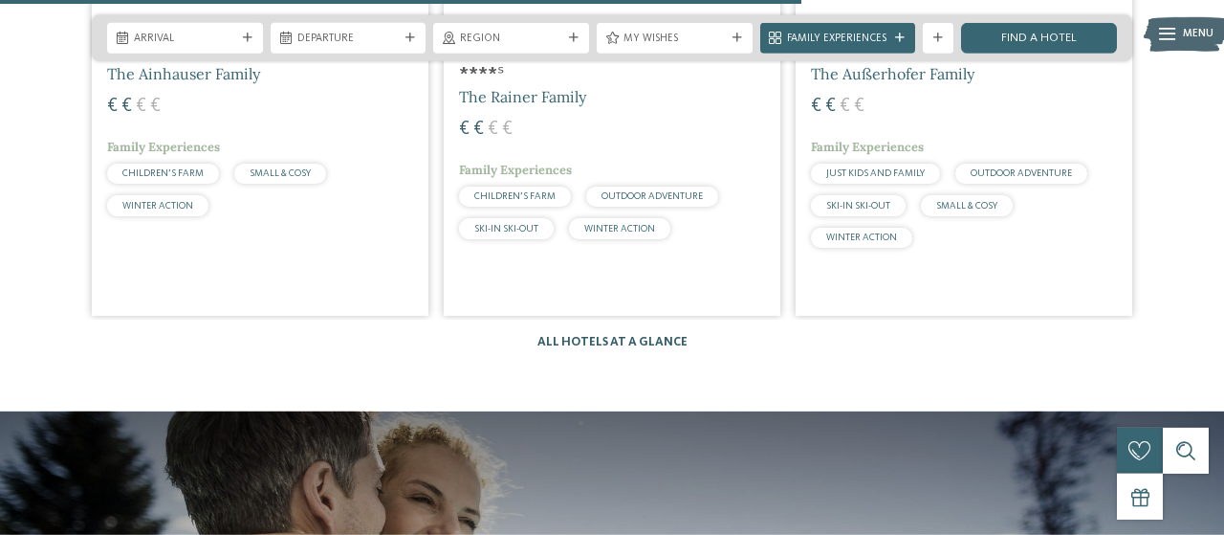
click at [621, 336] on link "All hotels at a glance" at bounding box center [613, 342] width 150 height 12
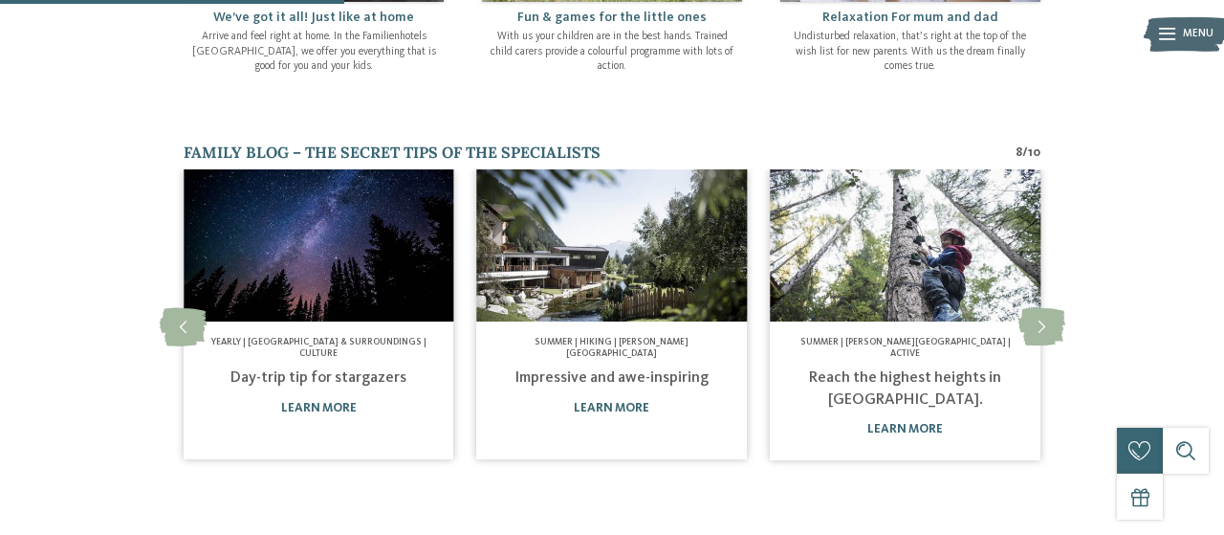
scroll to position [855, 0]
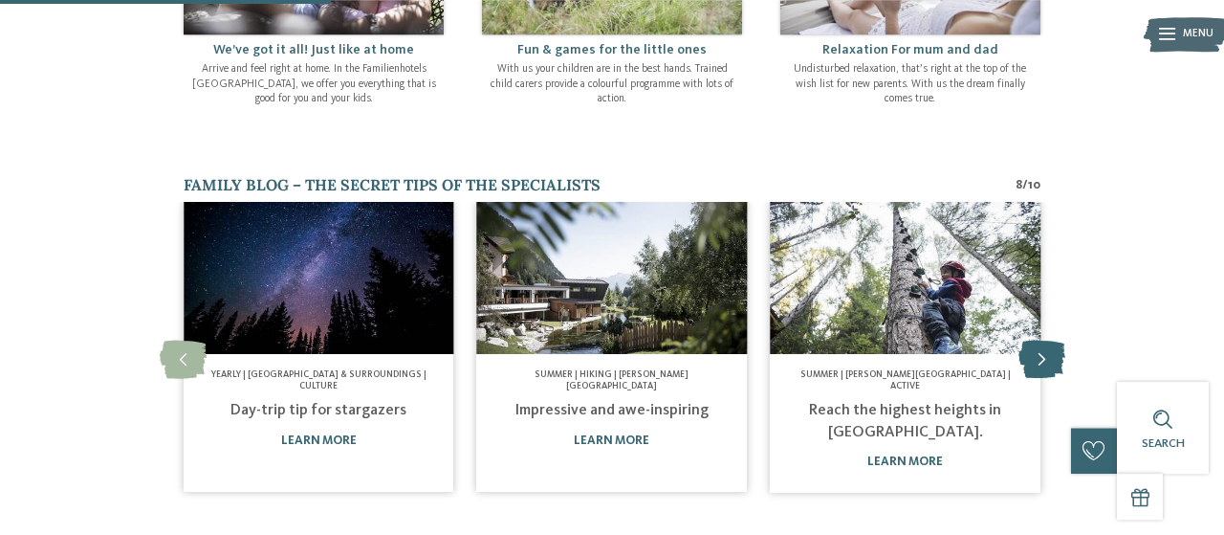
click at [1032, 356] on icon at bounding box center [1042, 360] width 47 height 38
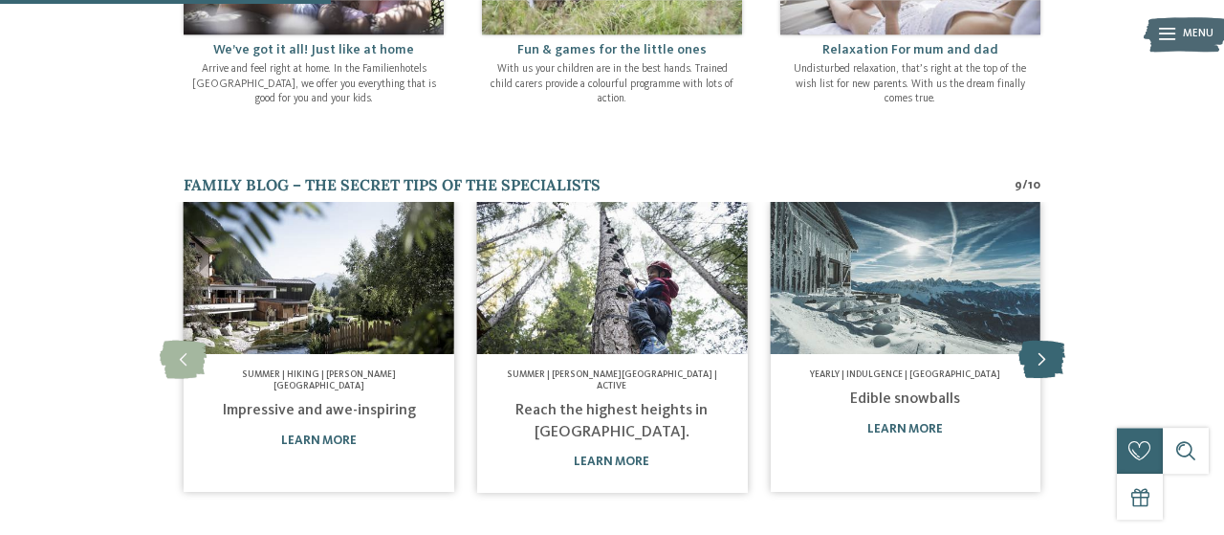
click at [1036, 341] on icon at bounding box center [1042, 360] width 47 height 38
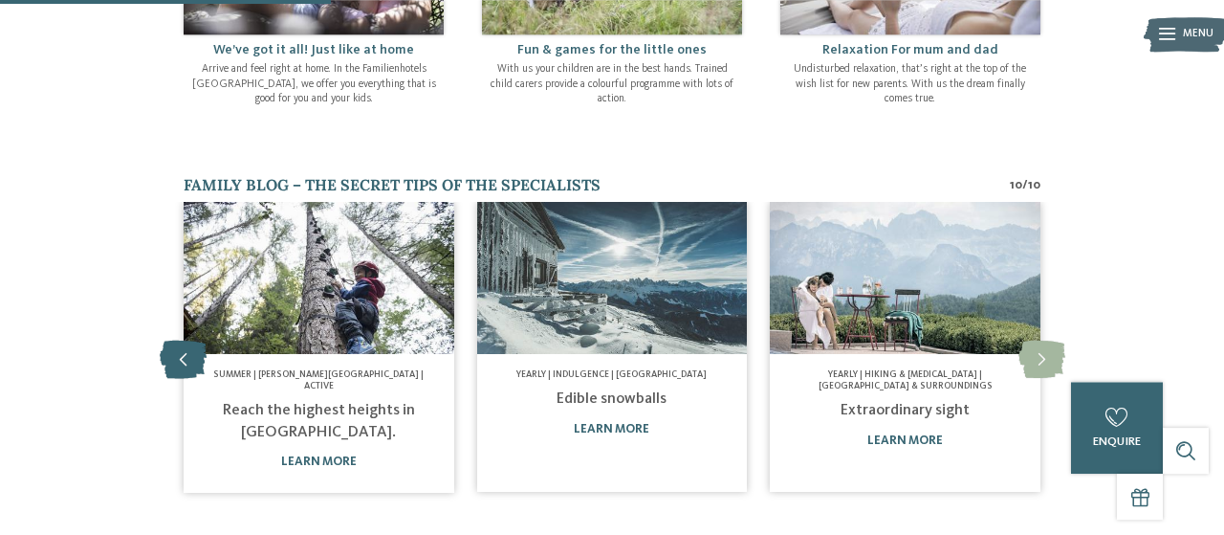
click at [186, 341] on icon at bounding box center [183, 360] width 47 height 38
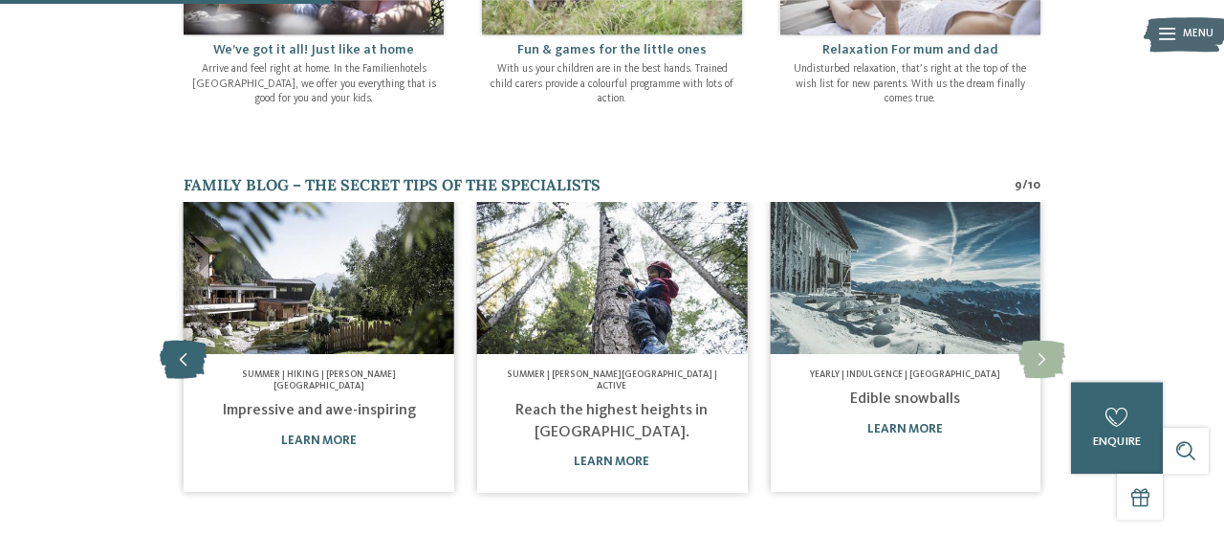
click at [186, 341] on icon at bounding box center [183, 360] width 47 height 38
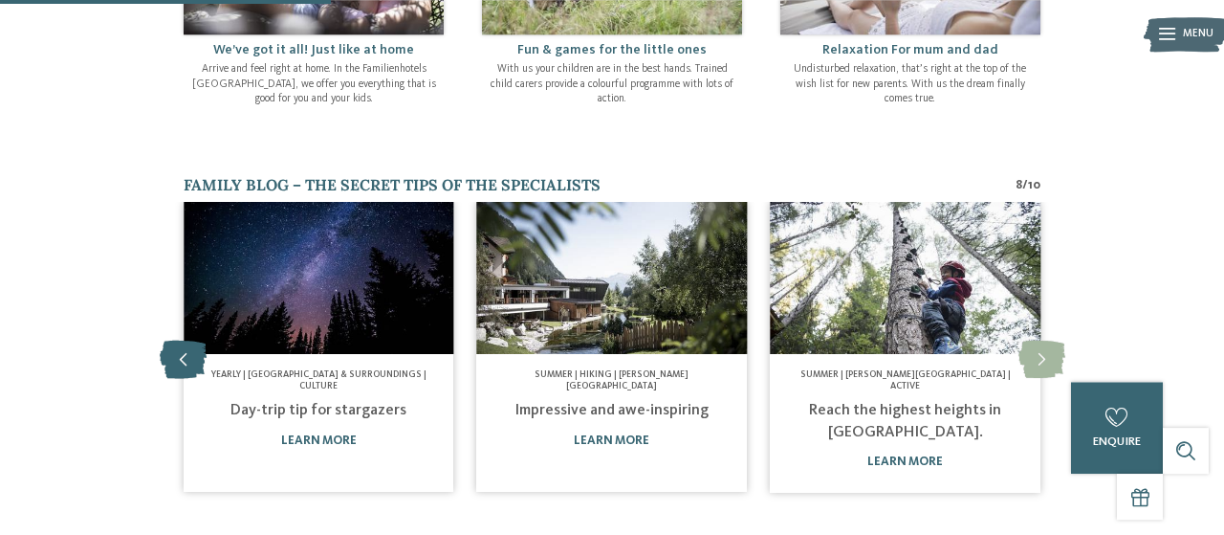
click at [186, 341] on icon at bounding box center [183, 360] width 47 height 38
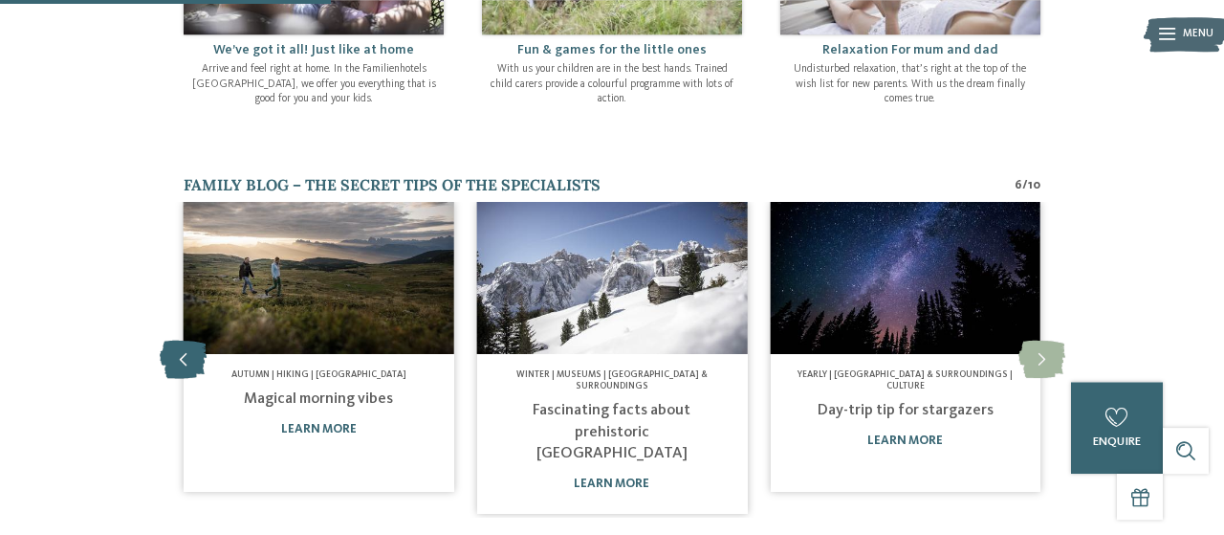
click at [186, 341] on icon at bounding box center [183, 360] width 47 height 38
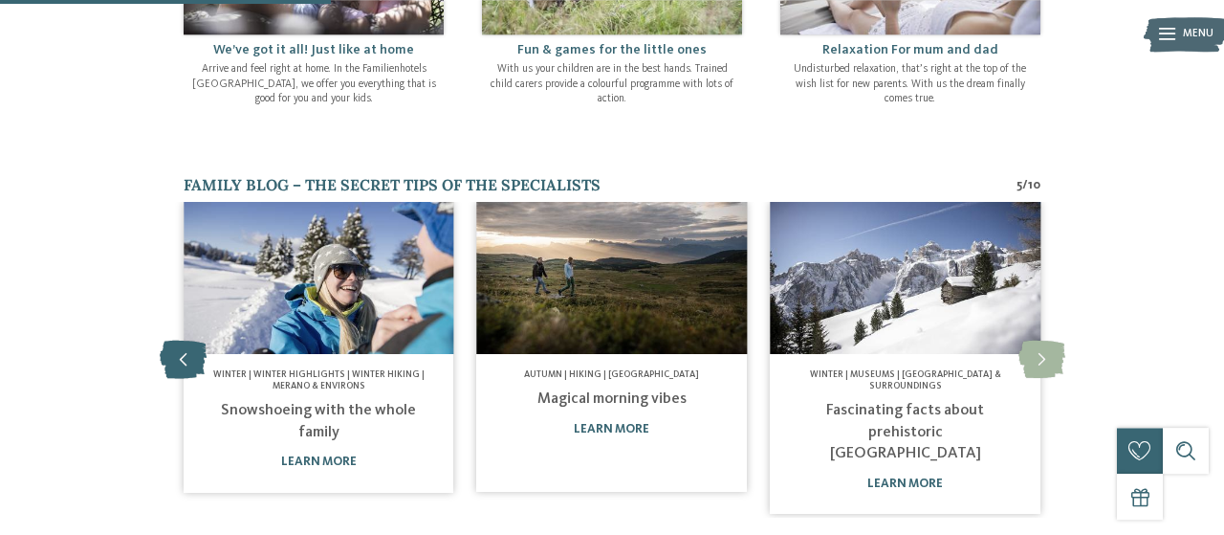
click at [186, 341] on icon at bounding box center [183, 360] width 47 height 38
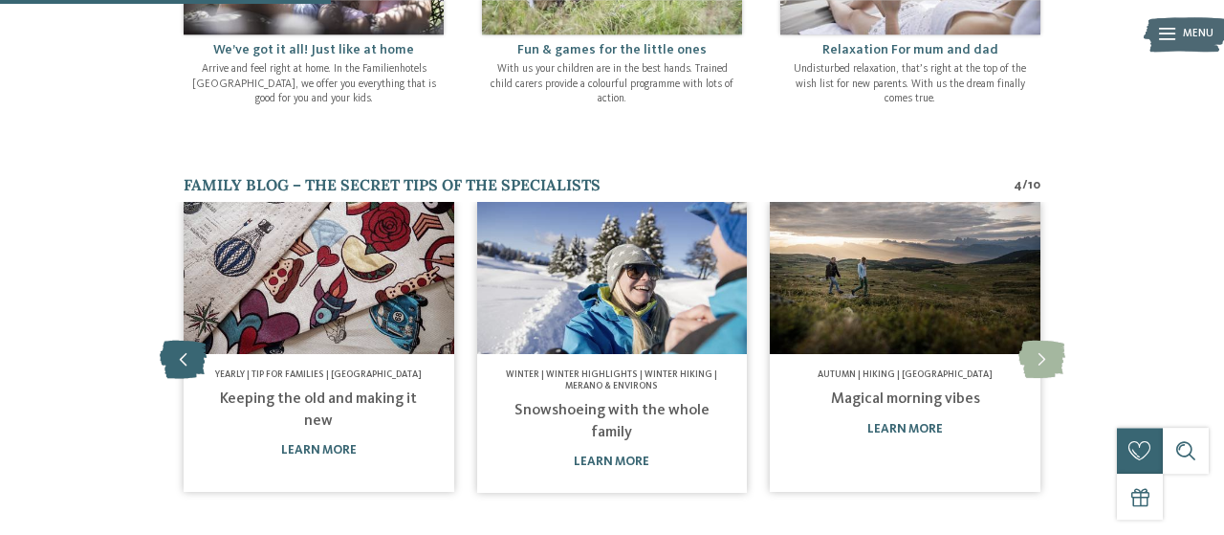
click at [186, 341] on icon at bounding box center [183, 360] width 47 height 38
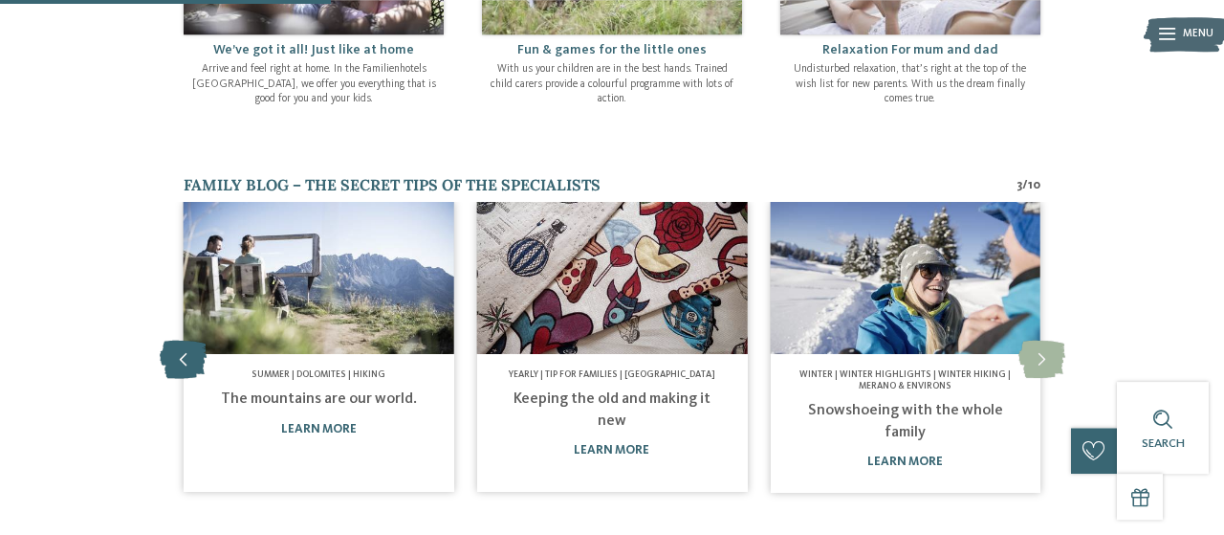
click at [186, 341] on icon at bounding box center [183, 360] width 47 height 38
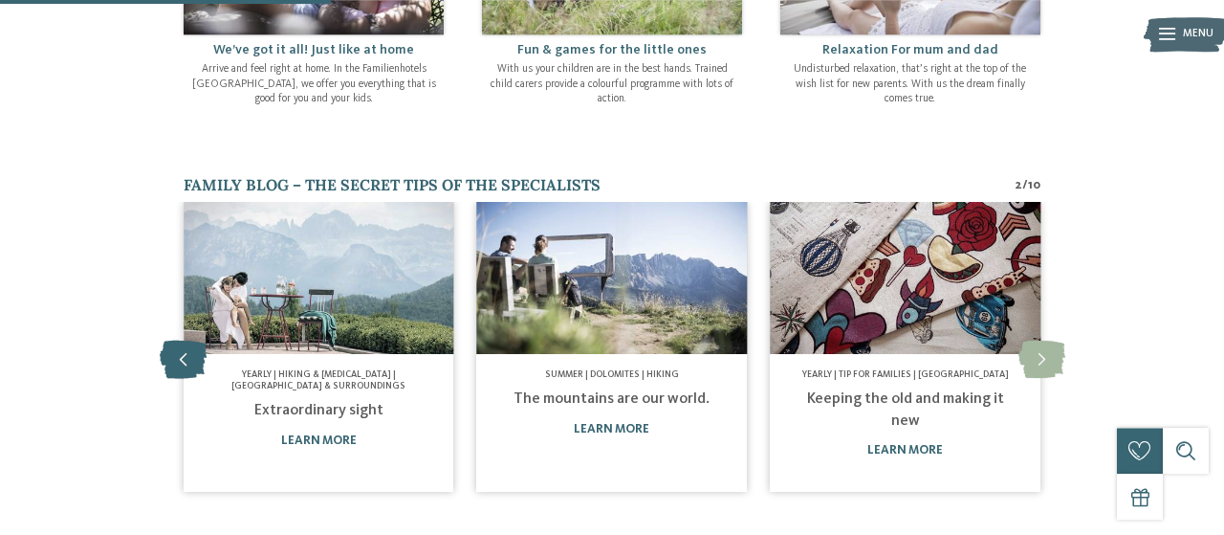
click at [181, 352] on icon at bounding box center [183, 360] width 47 height 38
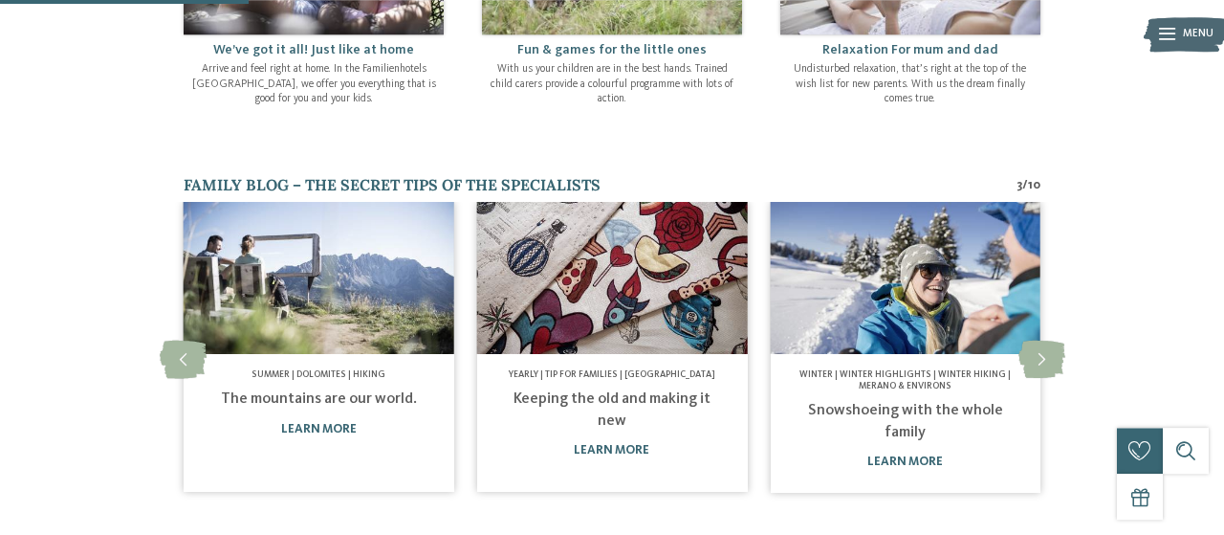
scroll to position [0, 0]
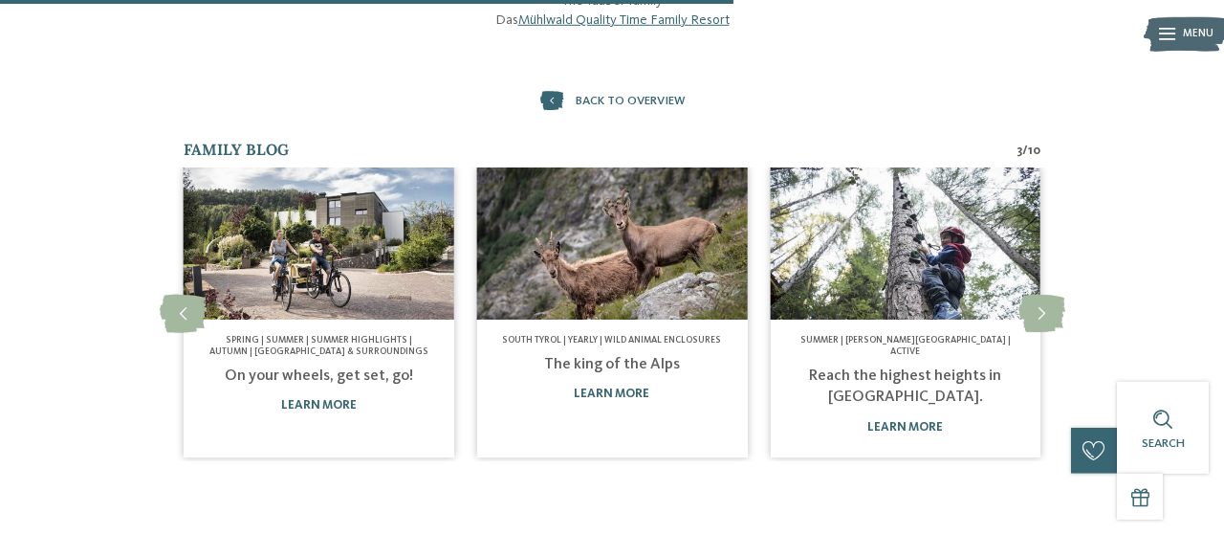
scroll to position [1100, 0]
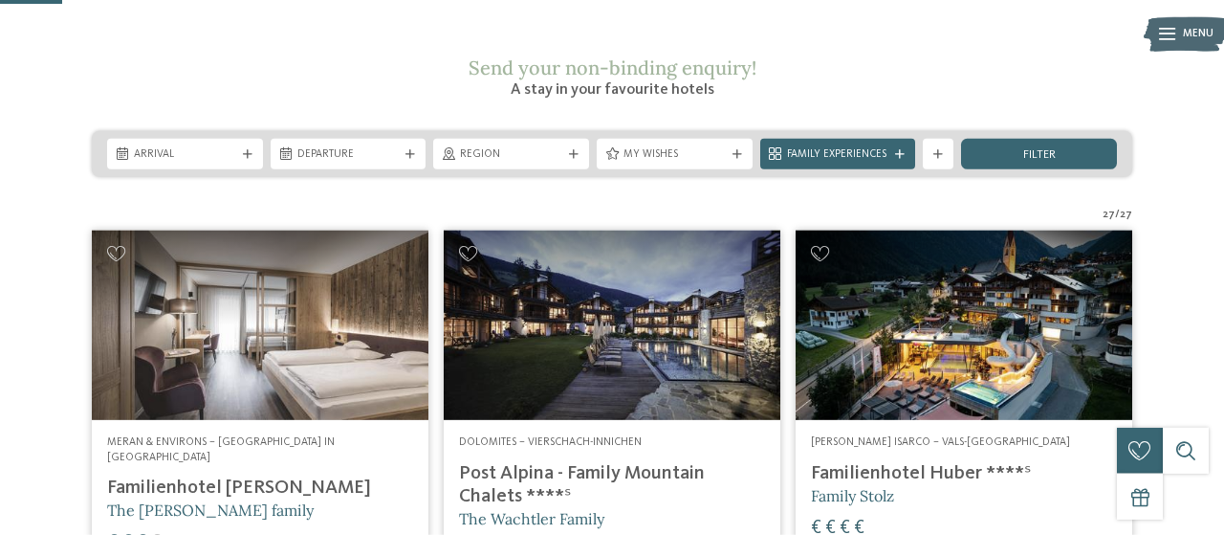
scroll to position [265, 0]
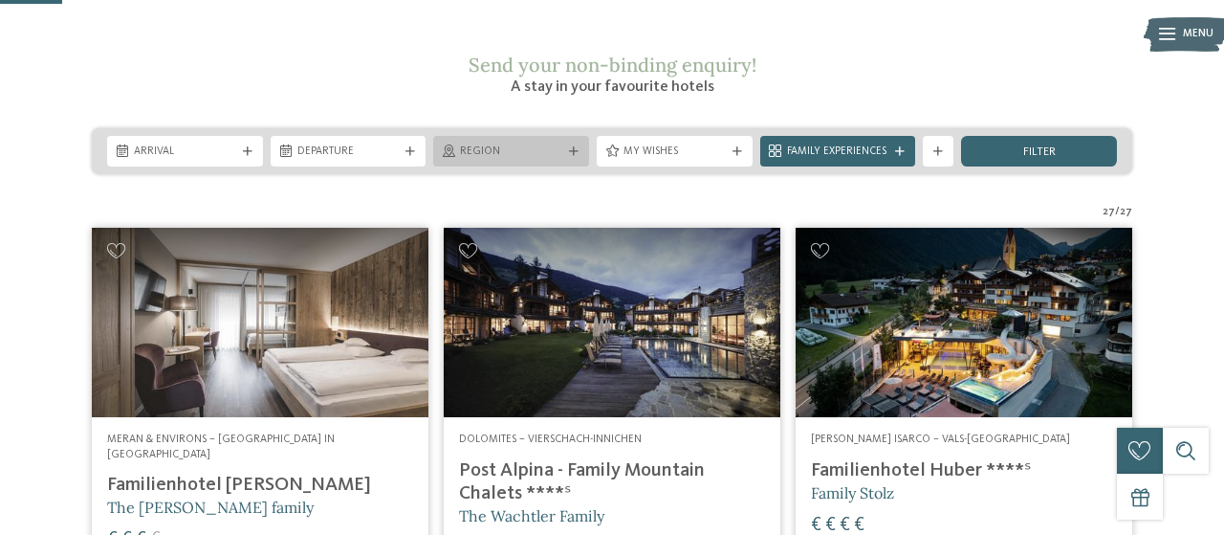
click at [570, 136] on div "Region" at bounding box center [511, 151] width 156 height 31
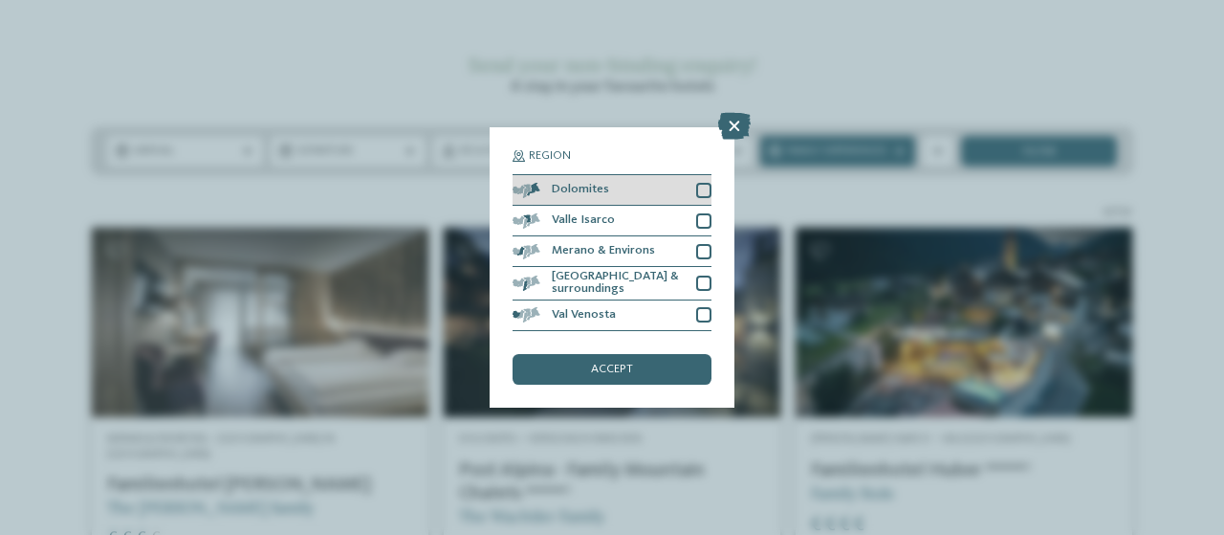
click at [708, 191] on div at bounding box center [703, 190] width 15 height 15
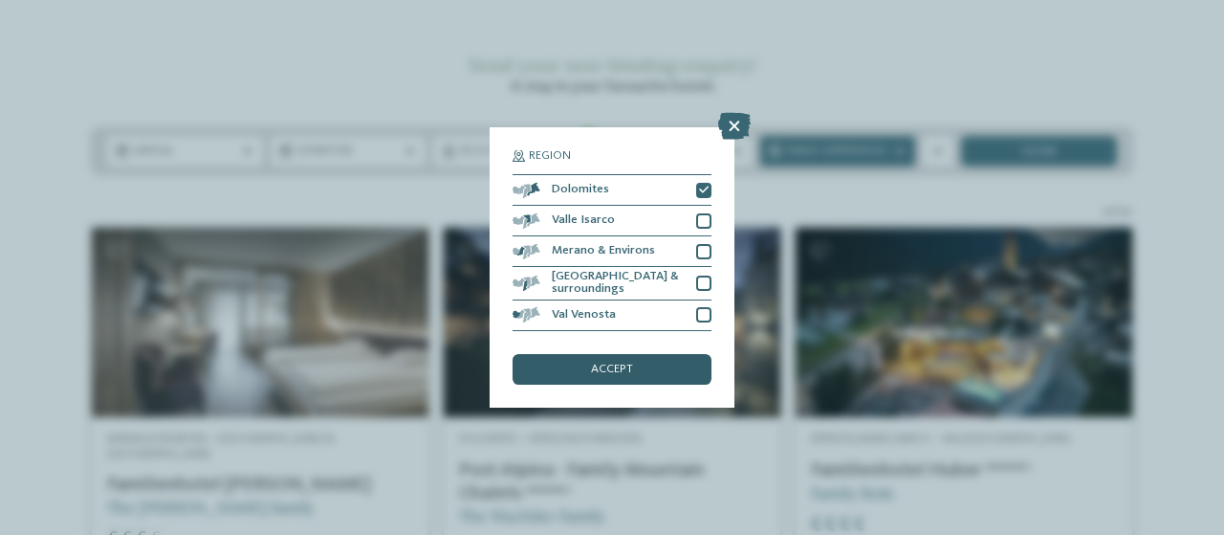
click at [625, 382] on div "accept" at bounding box center [612, 369] width 199 height 31
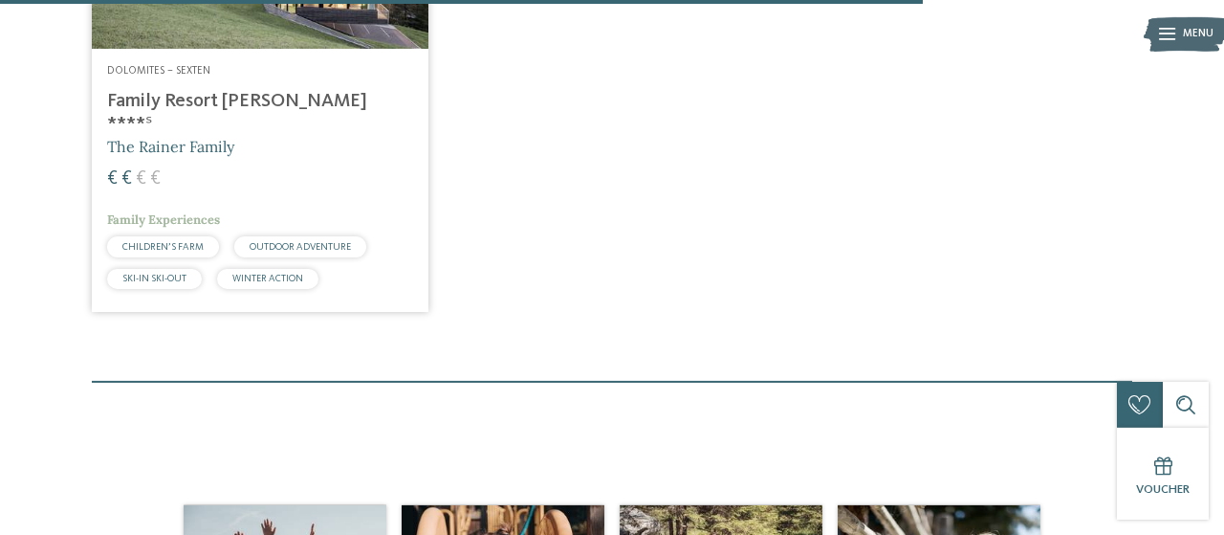
scroll to position [2180, 0]
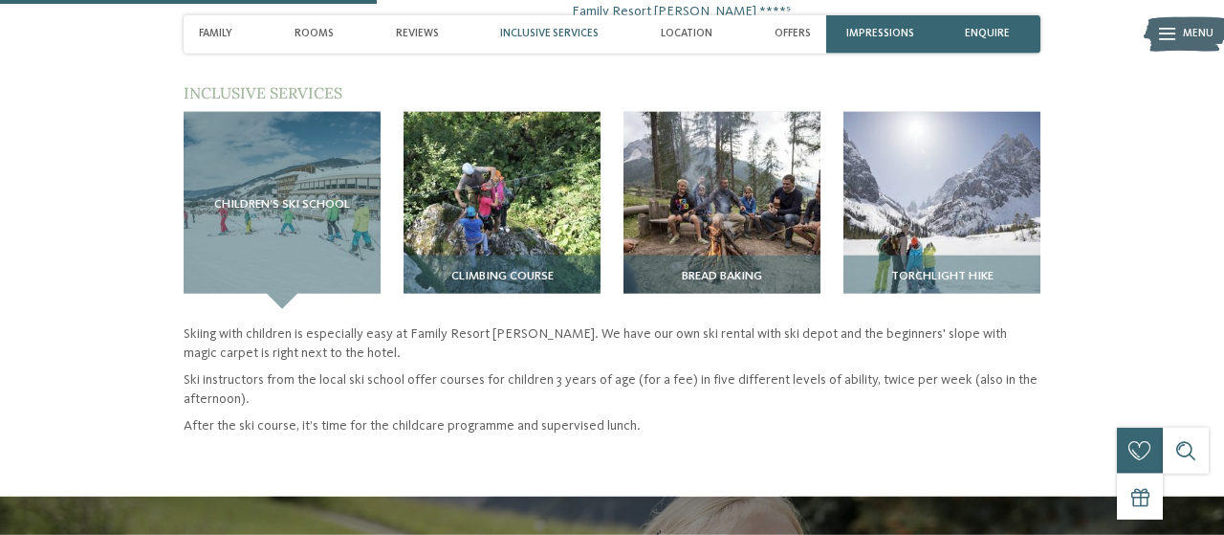
scroll to position [1346, 0]
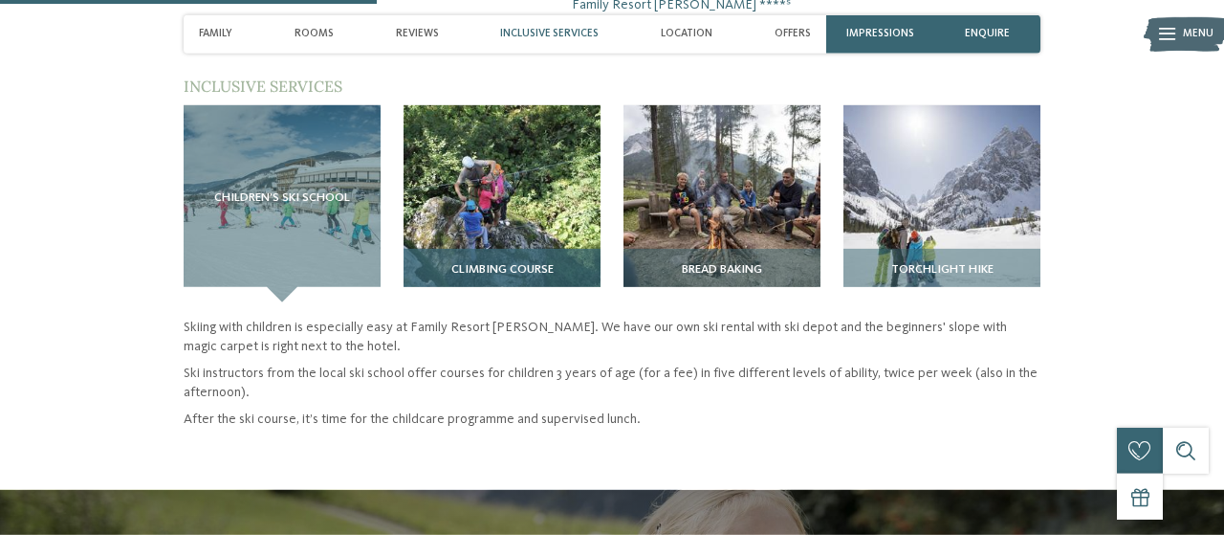
click at [515, 276] on span "Climbing course" at bounding box center [503, 269] width 102 height 13
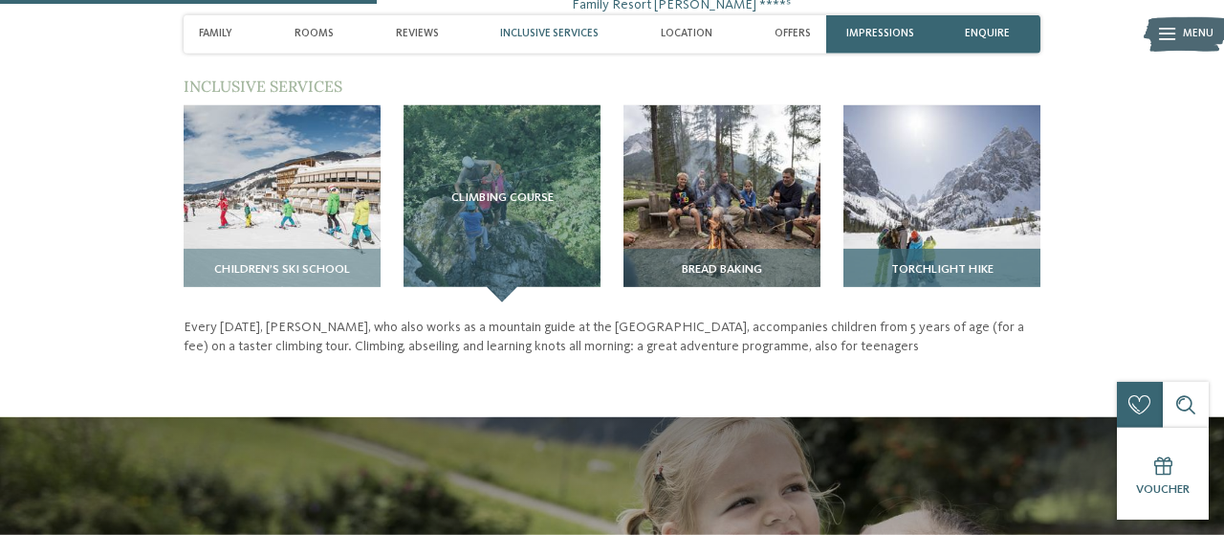
click at [920, 261] on img at bounding box center [942, 203] width 197 height 197
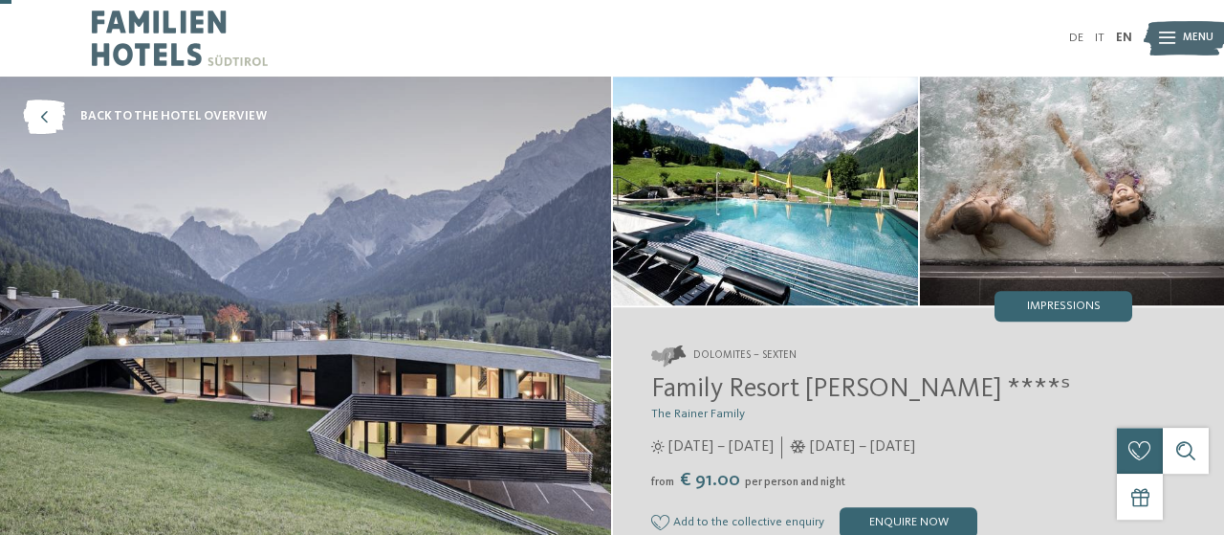
scroll to position [0, 0]
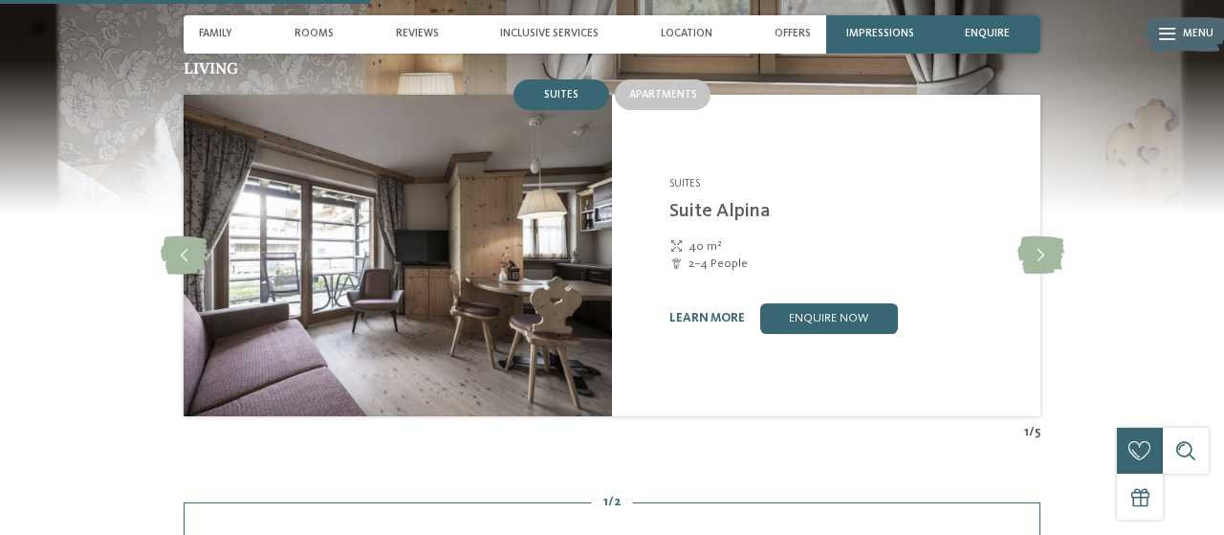
scroll to position [1498, 0]
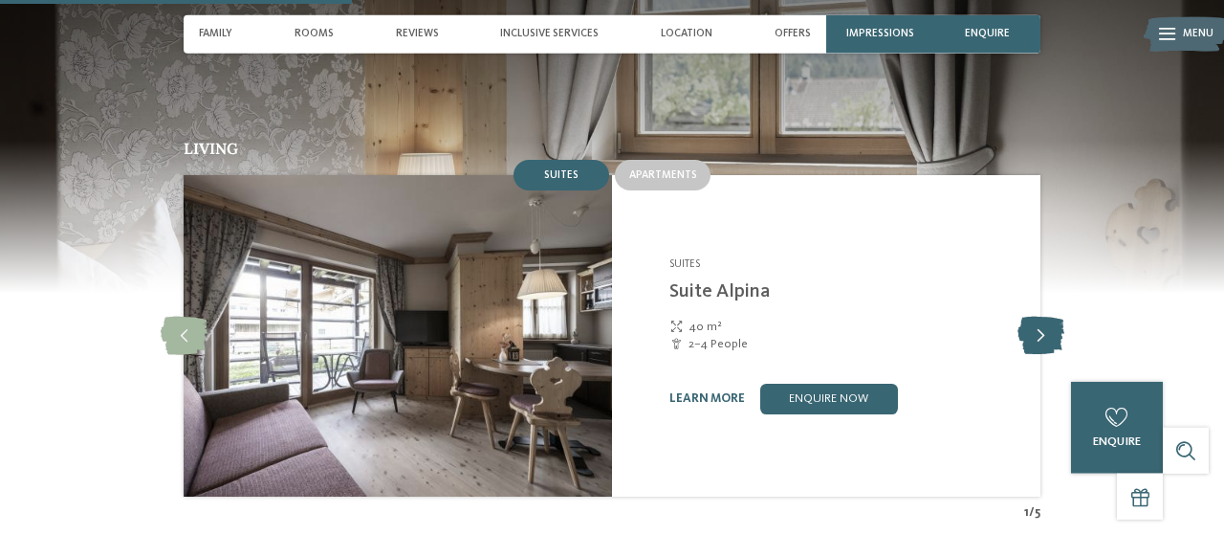
click at [1036, 317] on icon at bounding box center [1041, 336] width 47 height 38
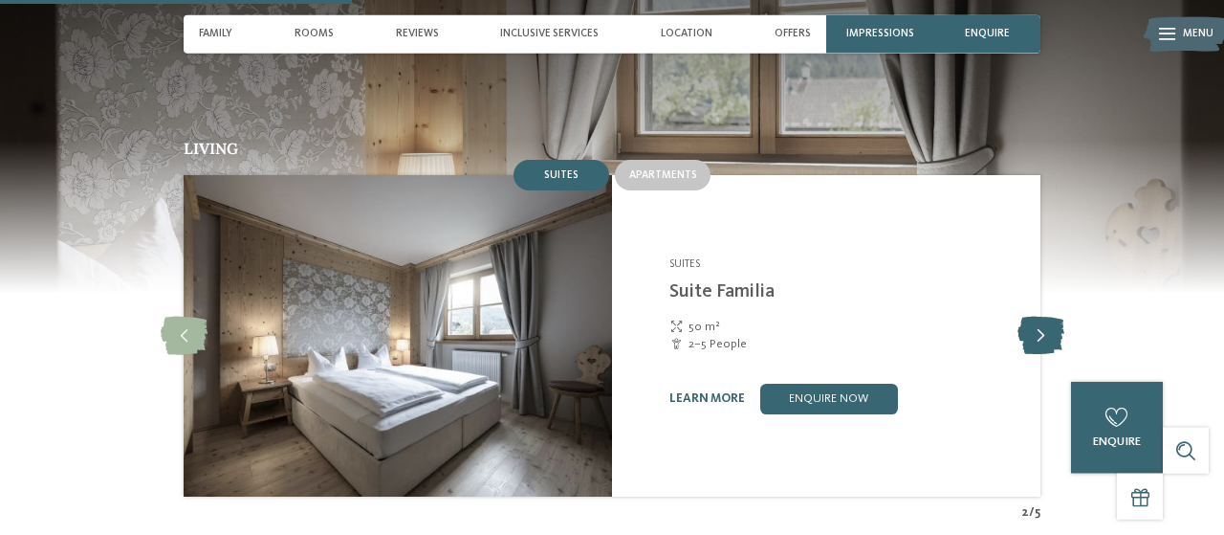
click at [1036, 317] on icon at bounding box center [1041, 336] width 47 height 38
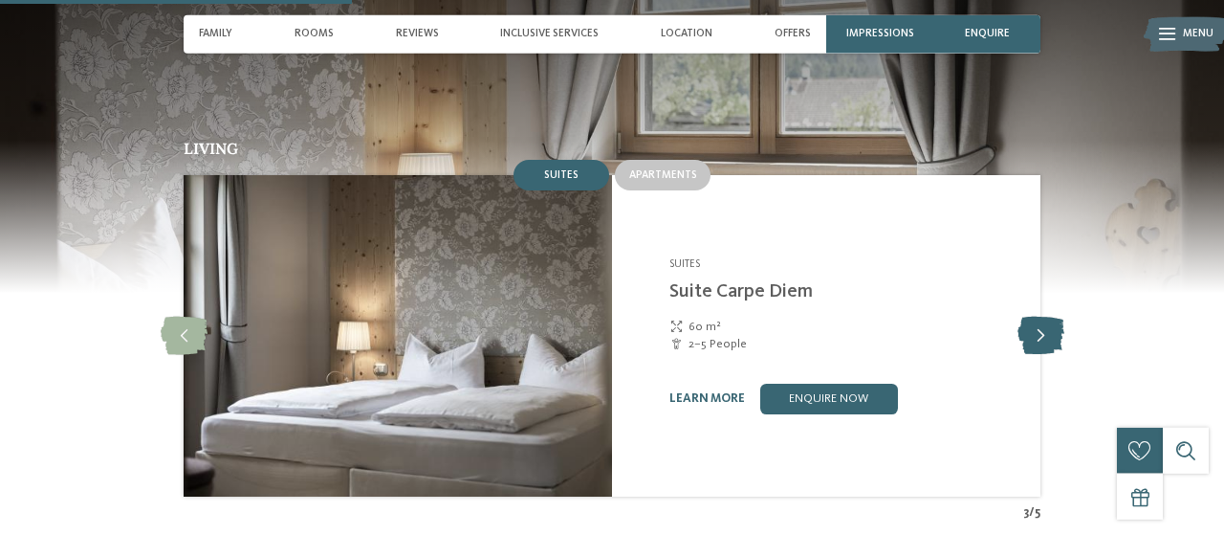
click at [1036, 317] on icon at bounding box center [1041, 336] width 47 height 38
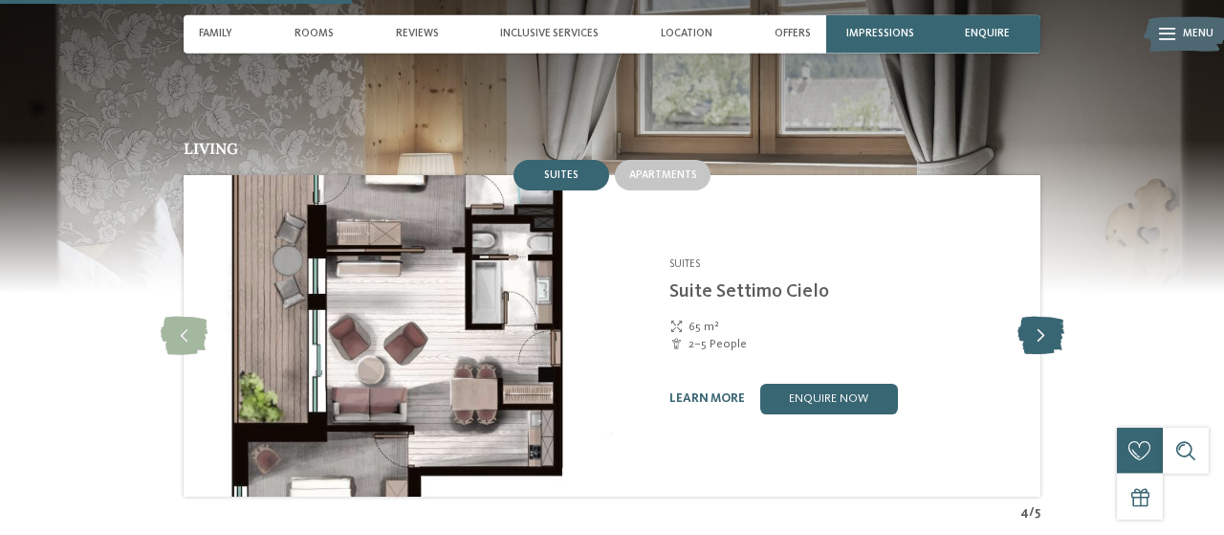
click at [1036, 317] on icon at bounding box center [1041, 336] width 47 height 38
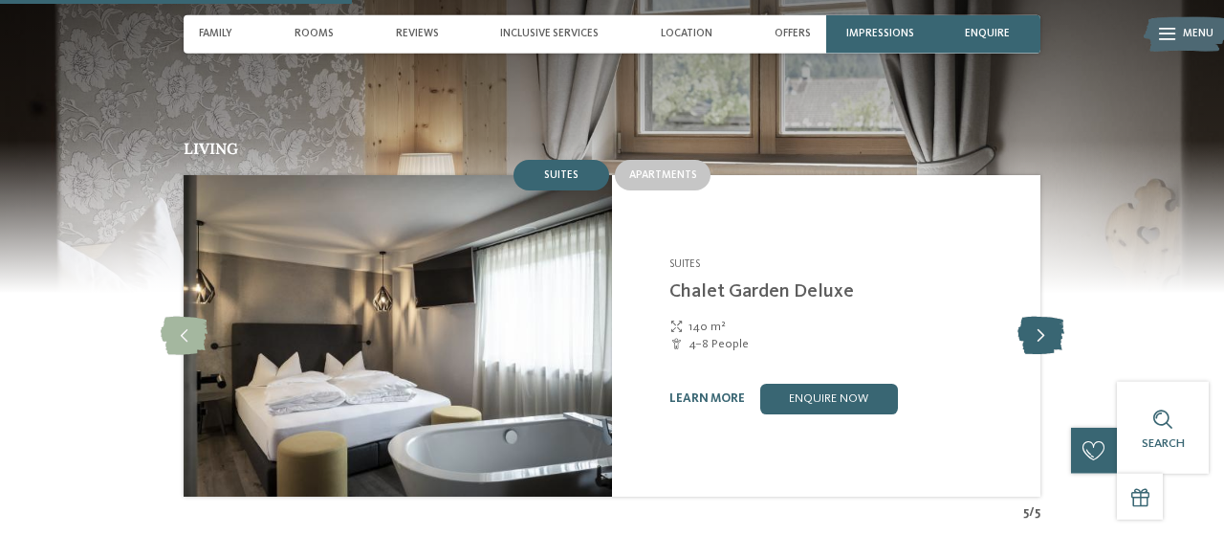
click at [1036, 317] on icon at bounding box center [1041, 336] width 47 height 38
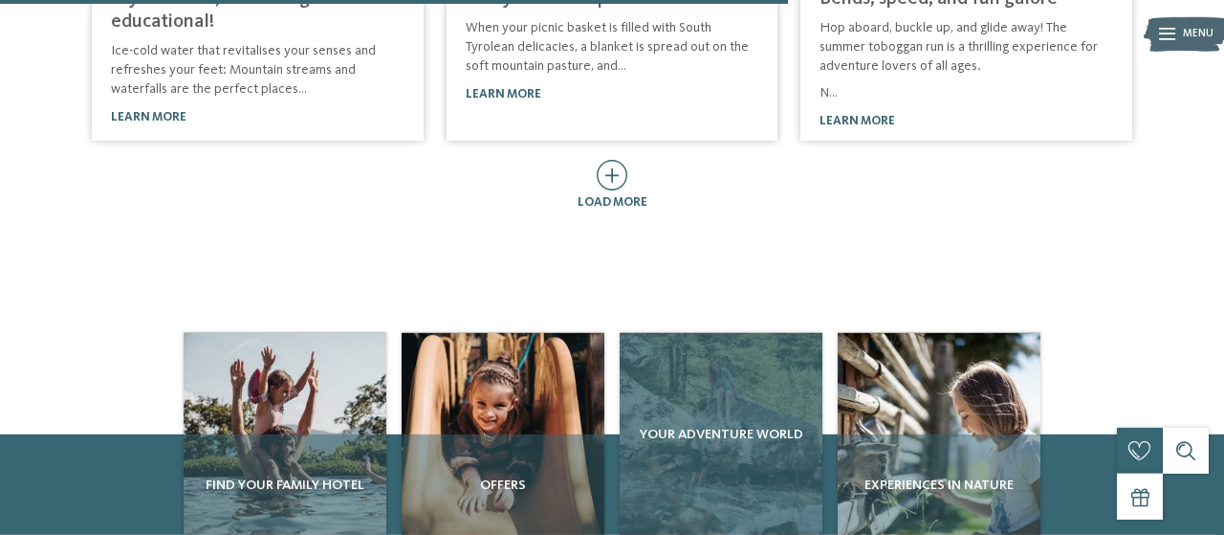
scroll to position [961, 0]
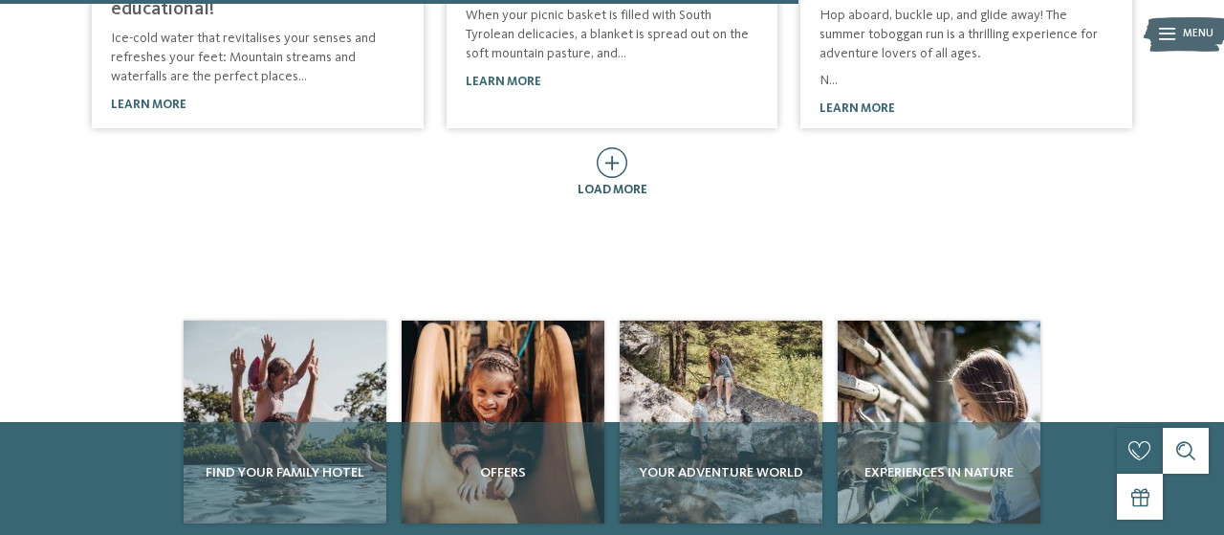
click at [608, 164] on icon at bounding box center [613, 162] width 32 height 31
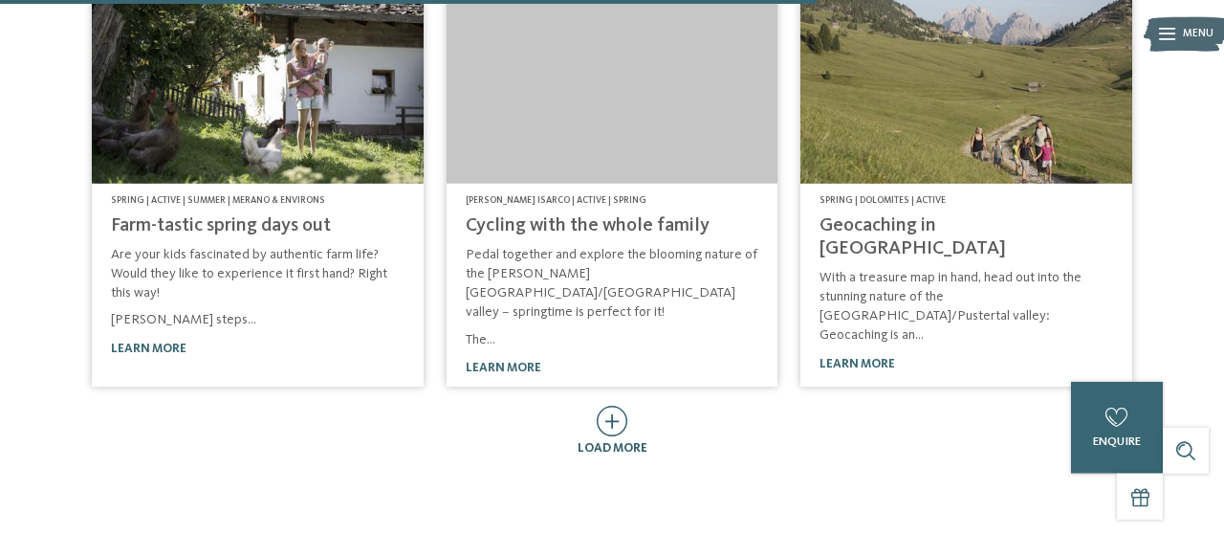
scroll to position [1511, 0]
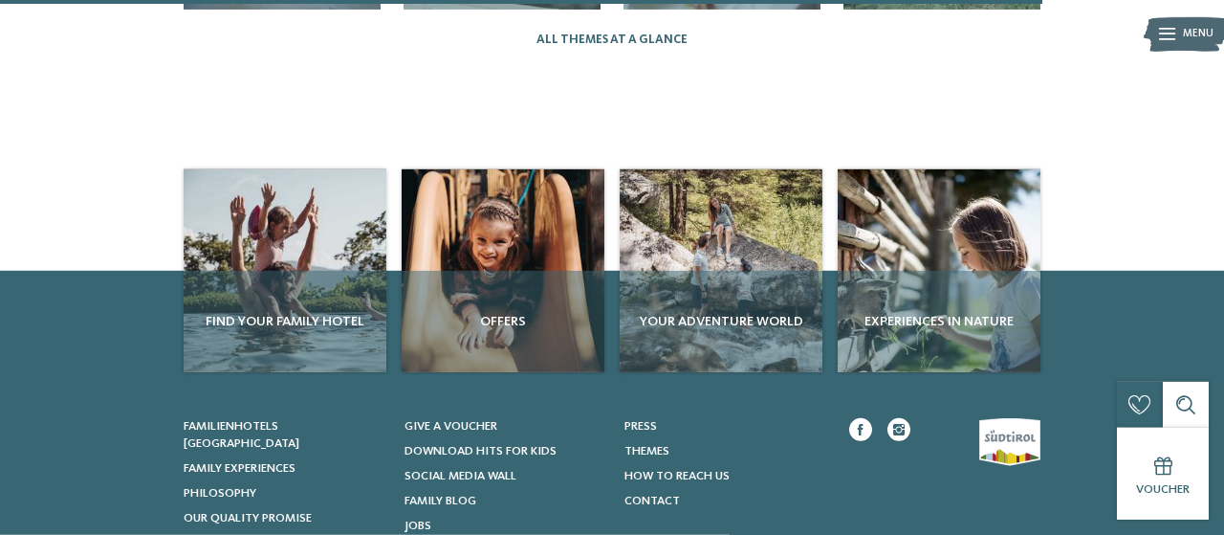
scroll to position [2116, 0]
